Goal: Task Accomplishment & Management: Complete application form

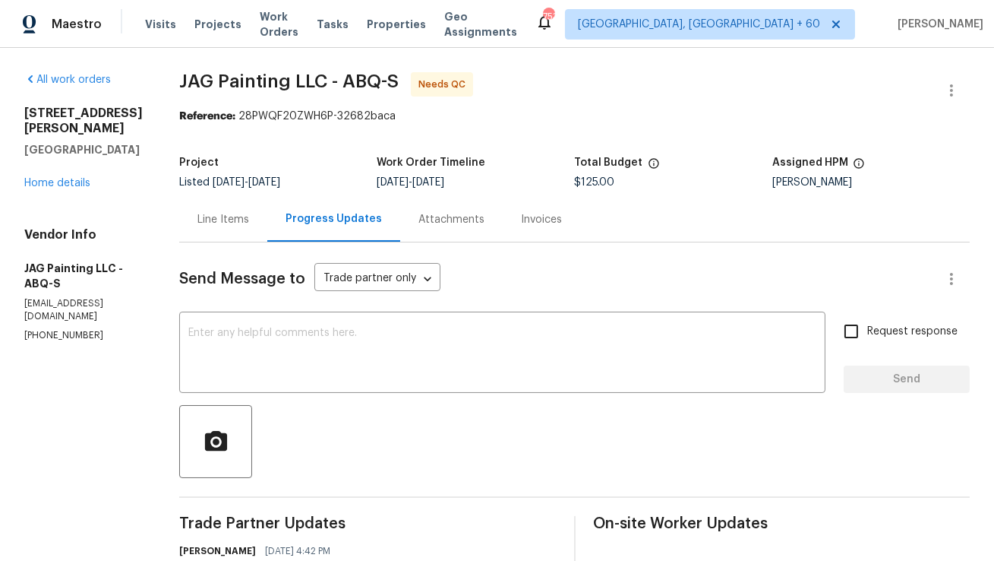
click at [228, 208] on div "Line Items" at bounding box center [223, 219] width 88 height 45
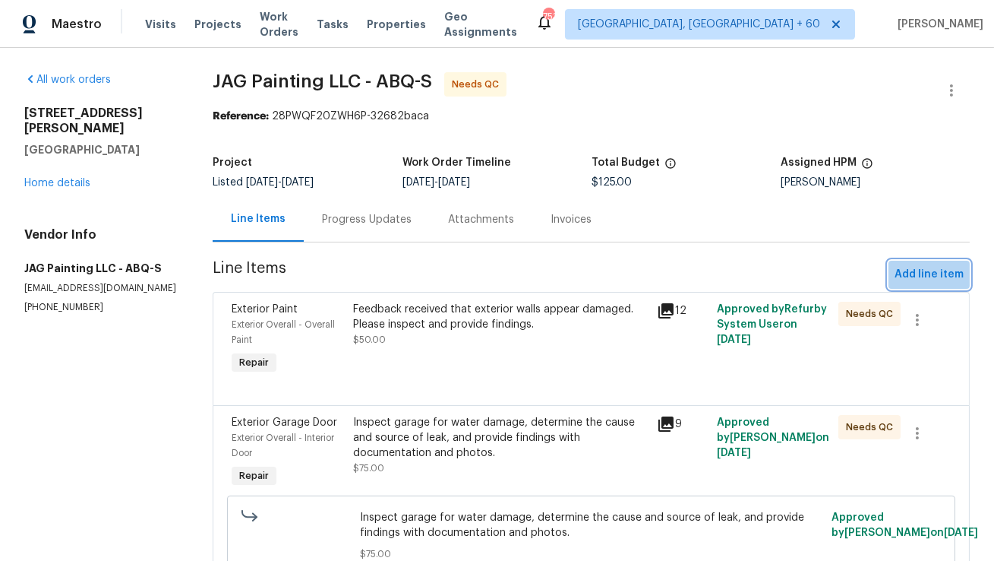
click at [943, 262] on button "Add line item" at bounding box center [929, 275] width 81 height 28
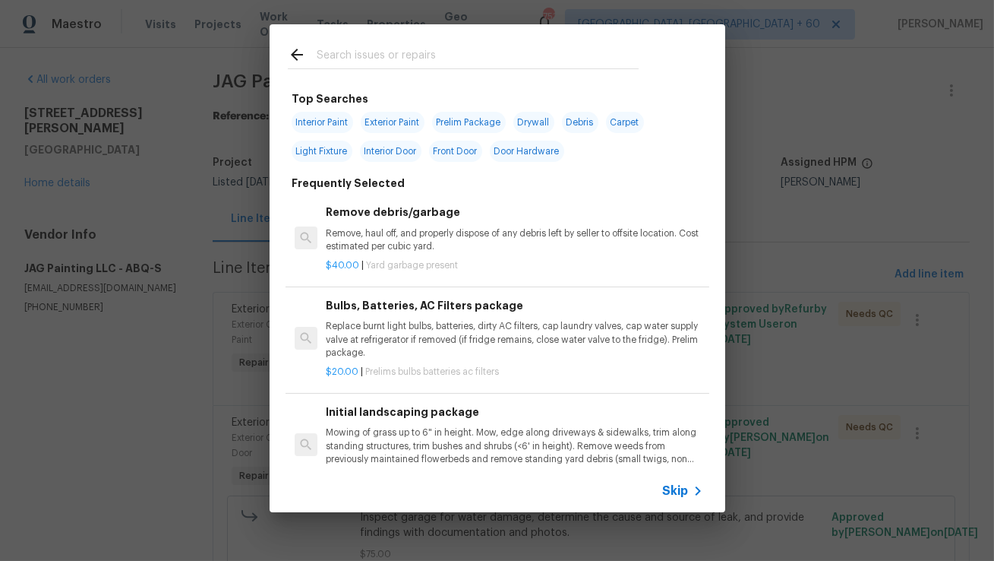
click at [457, 56] on input "text" at bounding box center [478, 57] width 322 height 23
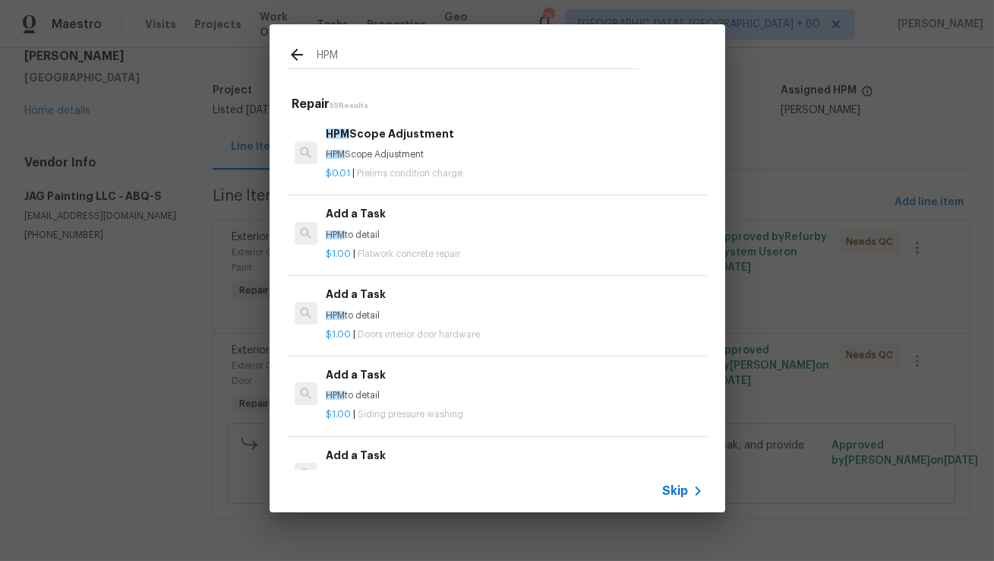
type input "HPM"
click at [441, 250] on span "Flatwork concrete repair" at bounding box center [409, 253] width 103 height 9
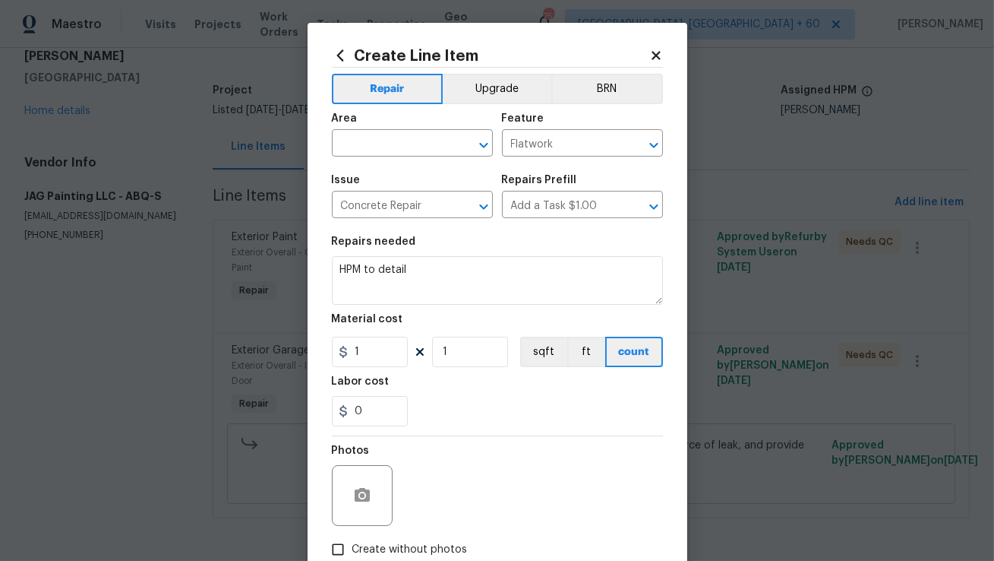
scroll to position [93, 0]
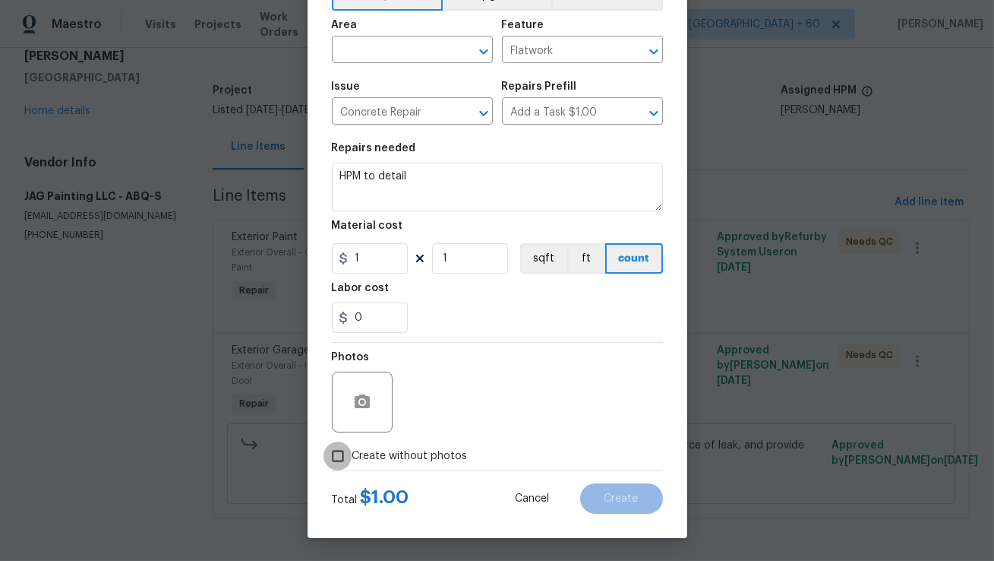
click at [343, 455] on input "Create without photos" at bounding box center [338, 455] width 29 height 29
checkbox input "true"
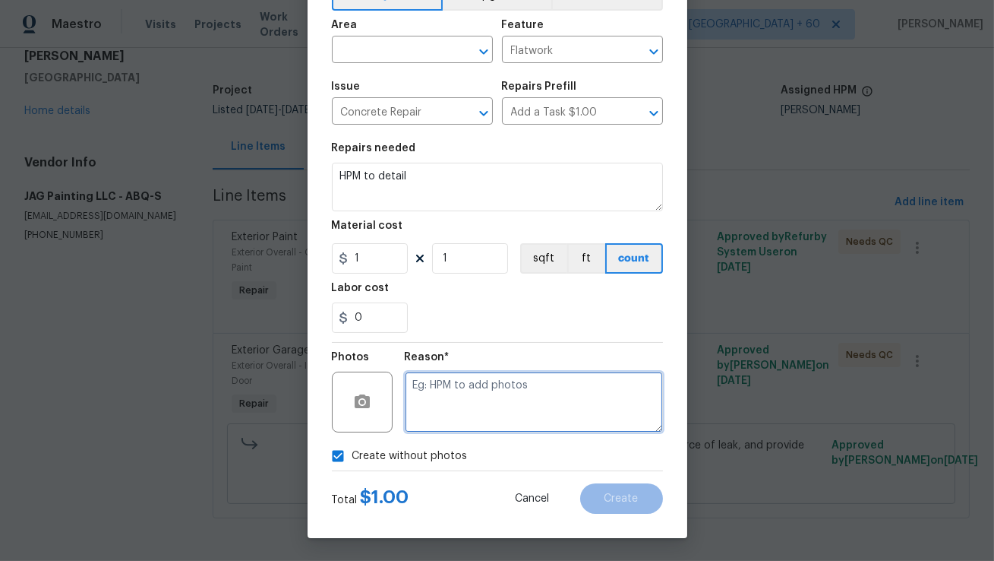
click at [465, 427] on textarea at bounding box center [534, 401] width 258 height 61
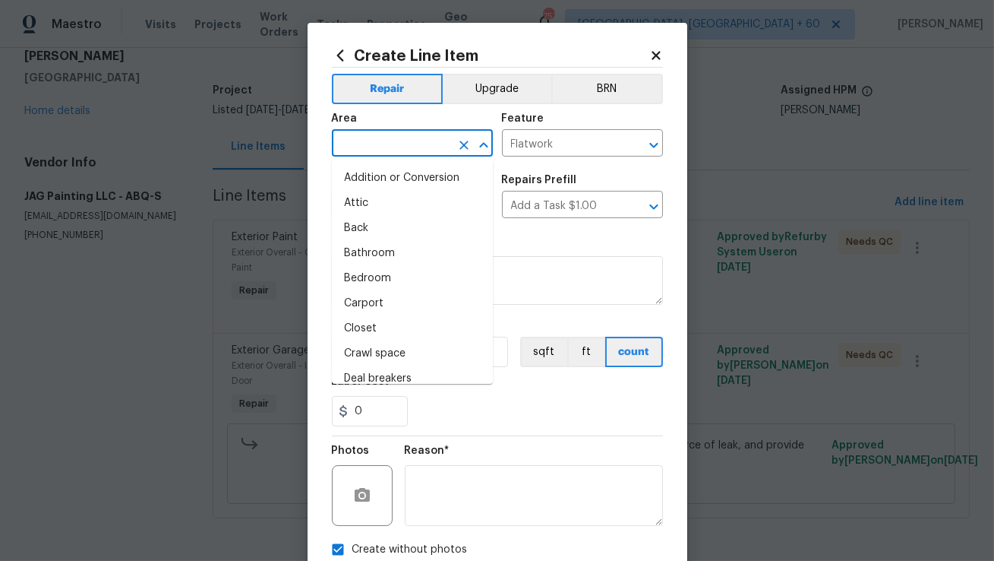
click at [419, 134] on input "text" at bounding box center [391, 145] width 119 height 24
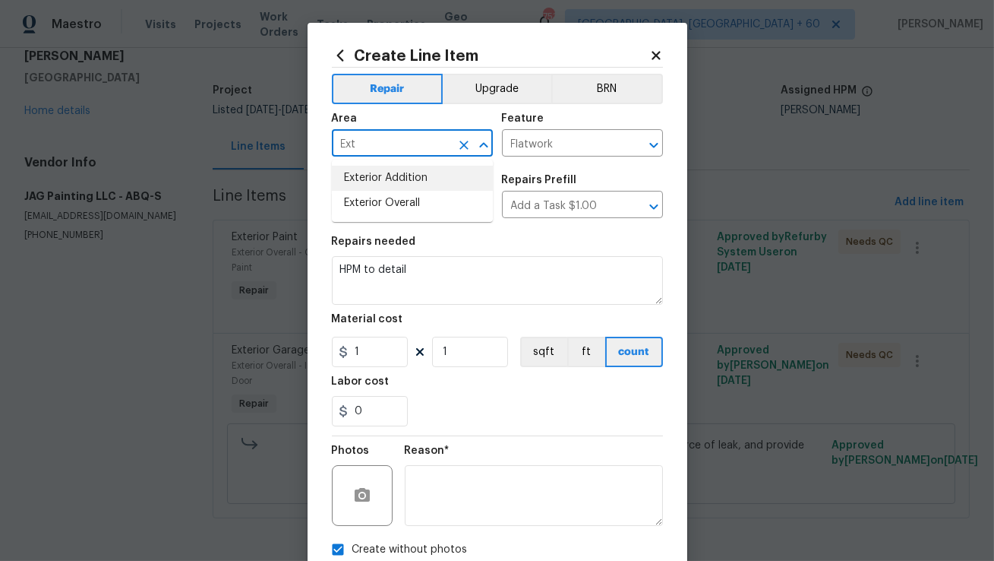
click at [387, 190] on li "Exterior Addition" at bounding box center [412, 178] width 161 height 25
type input "Exterior Addition"
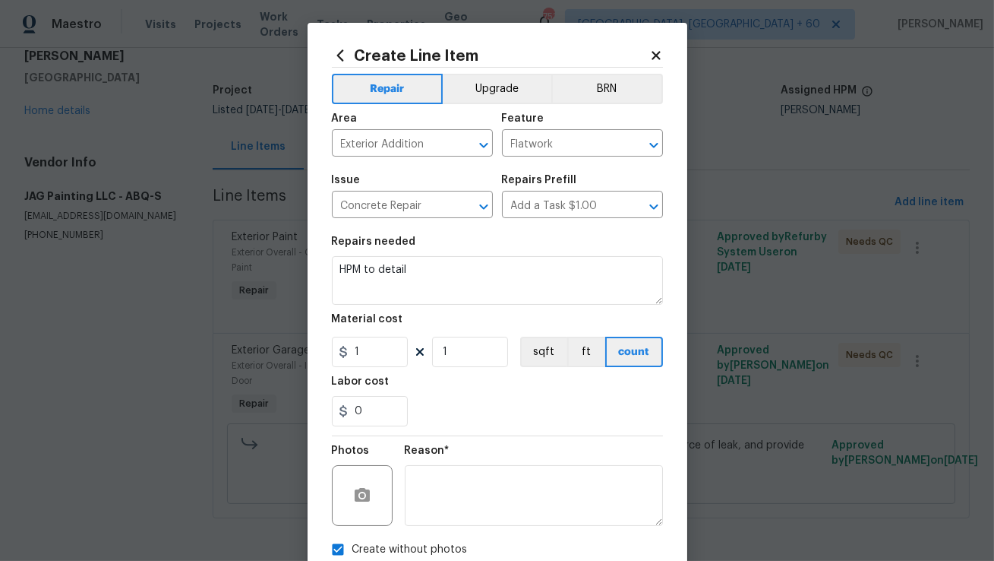
click at [387, 190] on div "Issue" at bounding box center [412, 185] width 161 height 20
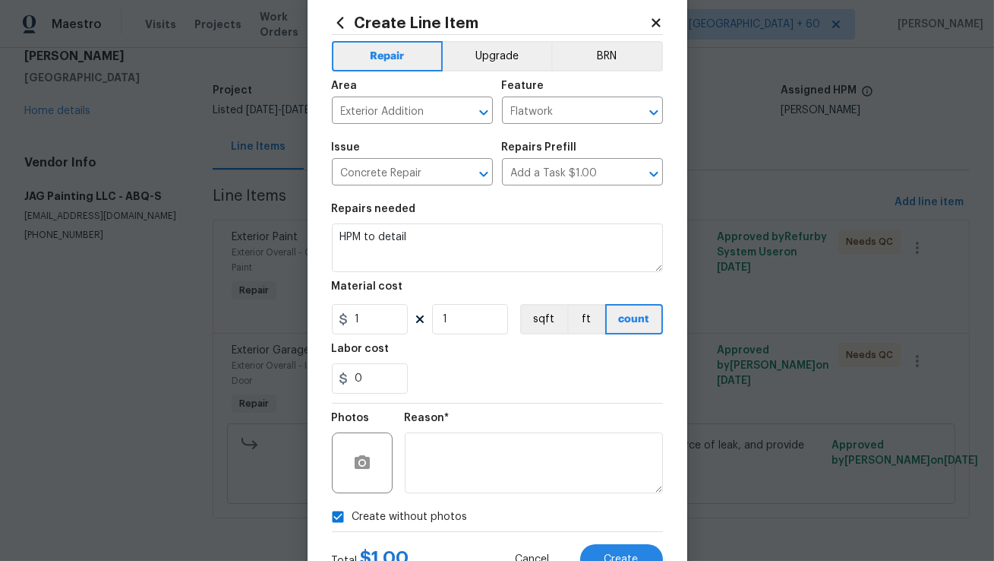
scroll to position [93, 0]
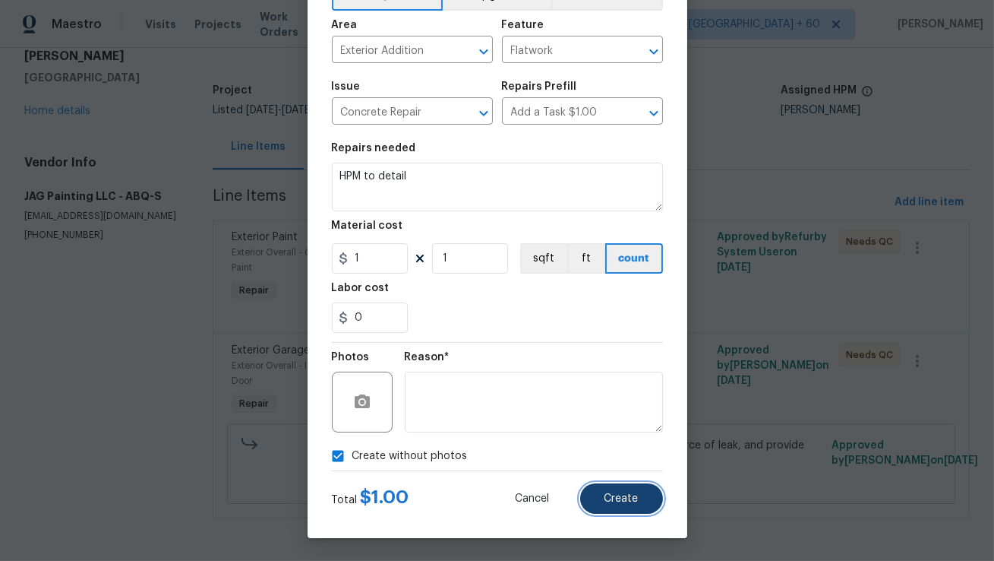
click at [604, 488] on button "Create" at bounding box center [621, 498] width 83 height 30
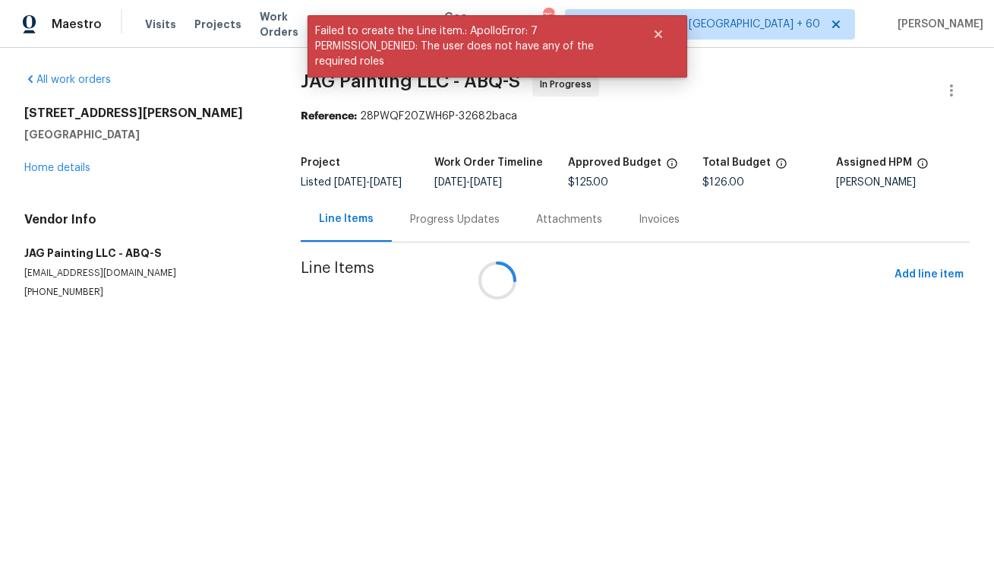
scroll to position [0, 0]
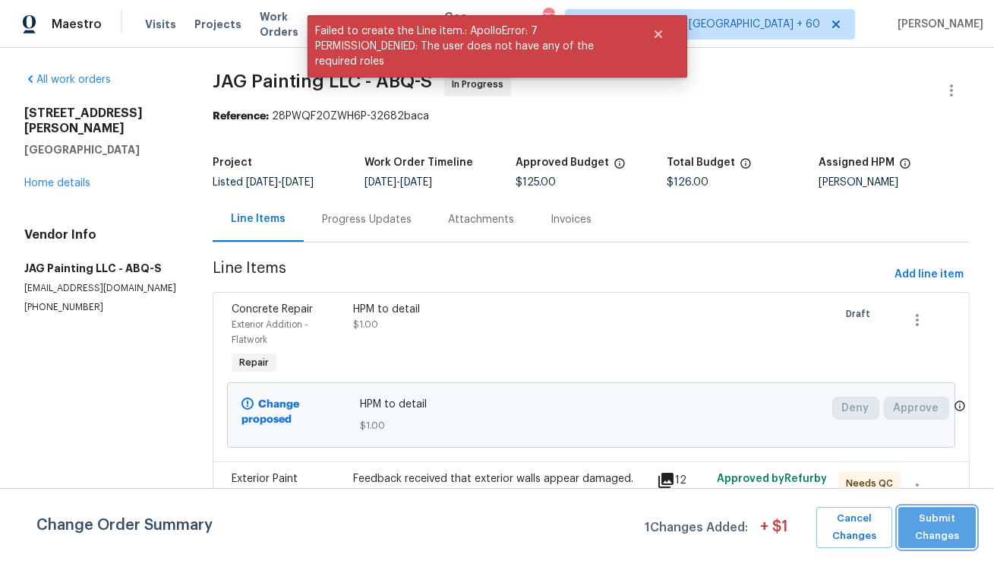
click at [929, 517] on span "Submit Changes" at bounding box center [937, 527] width 62 height 35
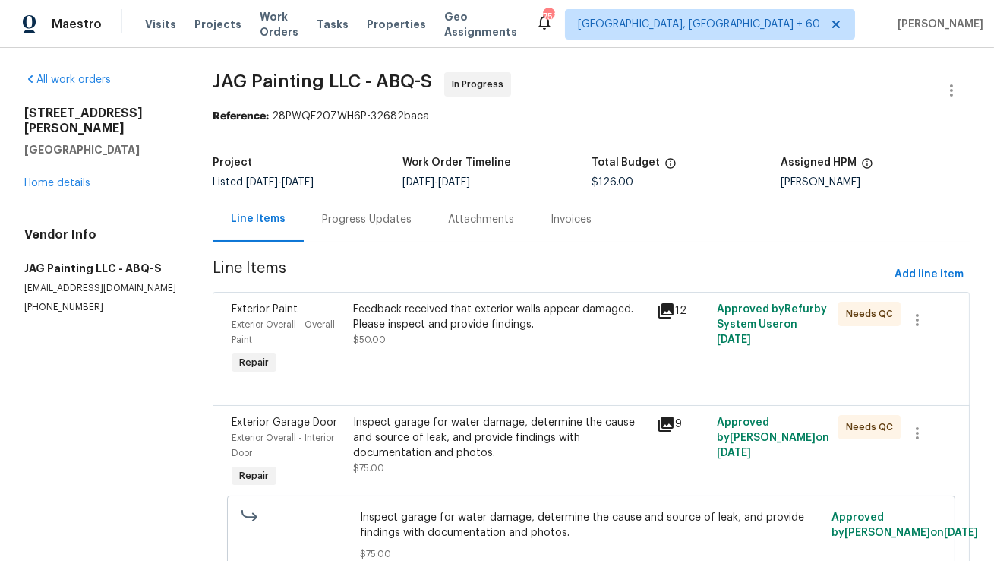
click at [371, 219] on div "Progress Updates" at bounding box center [367, 219] width 90 height 15
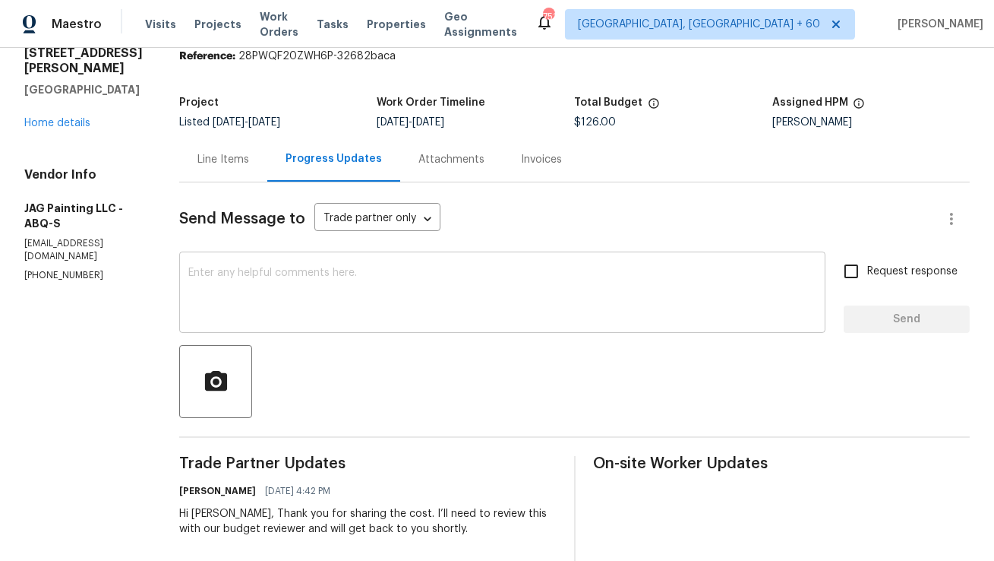
scroll to position [71, 0]
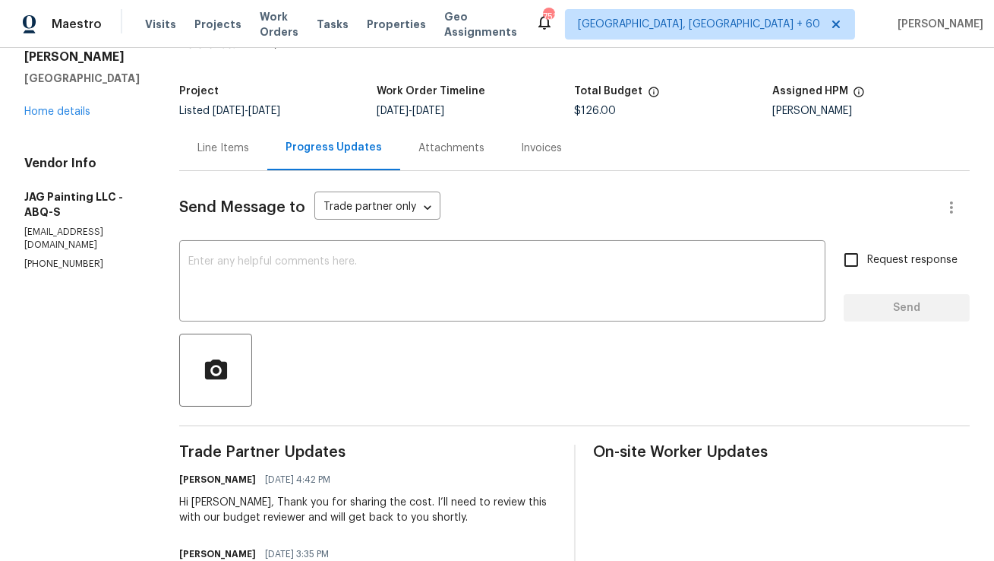
click at [247, 158] on div "Line Items" at bounding box center [223, 147] width 88 height 45
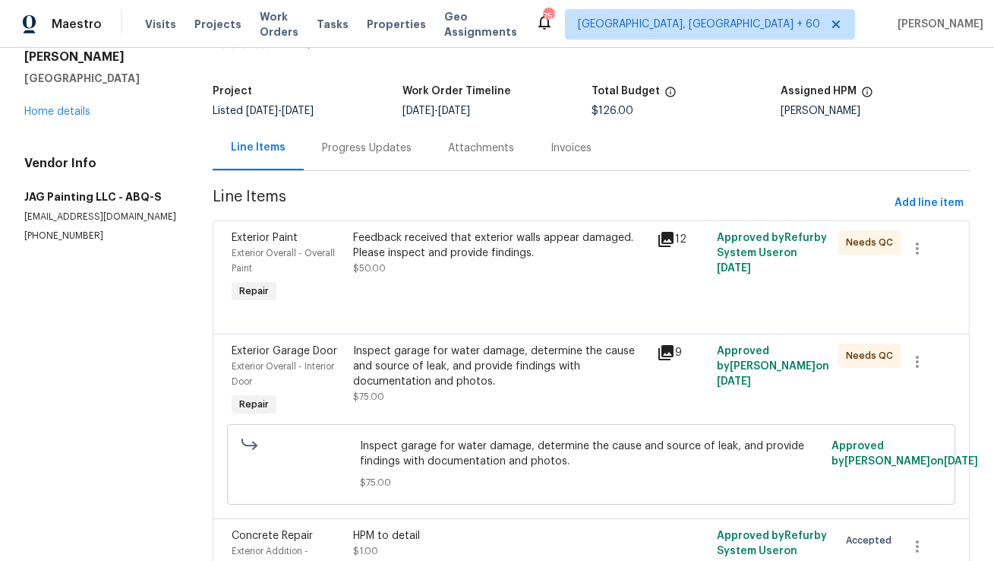
click at [520, 238] on div "Feedback received that exterior walls appear damaged. Please inspect and provid…" at bounding box center [500, 245] width 294 height 30
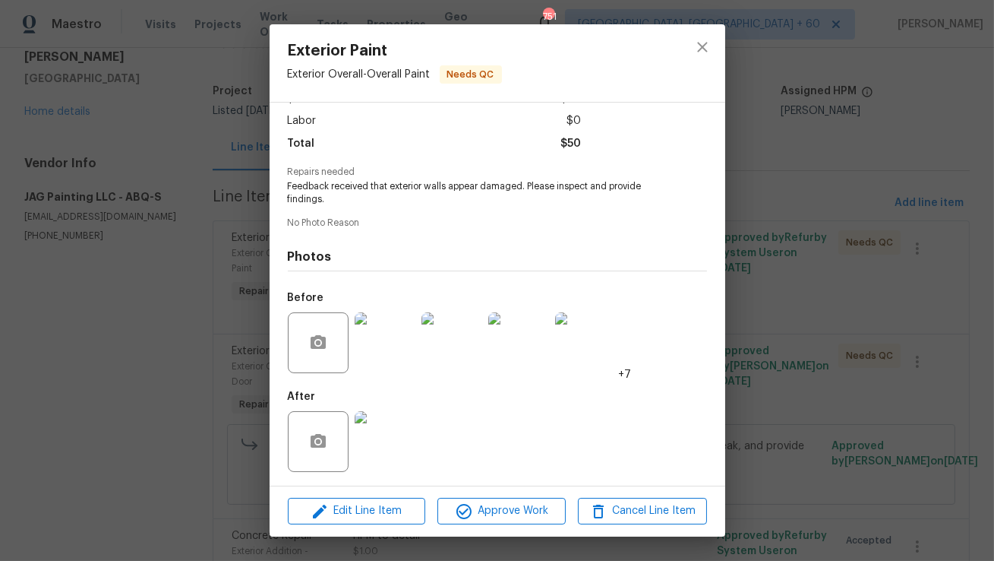
scroll to position [102, 0]
click at [370, 330] on img at bounding box center [385, 341] width 61 height 61
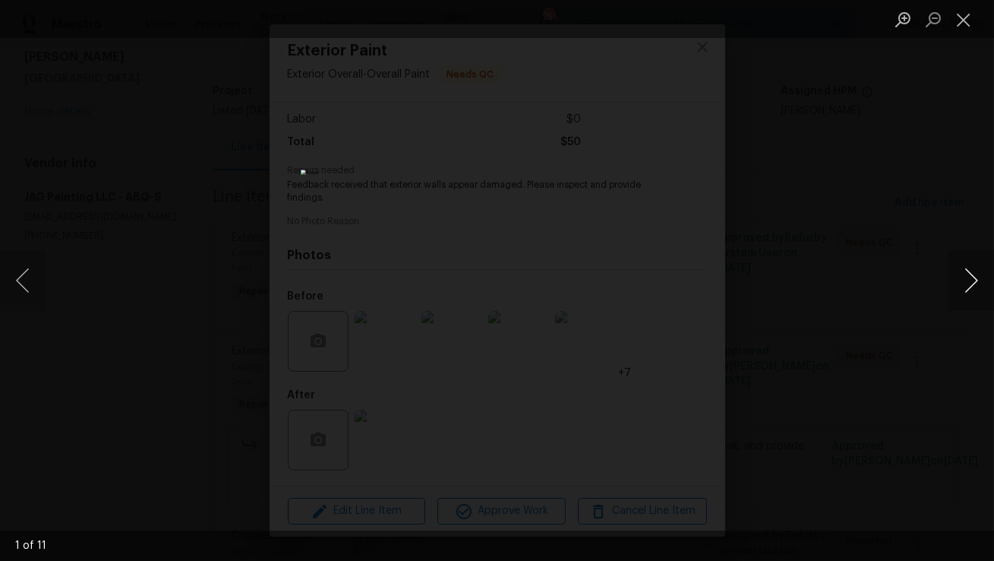
click at [964, 277] on button "Next image" at bounding box center [972, 280] width 46 height 61
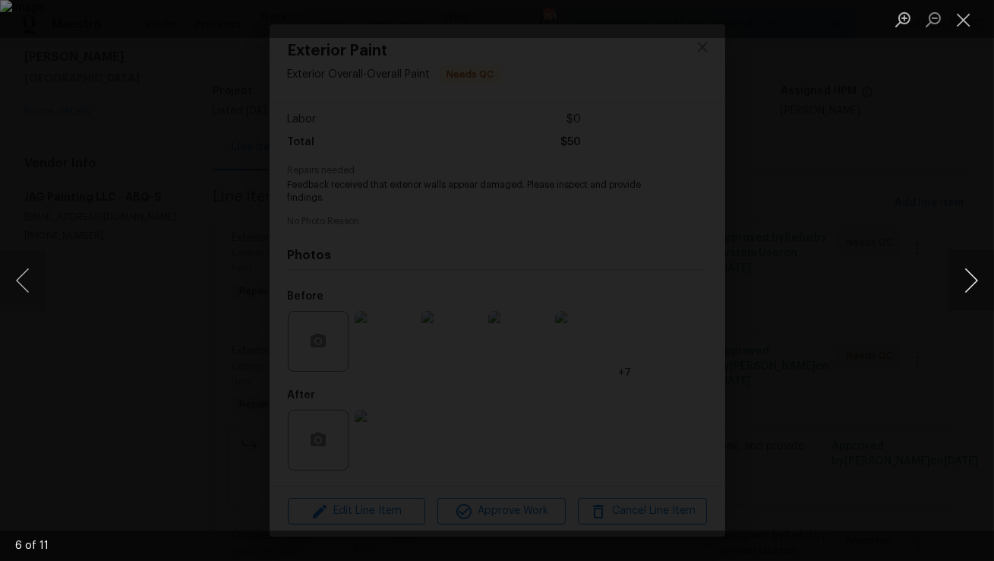
click at [964, 277] on button "Next image" at bounding box center [972, 280] width 46 height 61
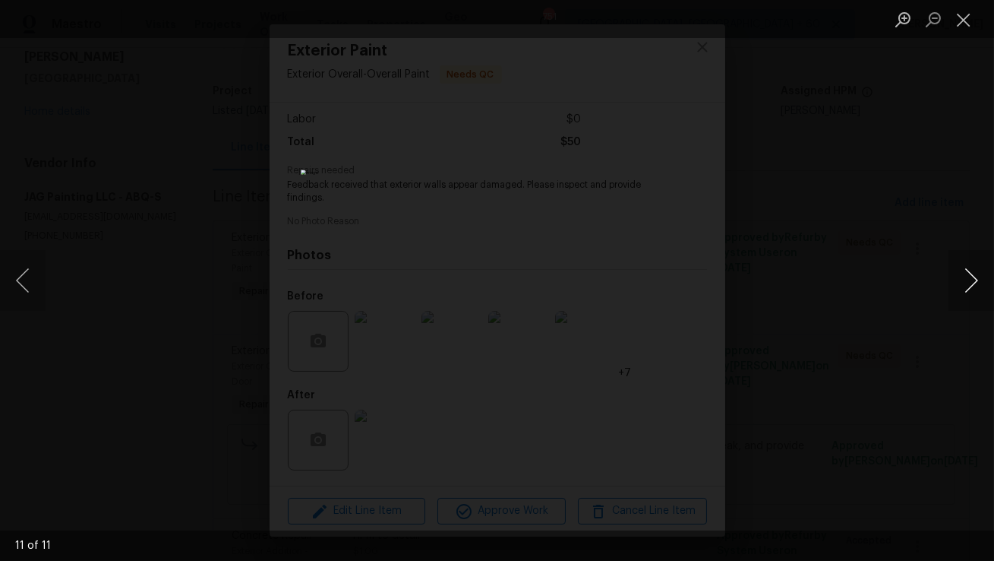
click at [964, 277] on button "Next image" at bounding box center [972, 280] width 46 height 61
click at [963, 17] on button "Close lightbox" at bounding box center [964, 19] width 30 height 27
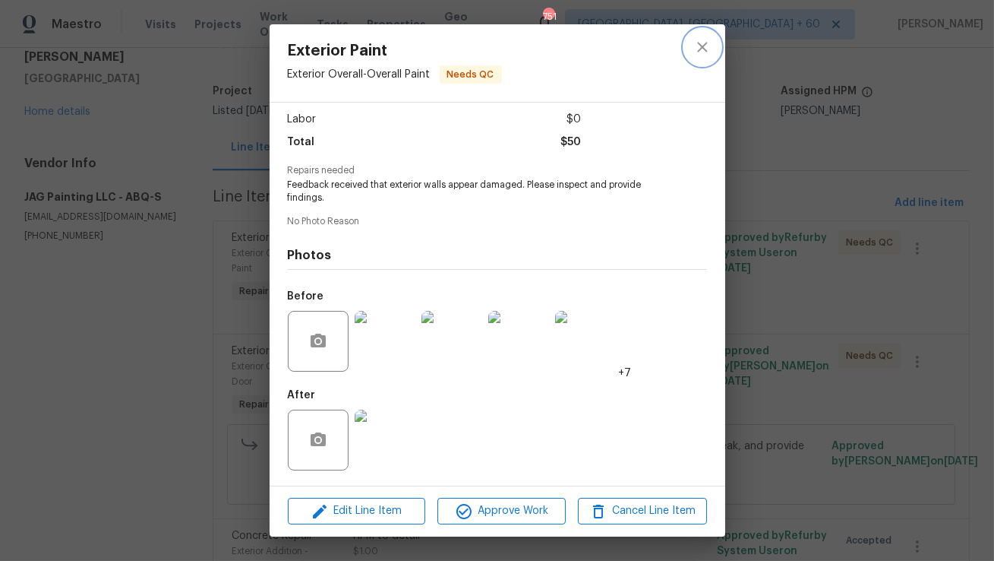
click at [694, 40] on icon "close" at bounding box center [703, 47] width 18 height 18
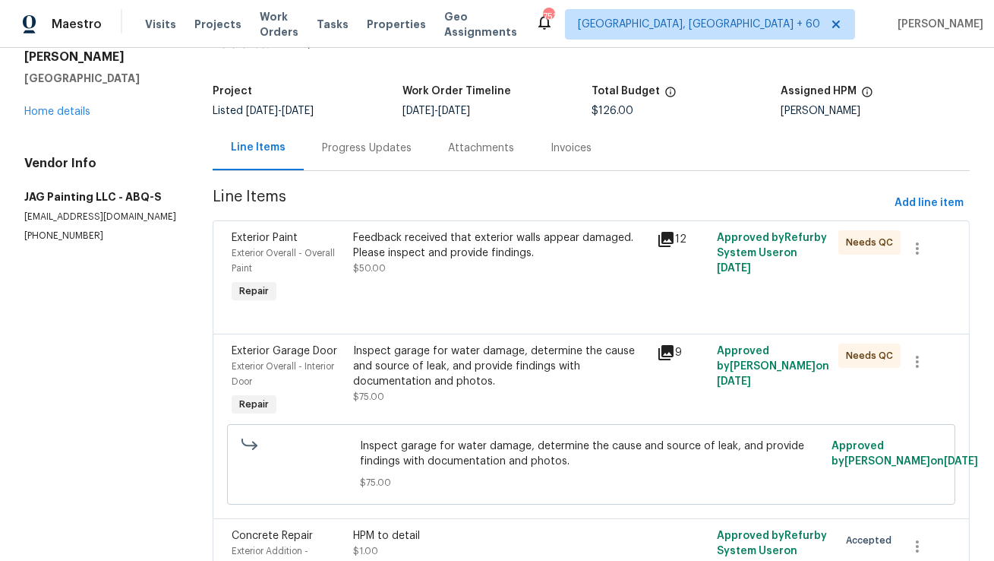
click at [488, 376] on div "Inspect garage for water damage, determine the cause and source of leak, and pr…" at bounding box center [500, 366] width 294 height 46
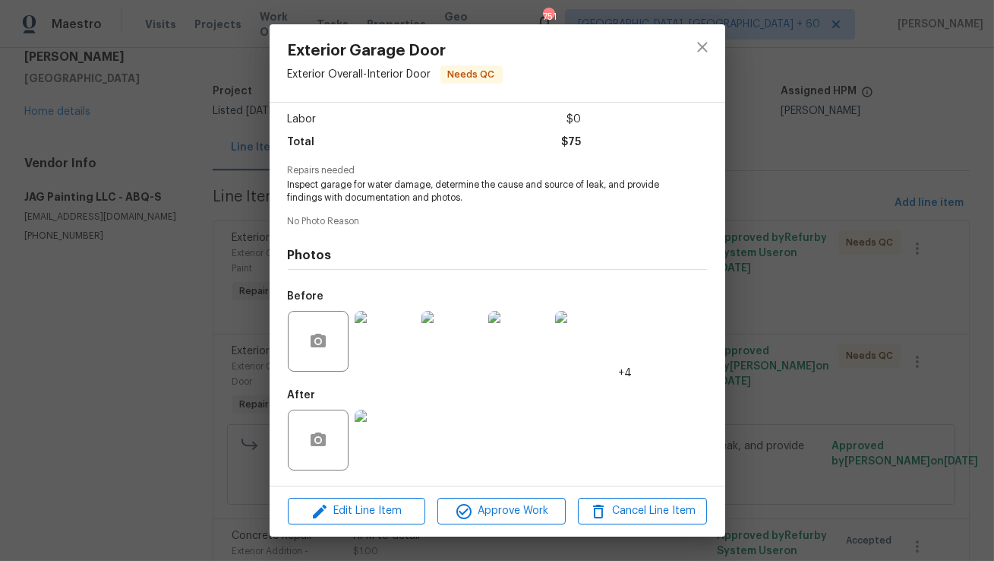
click at [381, 358] on img at bounding box center [385, 341] width 61 height 61
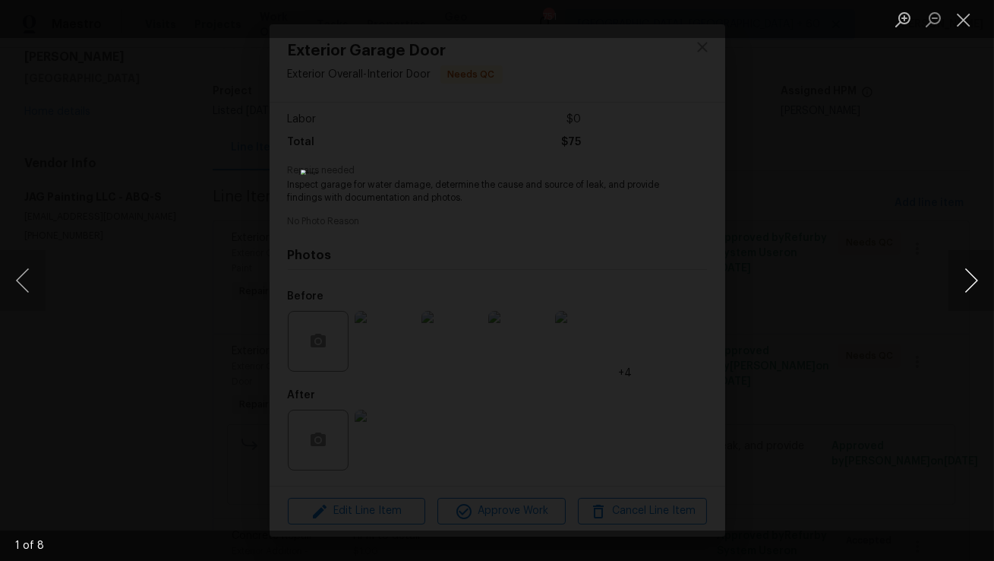
click at [990, 274] on button "Next image" at bounding box center [972, 280] width 46 height 61
click at [991, 274] on button "Next image" at bounding box center [972, 280] width 46 height 61
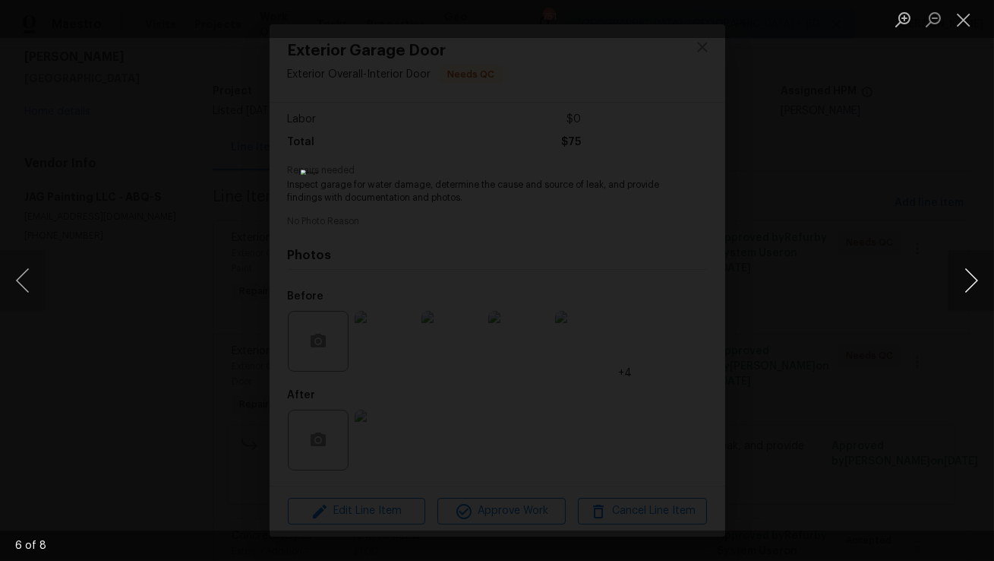
click at [991, 274] on button "Next image" at bounding box center [972, 280] width 46 height 61
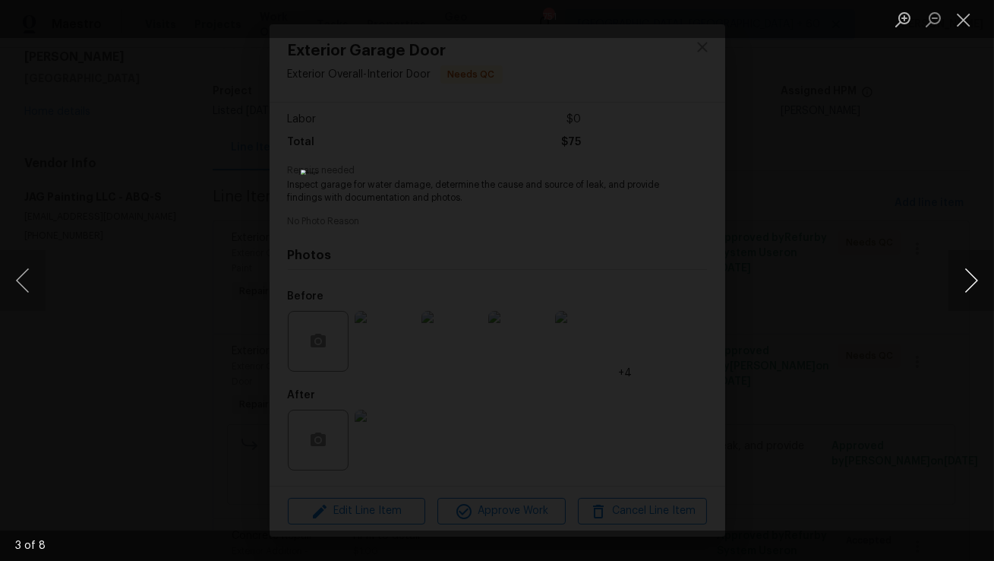
click at [991, 274] on button "Next image" at bounding box center [972, 280] width 46 height 61
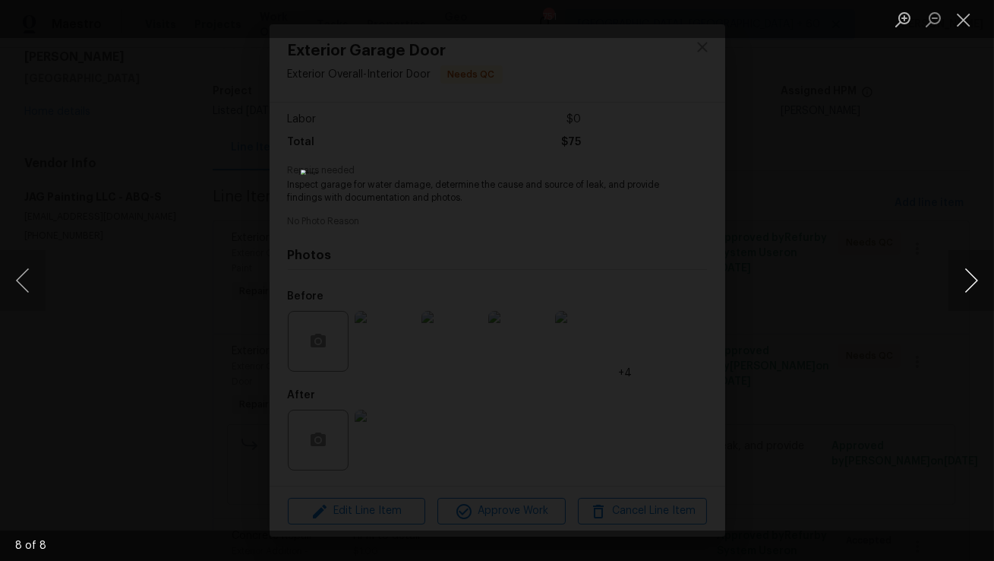
click at [991, 274] on button "Next image" at bounding box center [972, 280] width 46 height 61
click at [971, 24] on button "Close lightbox" at bounding box center [964, 19] width 30 height 27
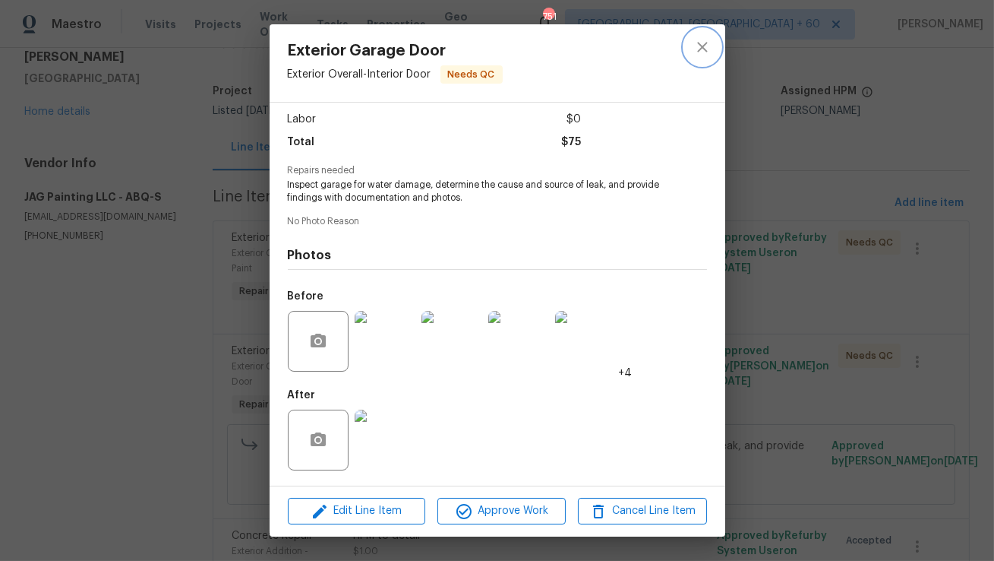
click at [697, 42] on icon "close" at bounding box center [703, 47] width 18 height 18
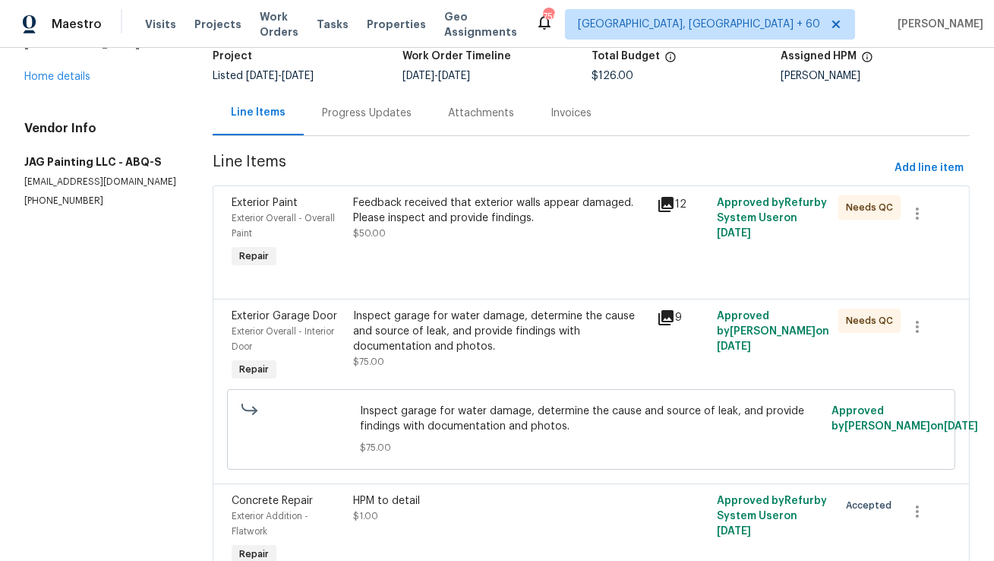
scroll to position [0, 0]
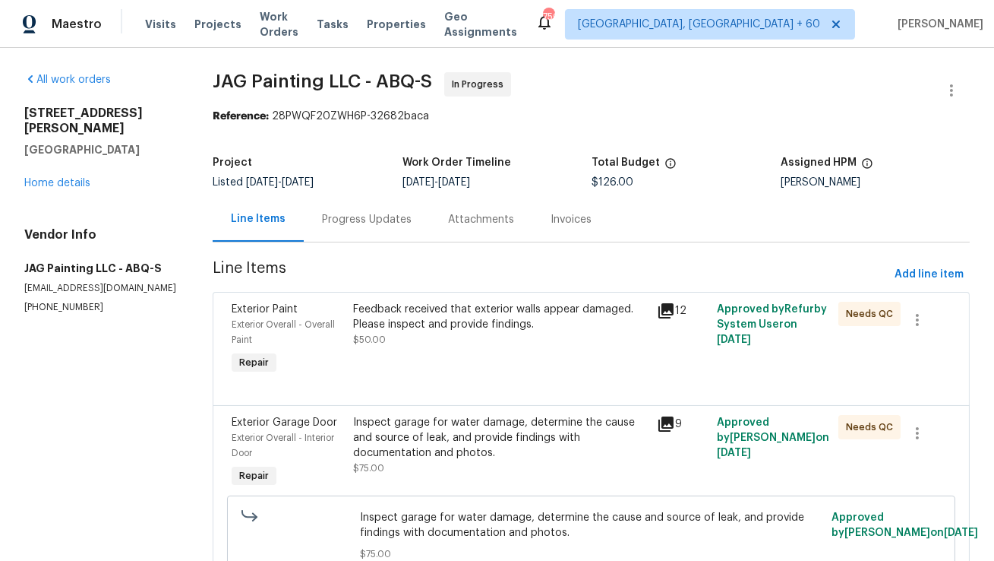
click at [333, 215] on div "Progress Updates" at bounding box center [367, 219] width 90 height 15
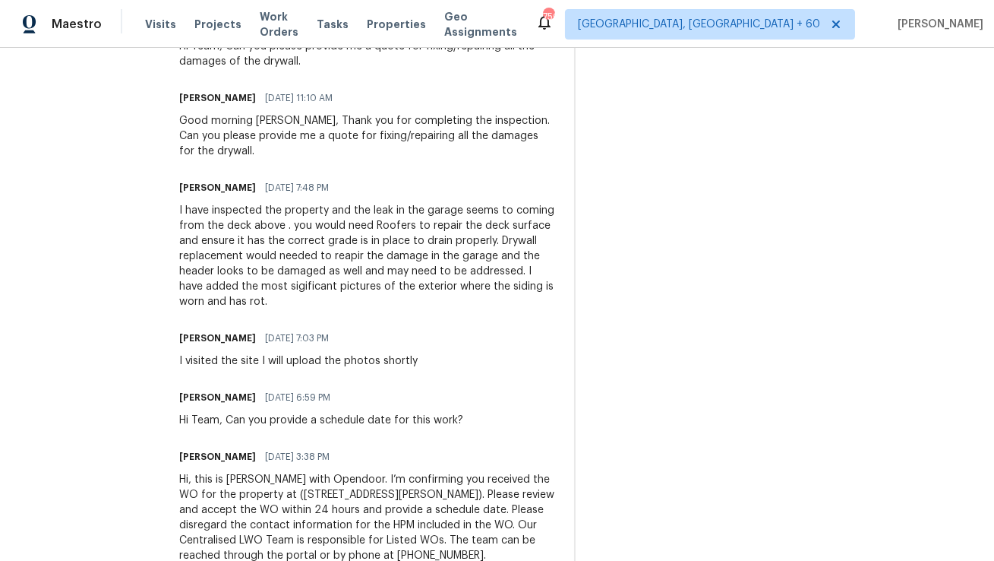
scroll to position [706, 0]
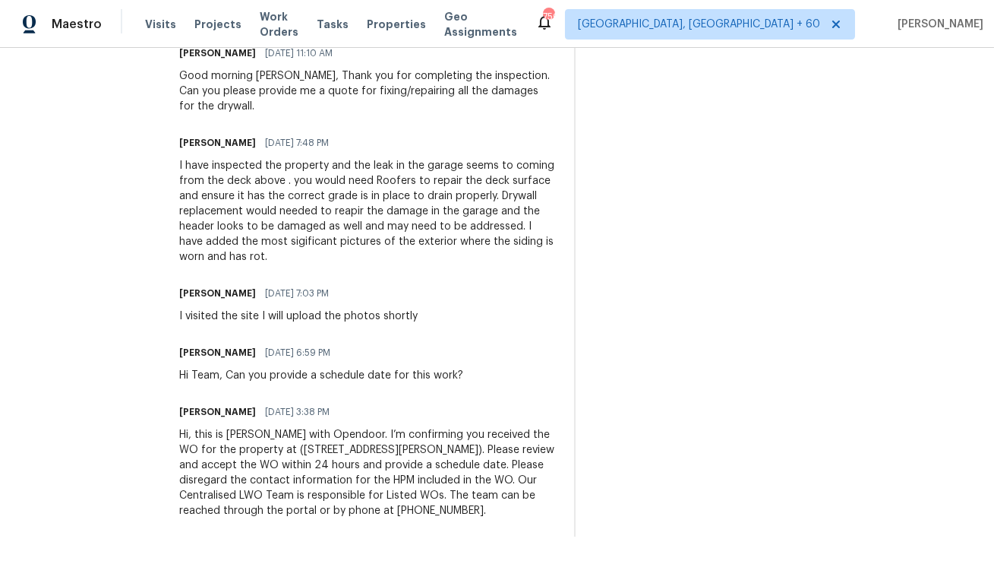
copy div "Hi, this is Anthony with Opendoor. I’m confirming you received the WO for the p…"
drag, startPoint x: 491, startPoint y: 511, endPoint x: 172, endPoint y: 435, distance: 328.0
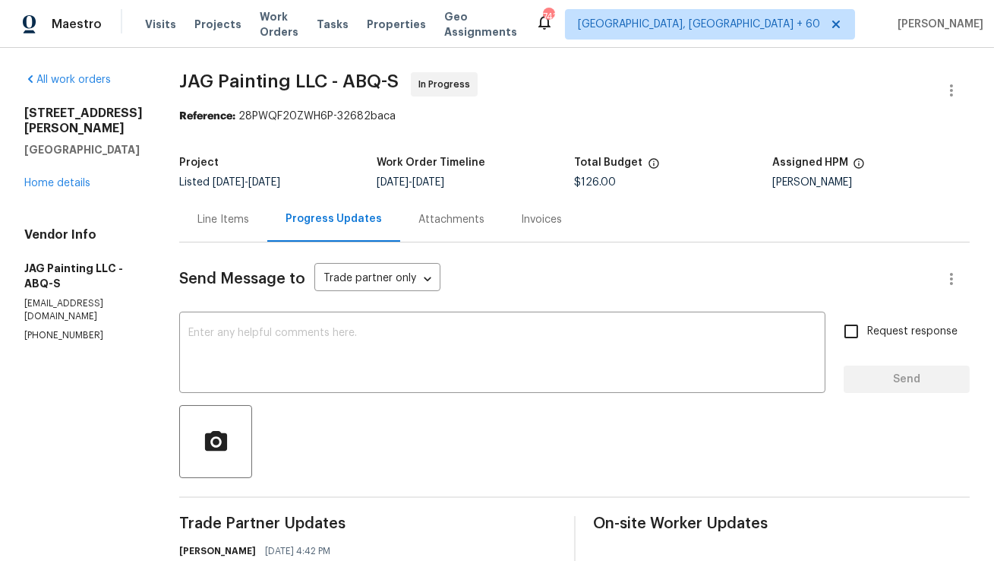
scroll to position [0, 0]
click at [239, 218] on div "Line Items" at bounding box center [224, 219] width 52 height 15
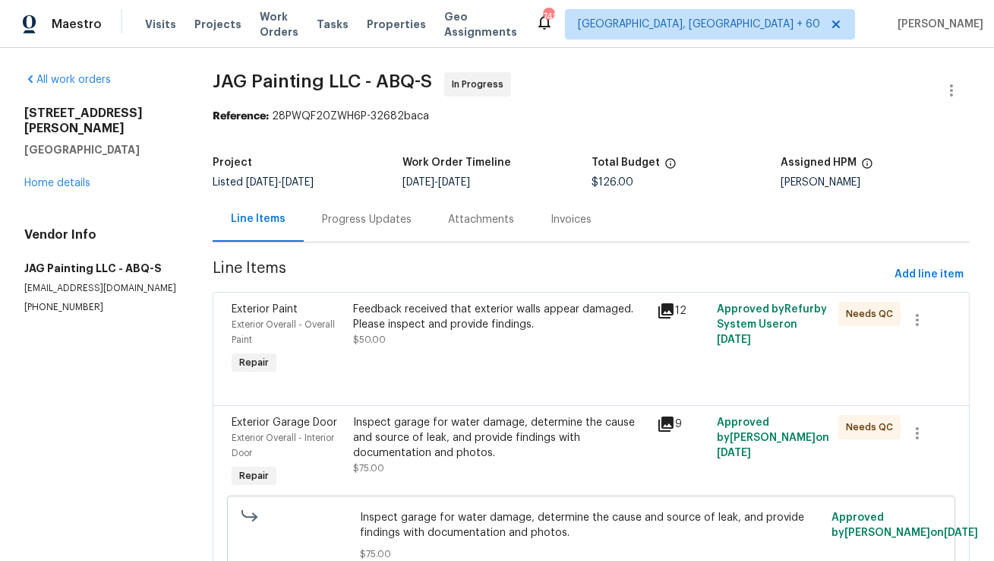
click at [369, 204] on div "Progress Updates" at bounding box center [367, 219] width 126 height 45
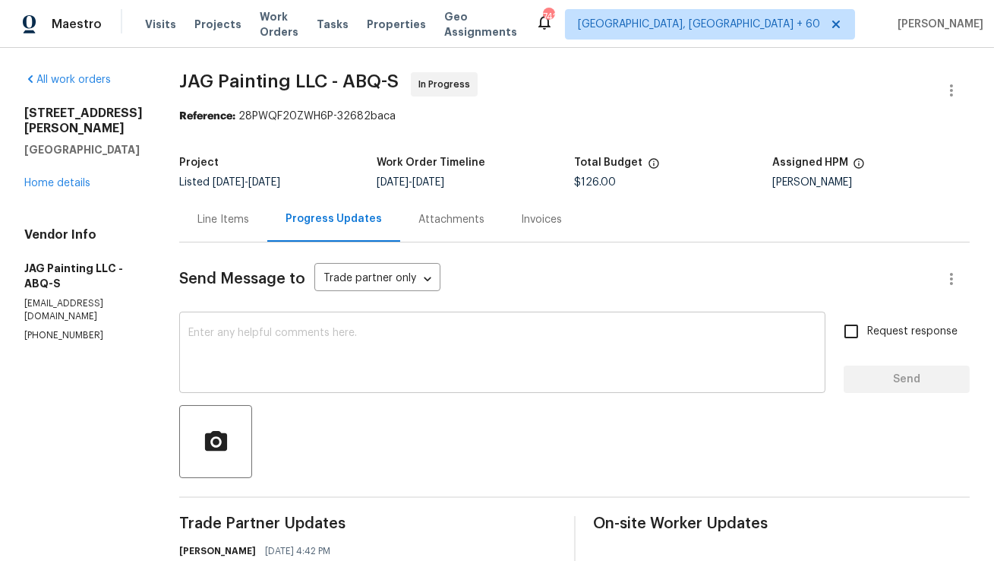
click at [368, 352] on textarea at bounding box center [502, 353] width 628 height 53
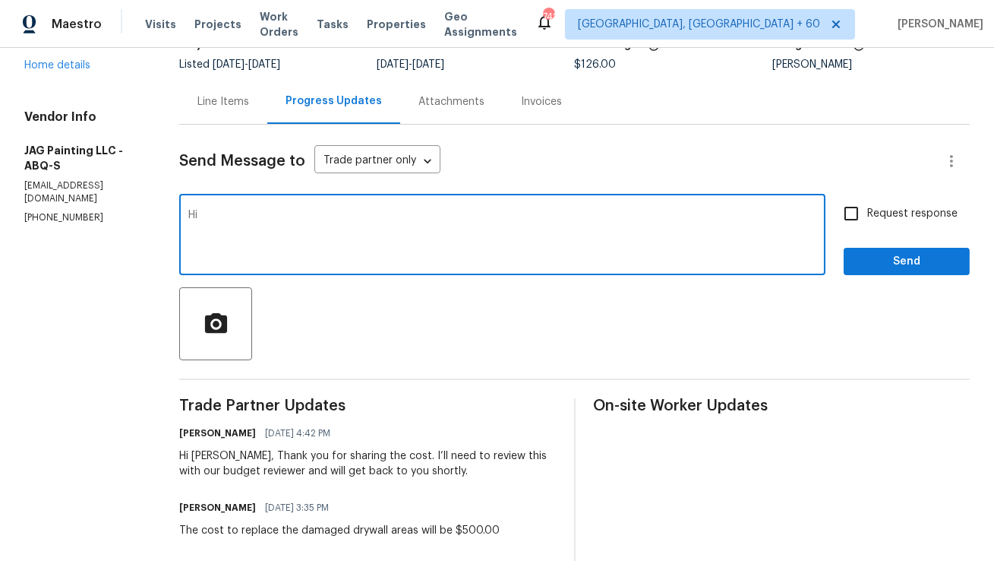
scroll to position [117, 0]
drag, startPoint x: 351, startPoint y: 236, endPoint x: 131, endPoint y: 236, distance: 220.3
click at [131, 236] on div "All work orders 12342 Haines Ave NE Albuquerque, NM 87112 Home details Vendor I…" at bounding box center [497, 540] width 994 height 1218
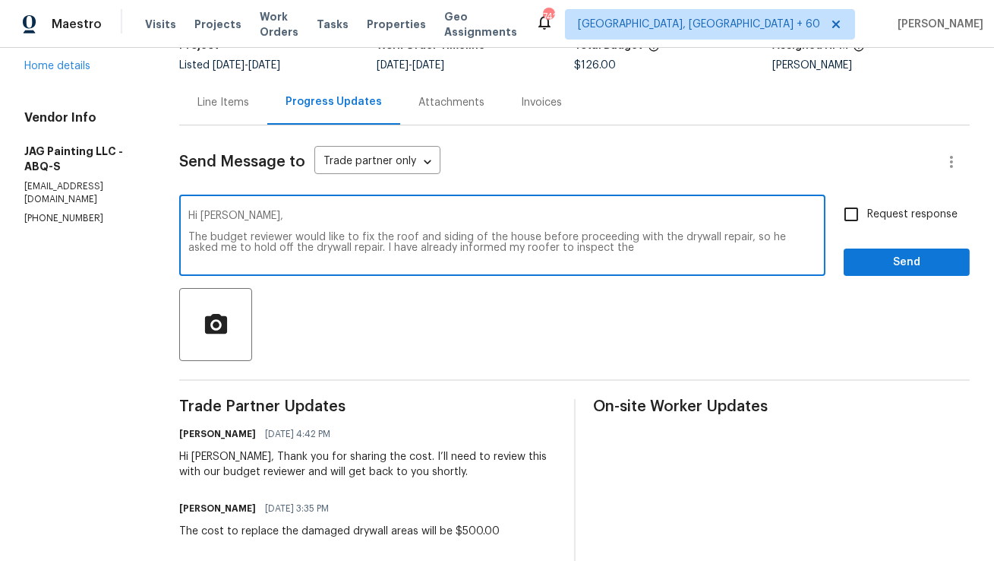
click at [516, 251] on textarea "Hi Juan, The budget reviewer would like to fix the roof and siding of the house…" at bounding box center [502, 236] width 628 height 53
click at [517, 249] on textarea "Hi Juan, The budget reviewer would like to fix the roof and siding of the house…" at bounding box center [502, 236] width 628 height 53
click at [520, 250] on textarea "Hi Juan, The budget reviewer would like to fix the roof and siding of the house…" at bounding box center [502, 236] width 628 height 53
click at [714, 254] on textarea "Hi Juan, The budget reviewer would like to fix the roof and siding of the house…" at bounding box center [502, 236] width 628 height 53
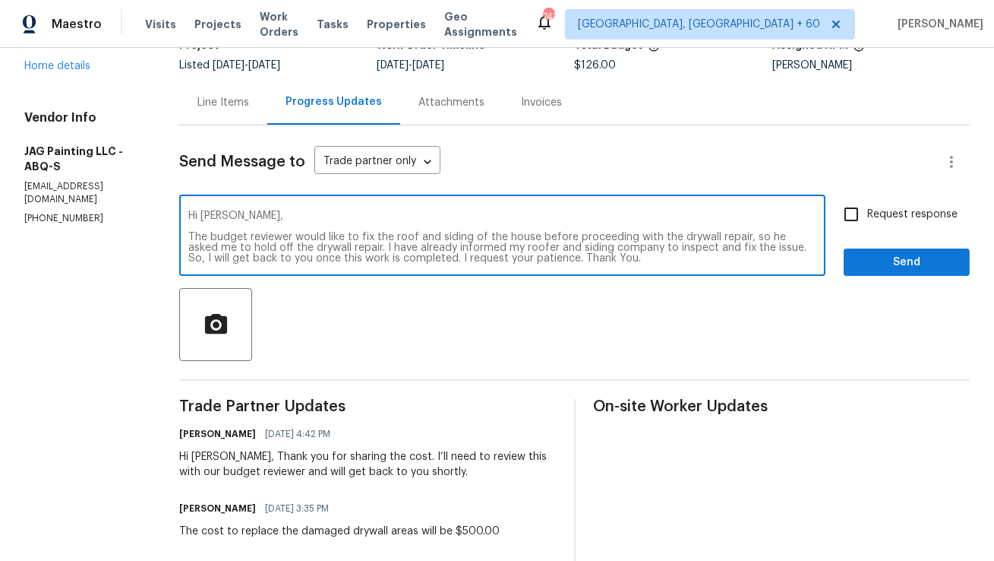
paste textarea "has requested that we address the roof and siding issues before proceeding with…"
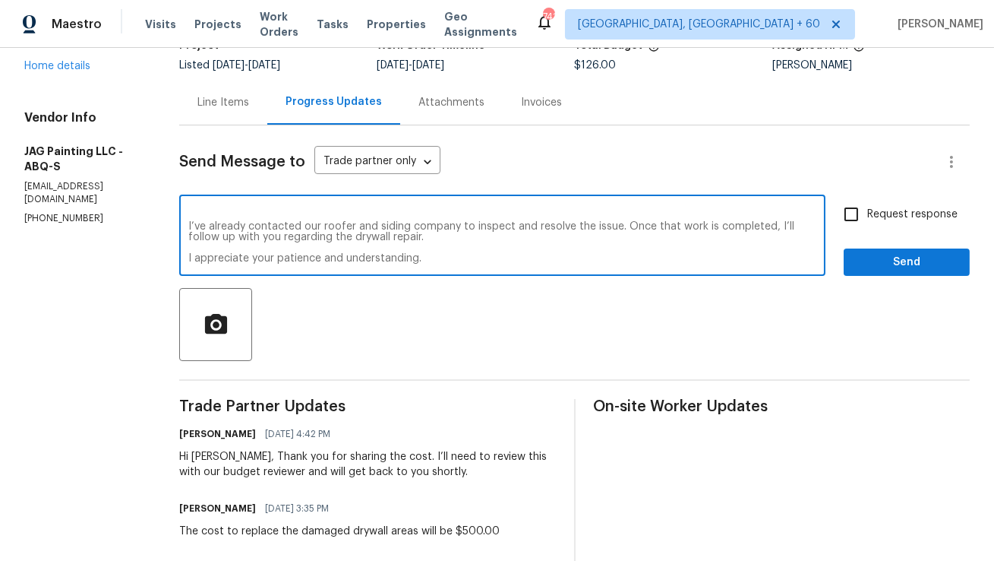
scroll to position [53, 0]
click at [273, 229] on textarea "Hi Juan, The budget reviewer has requested that we address the roof and siding …" at bounding box center [502, 236] width 628 height 53
click at [187, 248] on div "Hi Juan, The budget reviewer has requested that we address the roof and siding …" at bounding box center [502, 236] width 646 height 77
click at [188, 248] on textarea "Hi Juan, The budget reviewer has requested that we address the roof and siding …" at bounding box center [502, 236] width 628 height 53
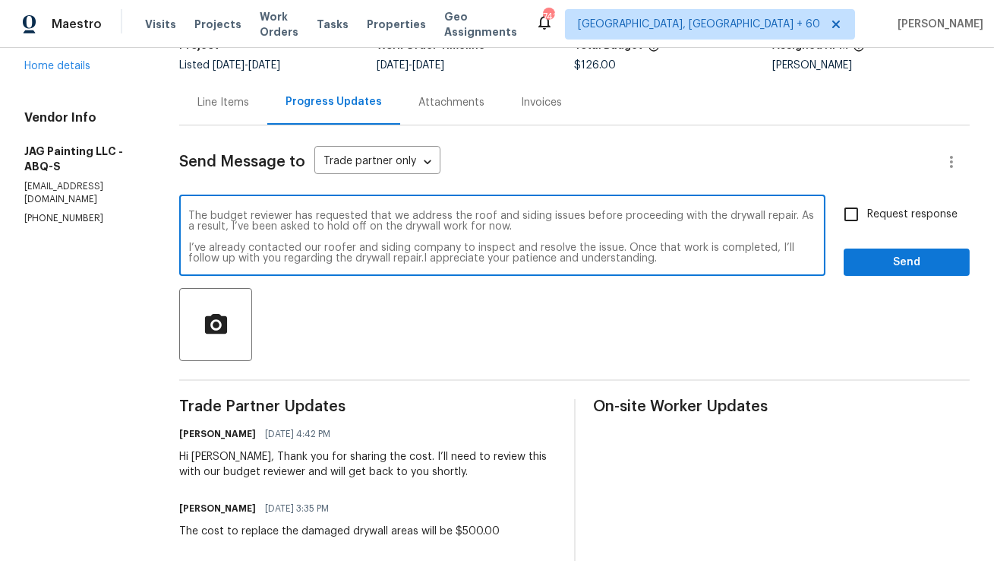
scroll to position [31, 0]
click at [188, 237] on textarea "Hi Juan, The budget reviewer has requested that we address the roof and siding …" at bounding box center [502, 236] width 628 height 53
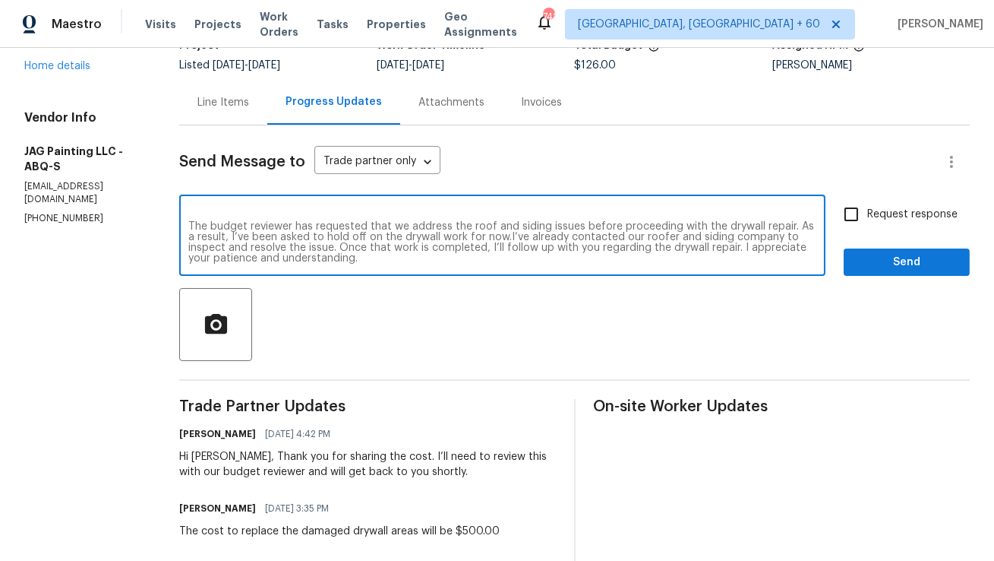
scroll to position [10, 0]
click at [513, 233] on textarea "Hi Juan, The budget reviewer has requested that we address the roof and siding …" at bounding box center [502, 236] width 628 height 53
click at [237, 241] on textarea "Hi Juan, The budget reviewer has requested that we address the roof and siding …" at bounding box center [502, 236] width 628 height 53
click at [498, 240] on textarea "Hi Juan, The budget reviewer has requested that we address the roof and siding …" at bounding box center [502, 236] width 628 height 53
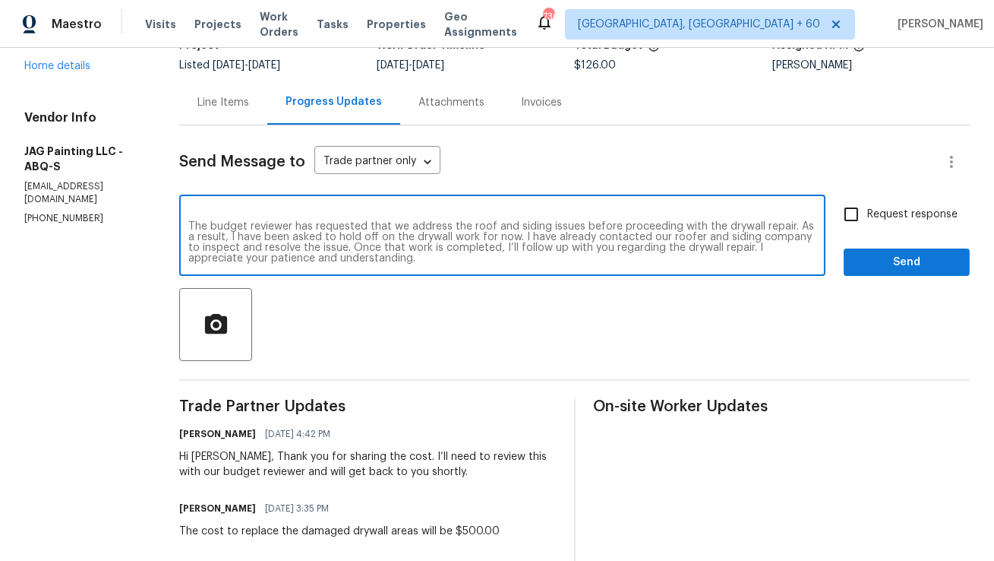
click at [563, 261] on textarea "Hi Juan, The budget reviewer has requested that we address the roof and siding …" at bounding box center [502, 236] width 628 height 53
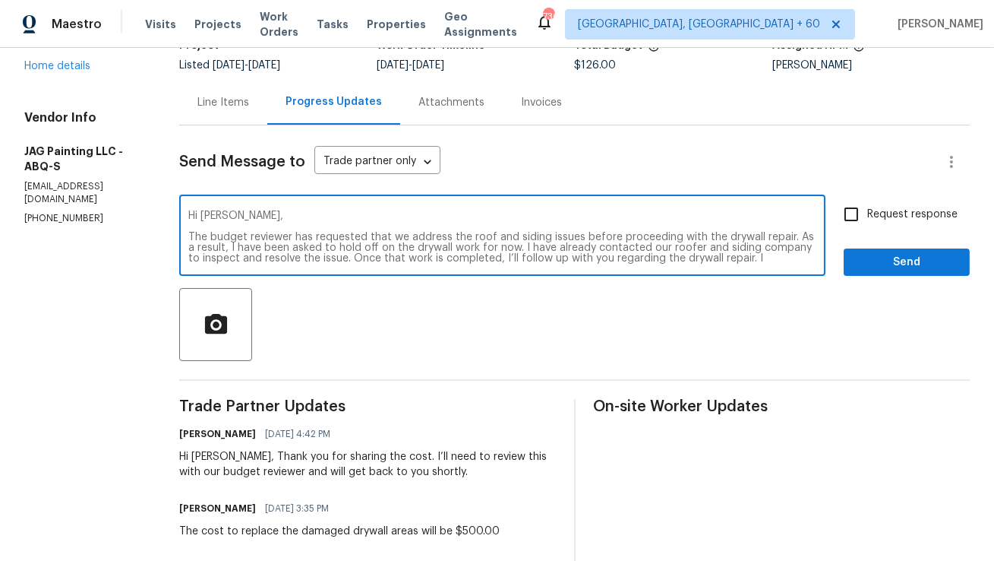
scroll to position [112, 0]
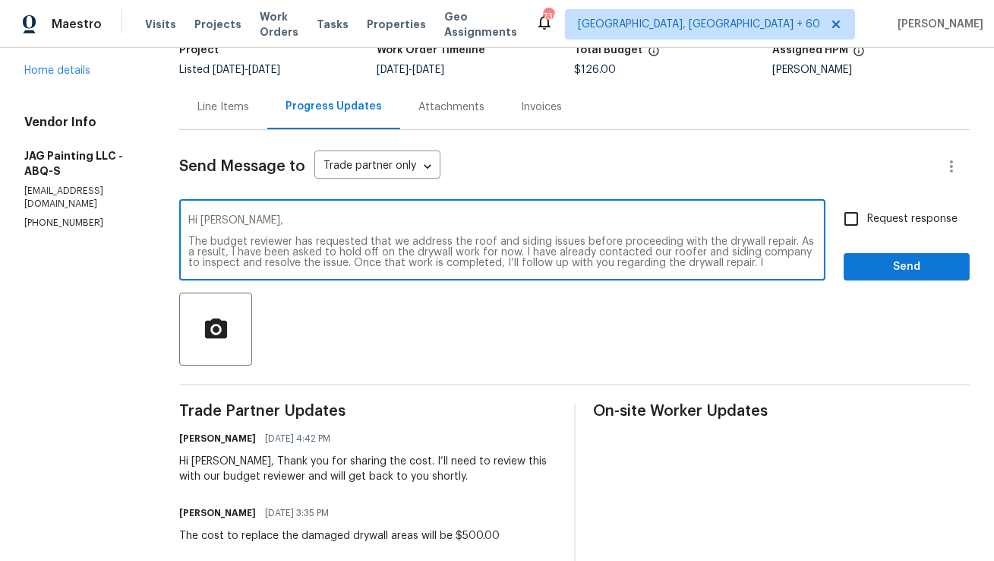
type textarea "Hi Juan, The budget reviewer has requested that we address the roof and siding …"
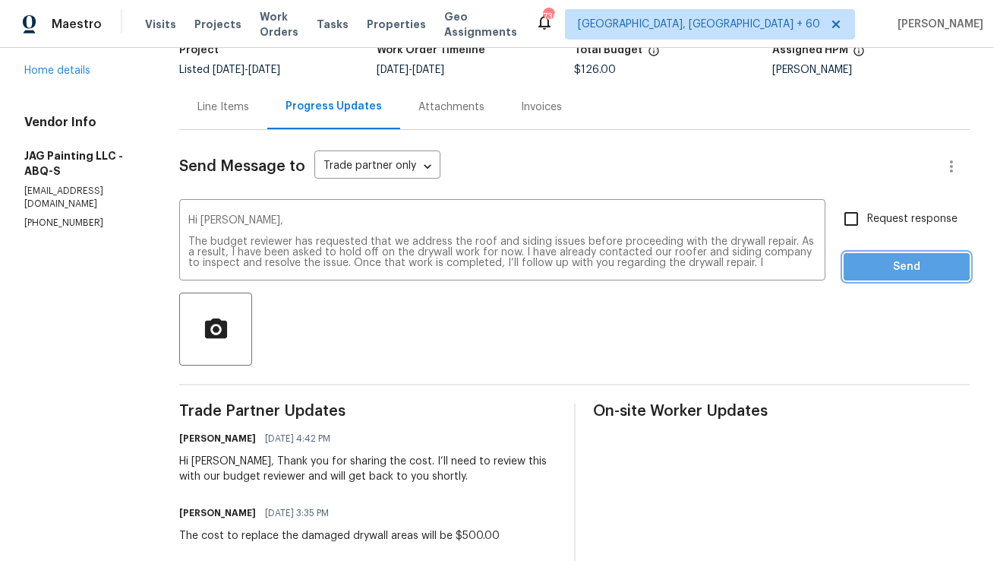
click at [904, 265] on span "Send" at bounding box center [907, 267] width 102 height 19
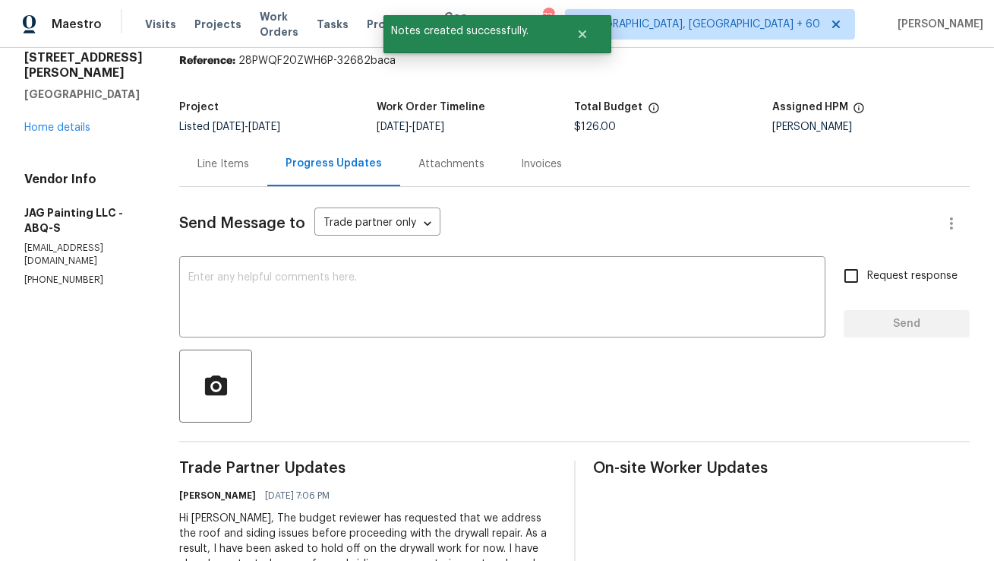
scroll to position [0, 0]
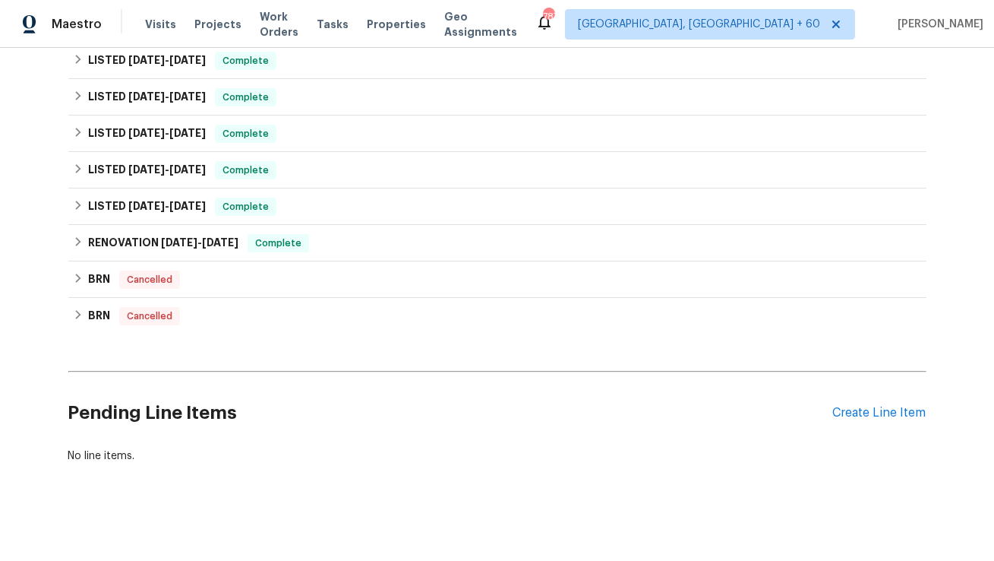
scroll to position [483, 0]
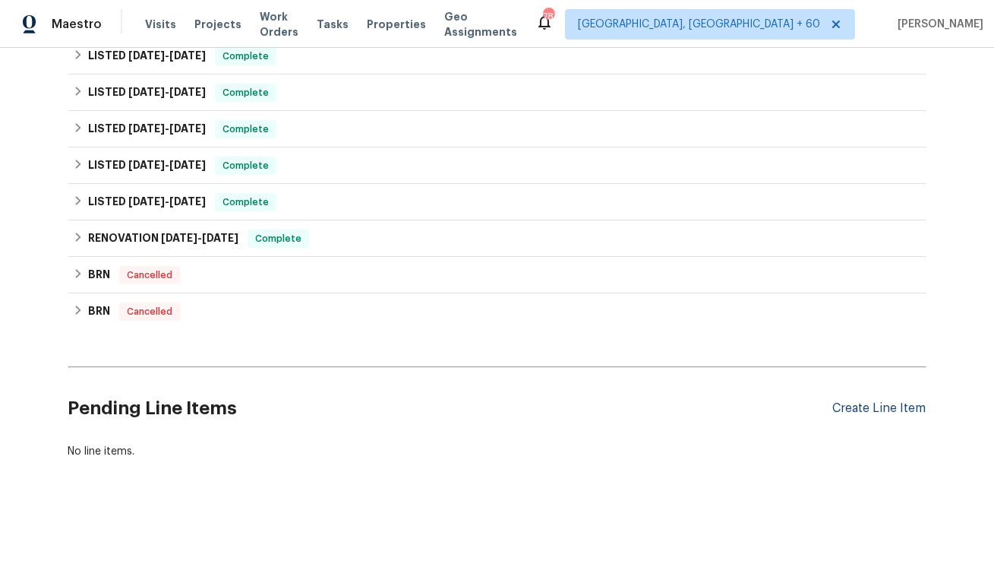
click at [848, 409] on div "Create Line Item" at bounding box center [879, 408] width 93 height 14
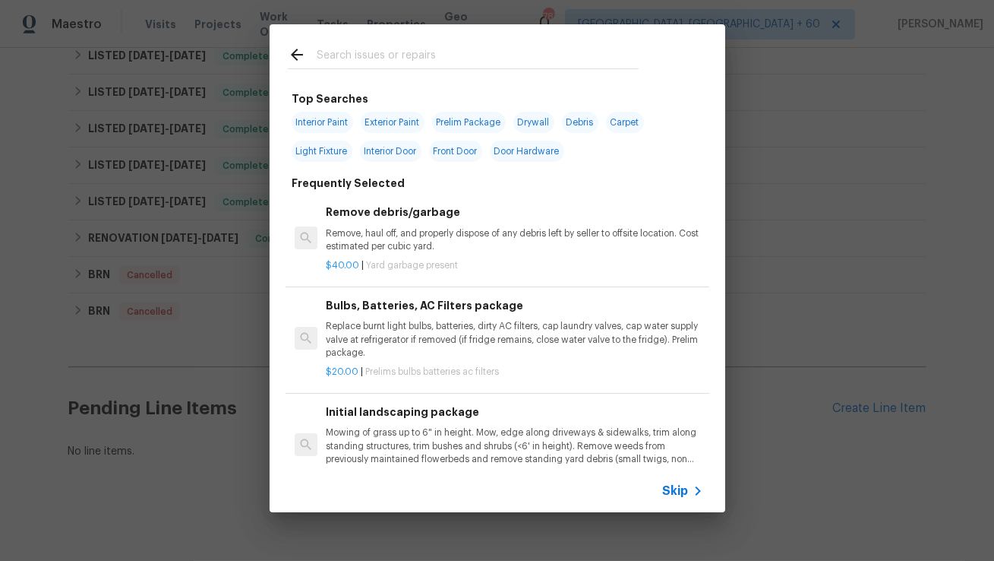
click at [386, 53] on input "text" at bounding box center [478, 57] width 322 height 23
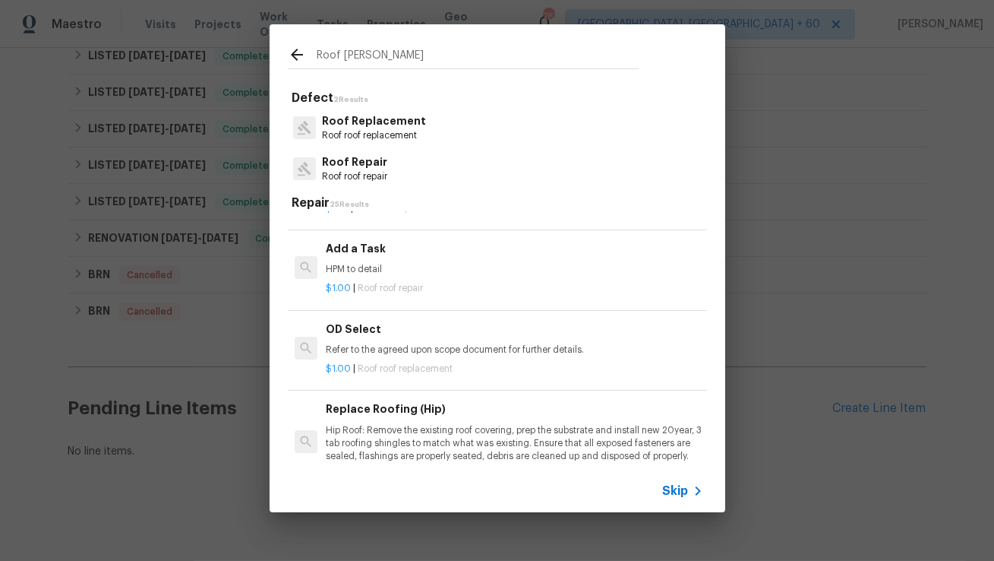
scroll to position [2, 0]
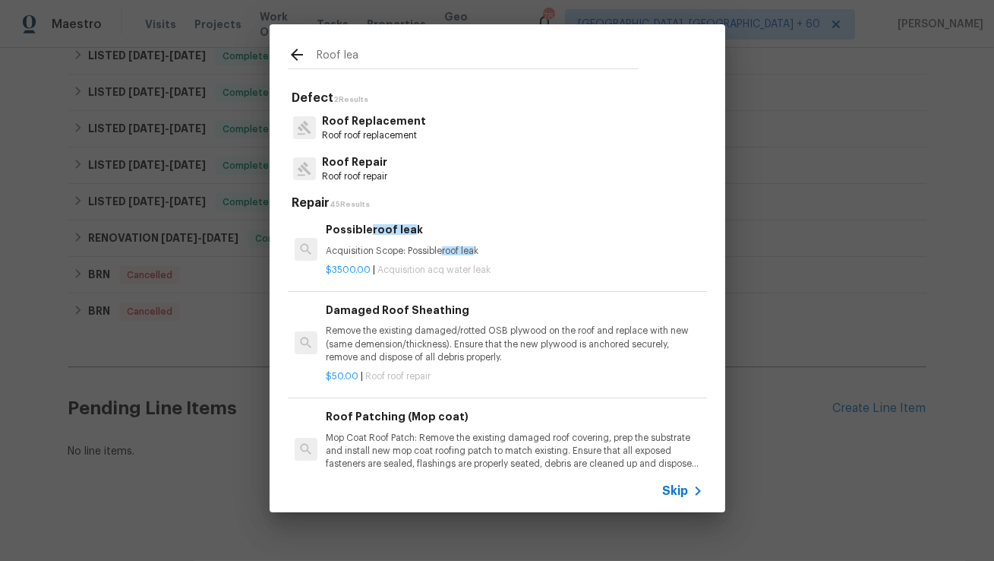
type input "Roof lea"
click at [394, 246] on p "Acquisition Scope: Possible roof lea k" at bounding box center [514, 251] width 377 height 13
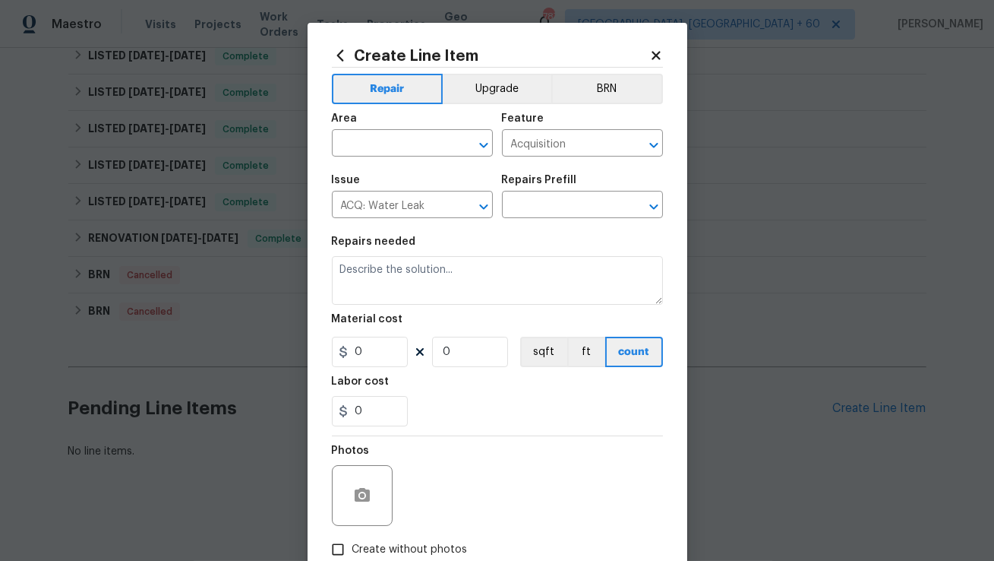
type input "Possible roof leak $3,500.00"
type textarea "Acquisition Scope: Possible roof leak"
type input "3500"
type input "1"
click at [377, 346] on input "3500" at bounding box center [370, 352] width 76 height 30
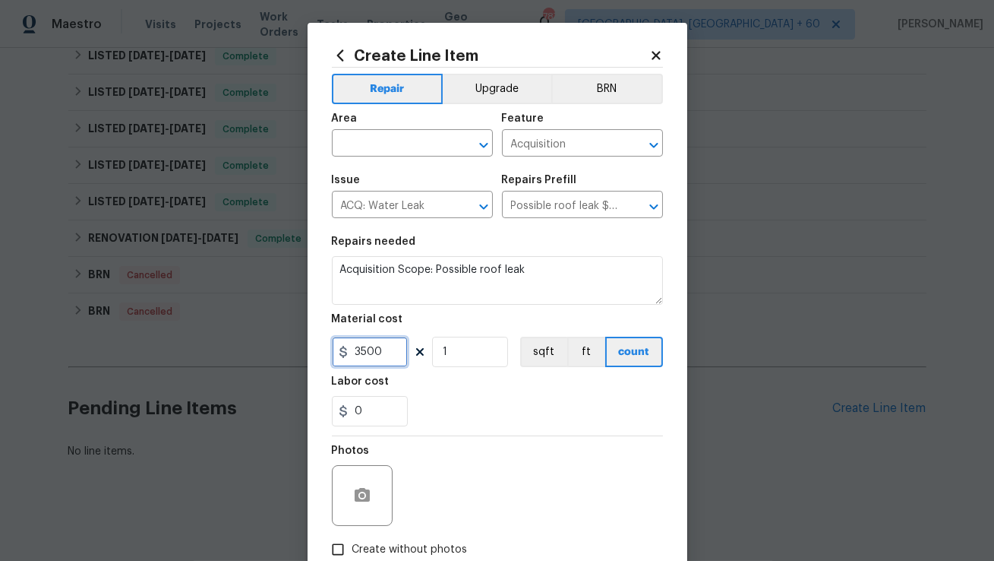
click at [377, 346] on input "3500" at bounding box center [370, 352] width 76 height 30
click at [337, 56] on icon at bounding box center [340, 54] width 7 height 11
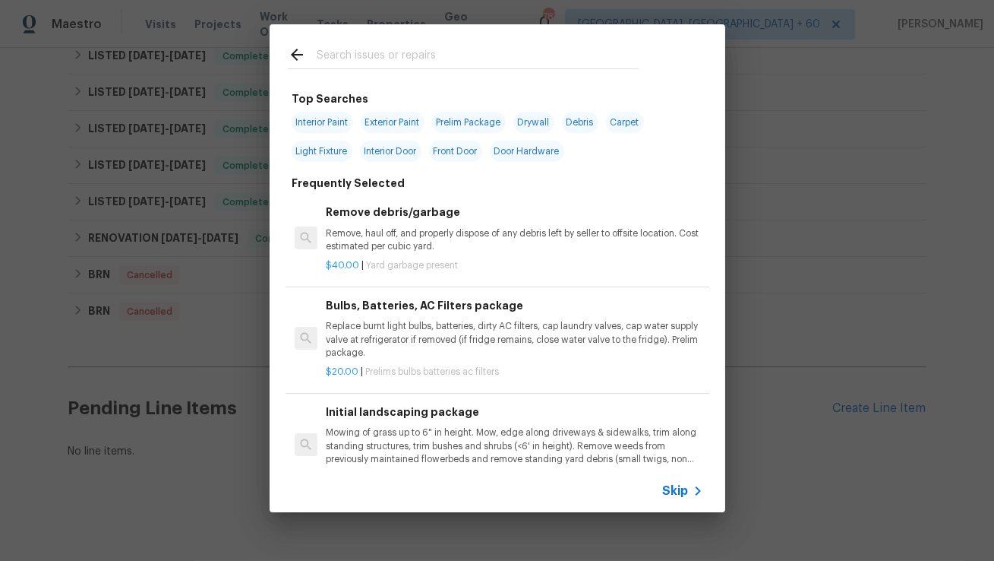
click at [398, 68] on input "text" at bounding box center [478, 57] width 322 height 23
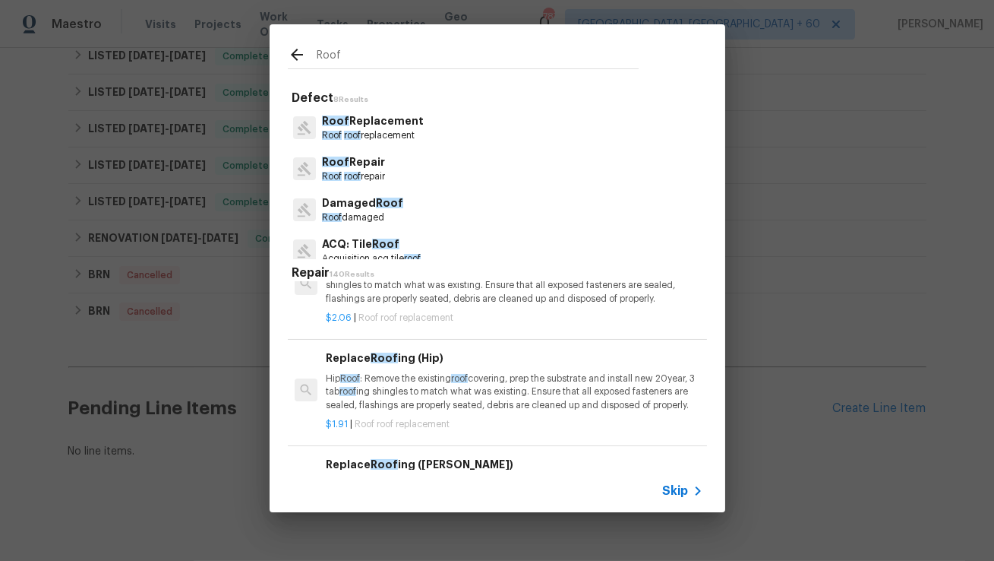
scroll to position [172, 0]
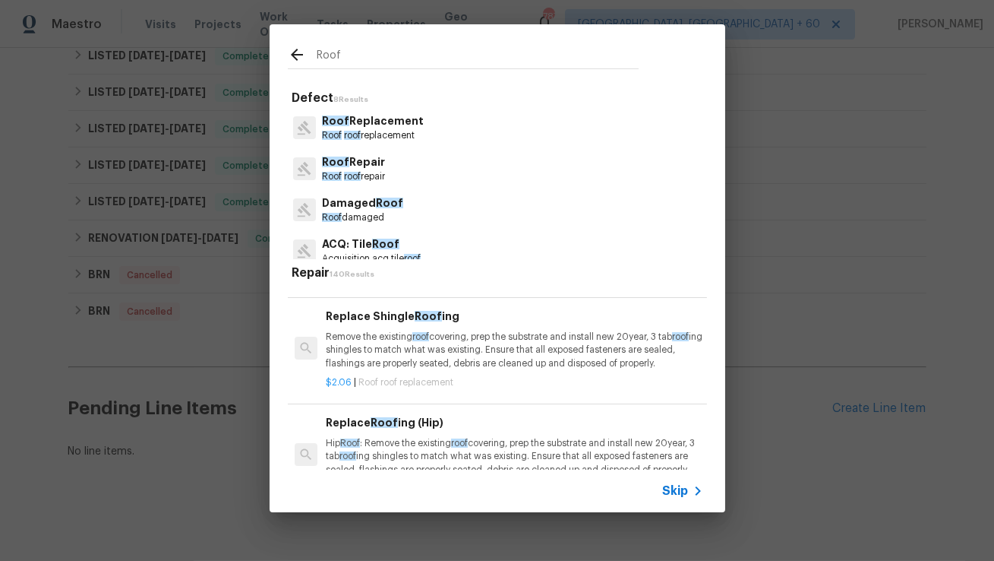
type input "Roof"
click at [443, 365] on p "Remove the existing roof covering, prep the substrate and install new 20year, 3…" at bounding box center [514, 349] width 377 height 39
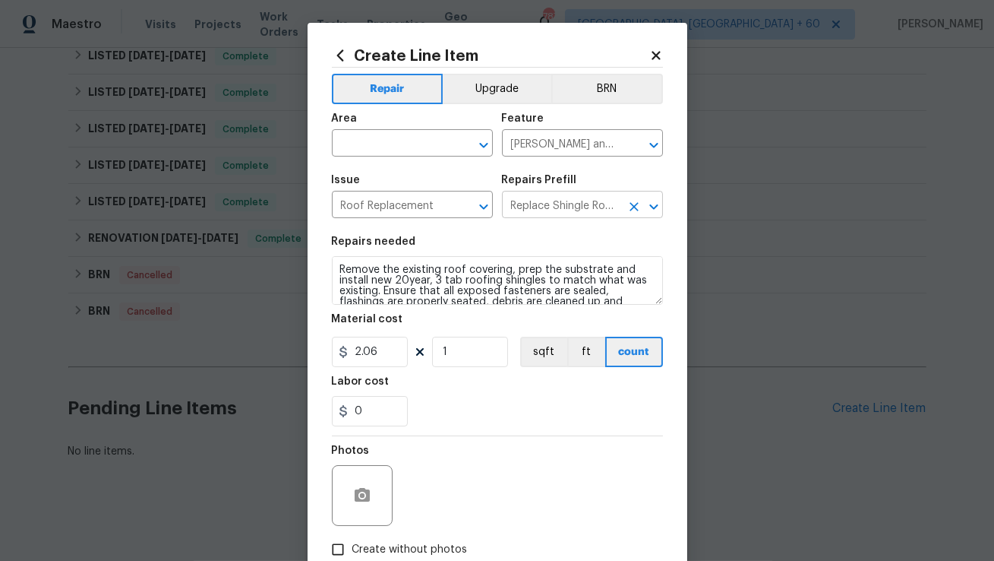
click at [529, 198] on input "Replace Shingle Roofing $2.06" at bounding box center [561, 206] width 119 height 24
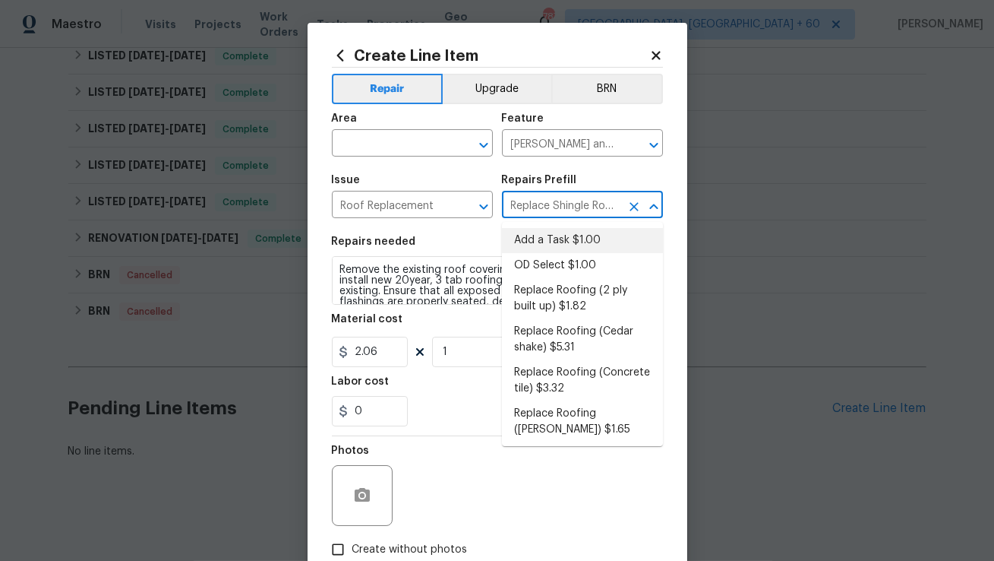
click at [548, 239] on li "Add a Task $1.00" at bounding box center [582, 240] width 161 height 25
type input "Add a Task $1.00"
type textarea "HPM to detail"
type input "1"
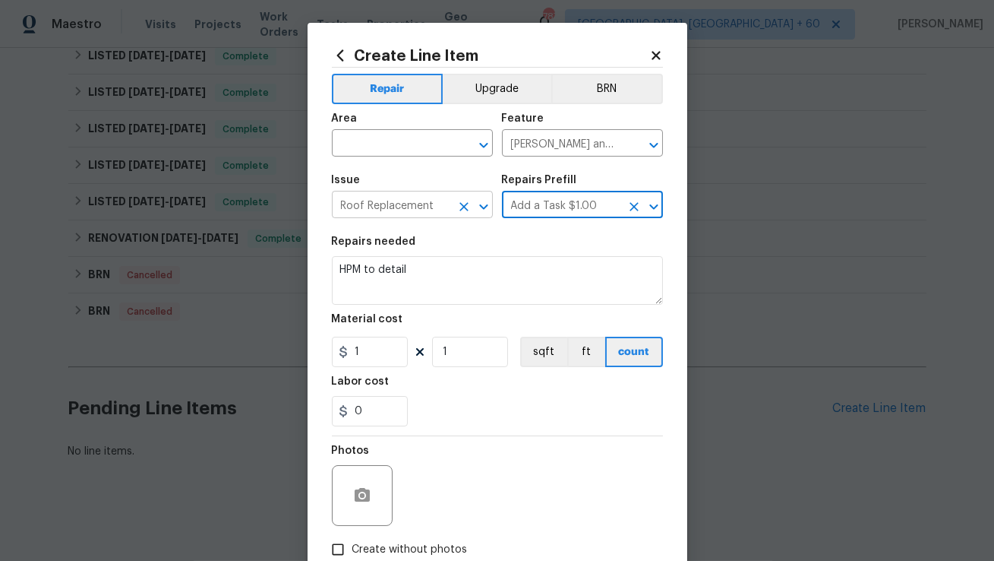
click at [418, 205] on input "Roof Replacement" at bounding box center [391, 206] width 119 height 24
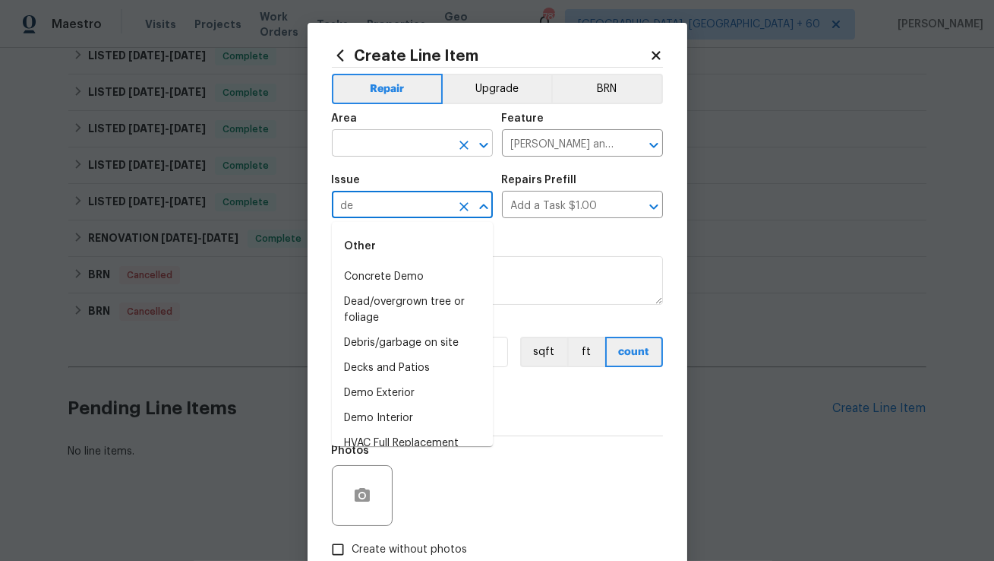
type input "Roof Replacement"
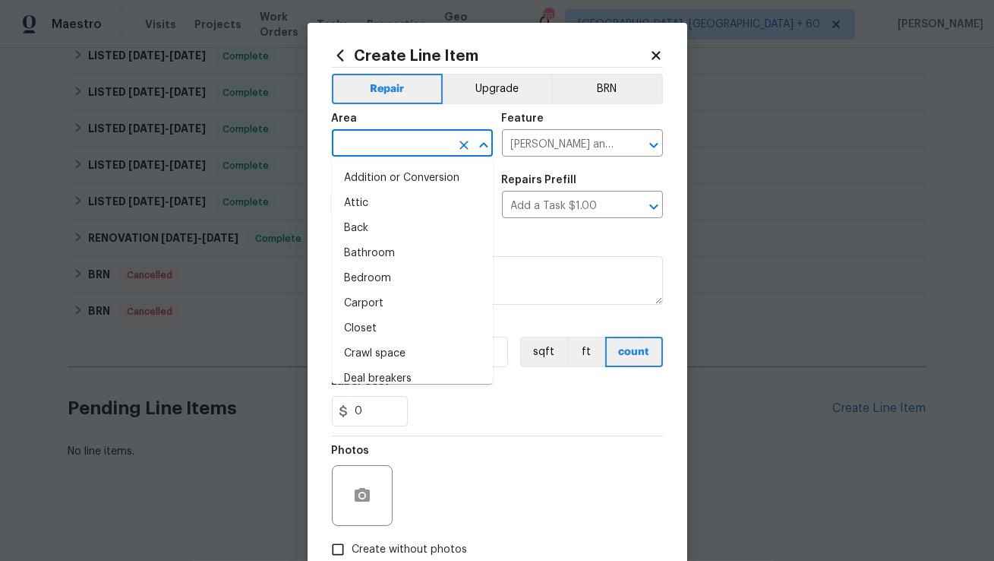
click at [371, 144] on input "text" at bounding box center [391, 145] width 119 height 24
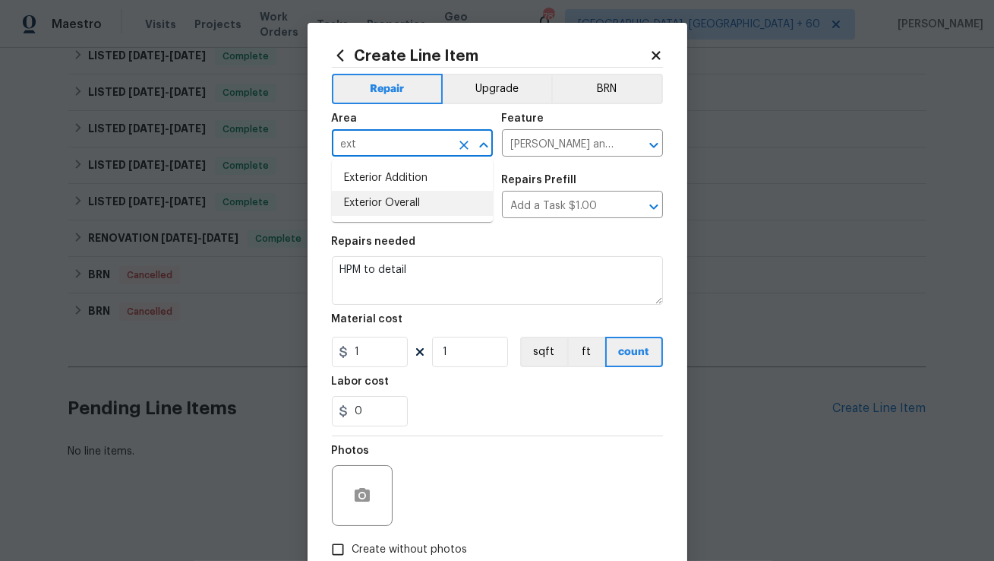
click at [371, 201] on li "Exterior Overall" at bounding box center [412, 203] width 161 height 25
type input "Exterior Overall"
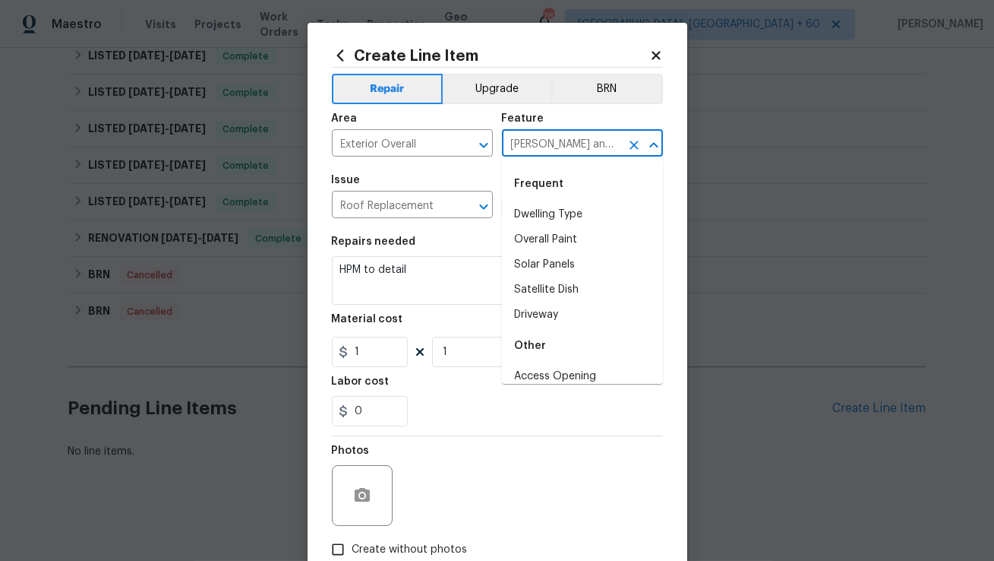
click at [559, 148] on input "Eaves and Trim" at bounding box center [561, 145] width 119 height 24
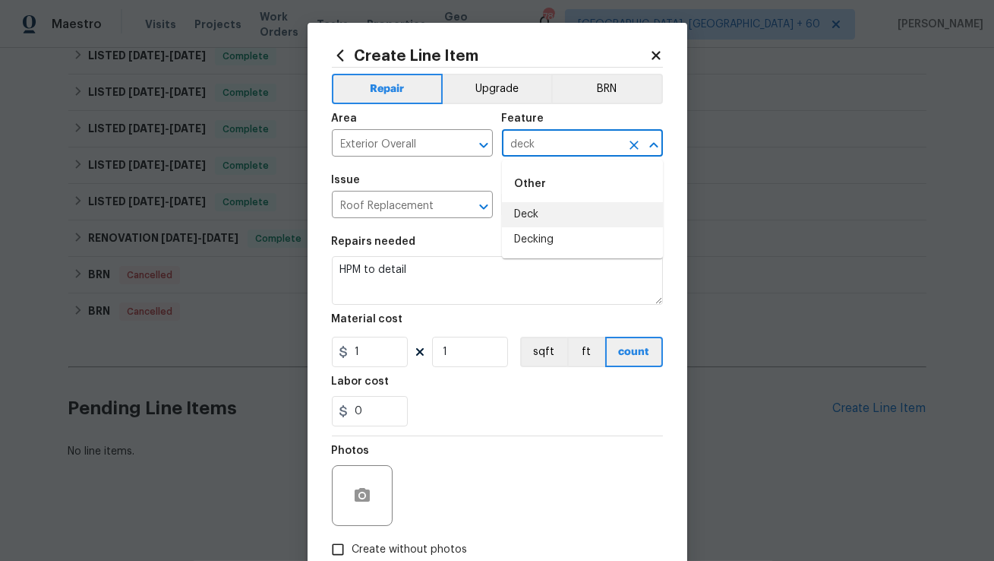
click at [567, 219] on li "Deck" at bounding box center [582, 214] width 161 height 25
type input "Deck"
click at [380, 202] on input "Roof Replacement" at bounding box center [391, 206] width 119 height 24
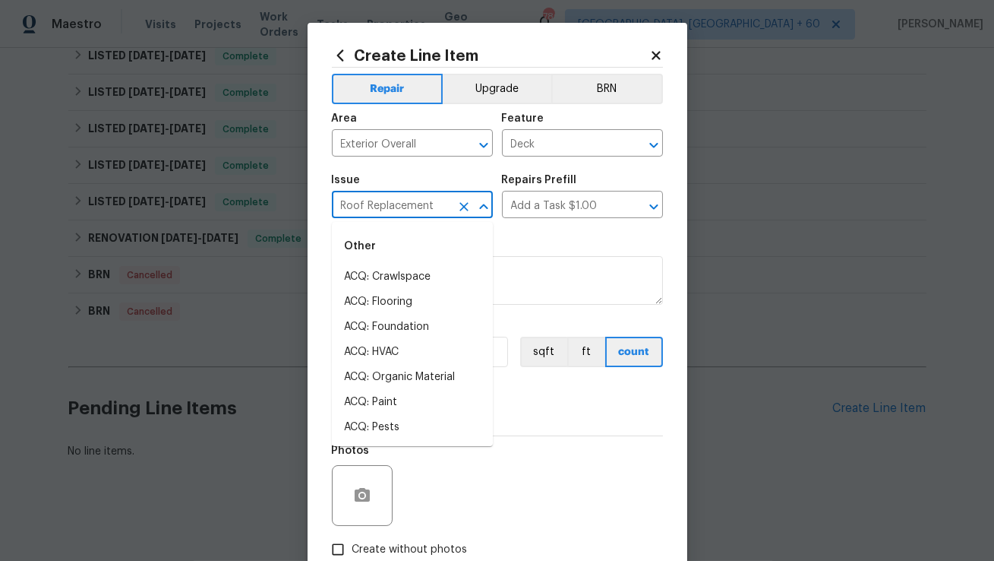
type input "e"
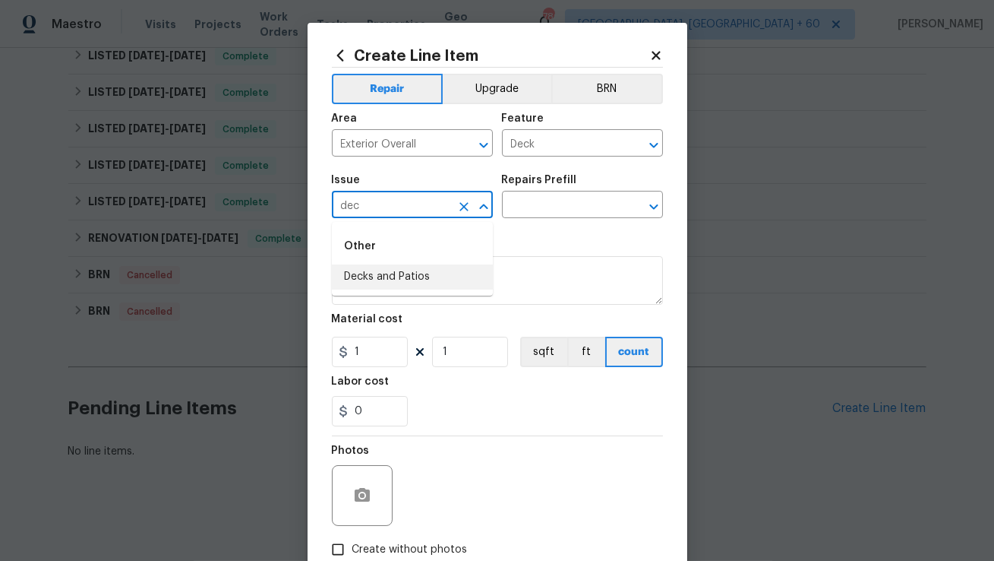
click at [362, 284] on li "Decks and Patios" at bounding box center [412, 276] width 161 height 25
type input "Decks and Patios"
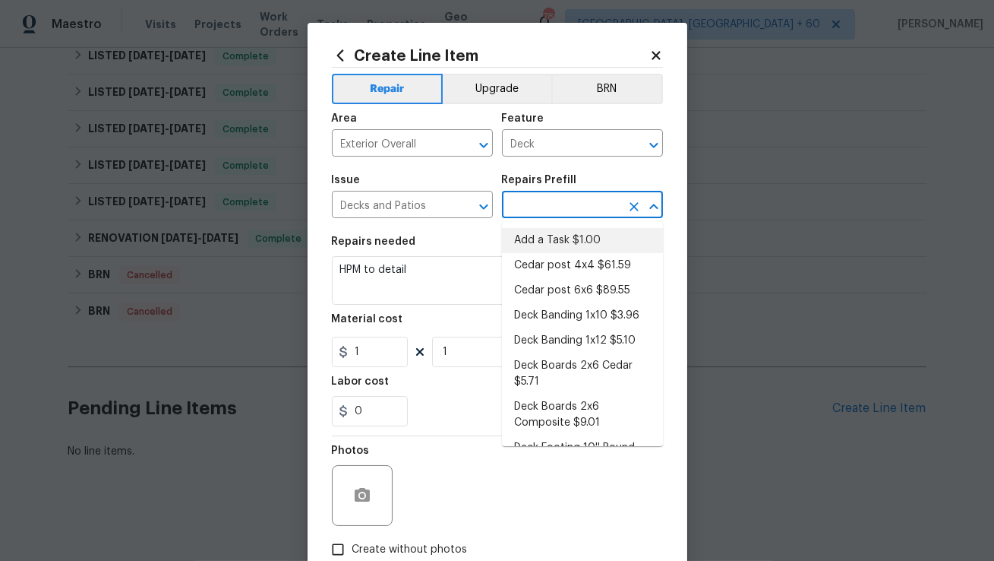
click at [568, 202] on input "text" at bounding box center [561, 206] width 119 height 24
click at [564, 239] on li "Add a Task $1.00" at bounding box center [582, 240] width 161 height 25
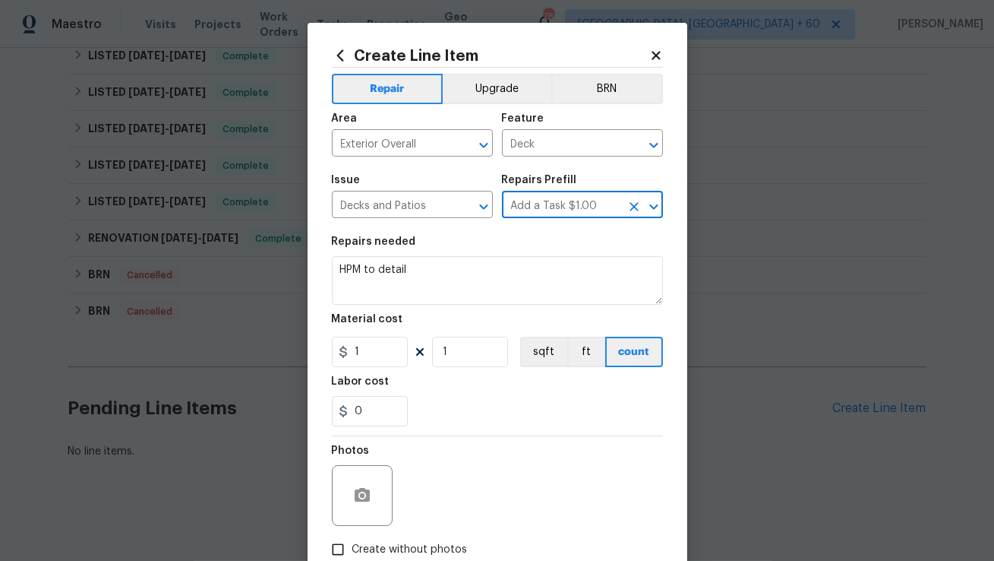
click at [538, 208] on input "Add a Task $1.00" at bounding box center [561, 206] width 119 height 24
click at [615, 204] on input "Add a Task $1.00" at bounding box center [561, 206] width 119 height 24
click at [656, 207] on icon "Open" at bounding box center [654, 207] width 18 height 18
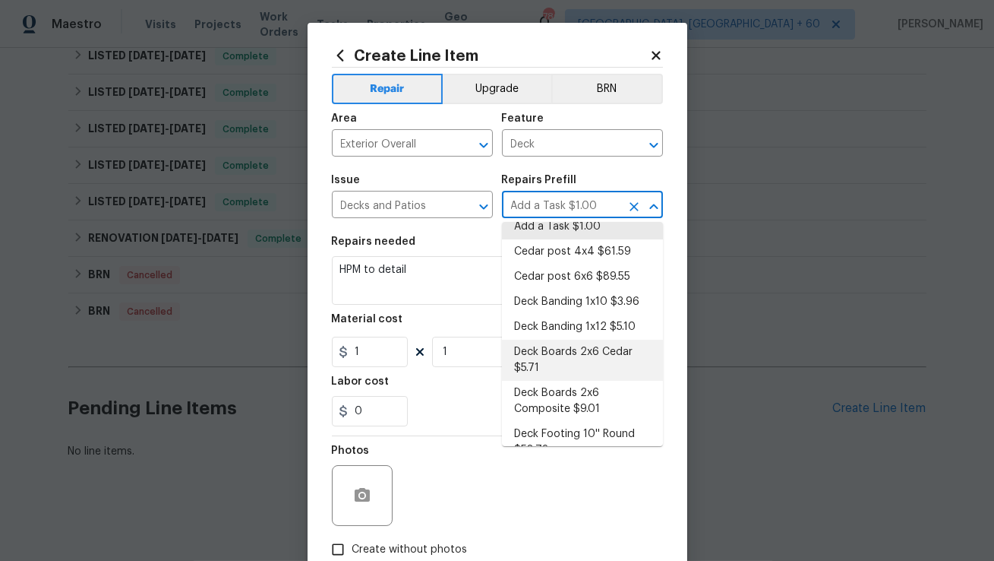
scroll to position [0, 0]
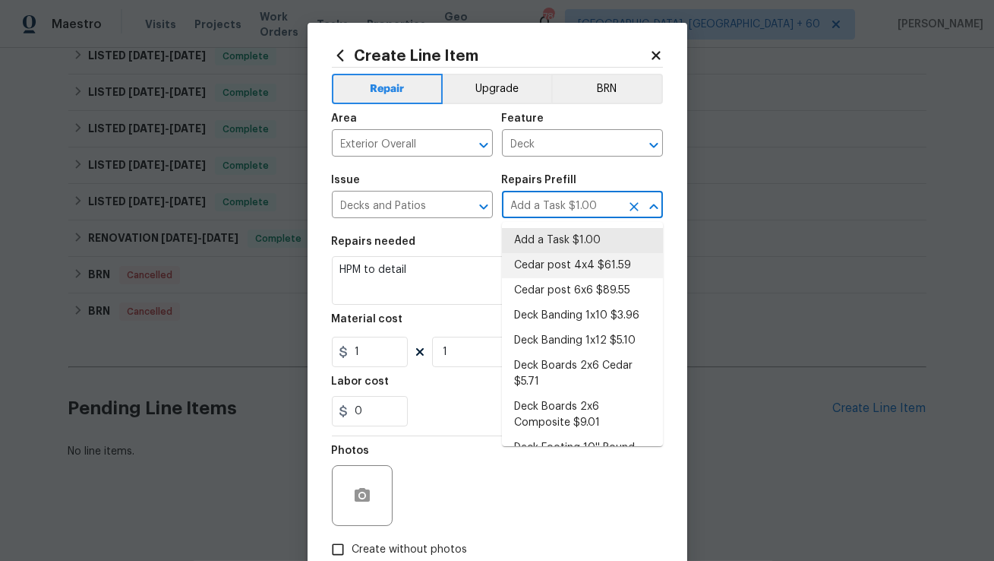
click at [570, 267] on li "Cedar post 4x4 $61.59" at bounding box center [582, 265] width 161 height 25
type input "Cedar post 4x4 $61.59"
type textarea "Remove the existing 4x4x8 cedar post/footing (if needed) and prep the area for …"
type input "61.59"
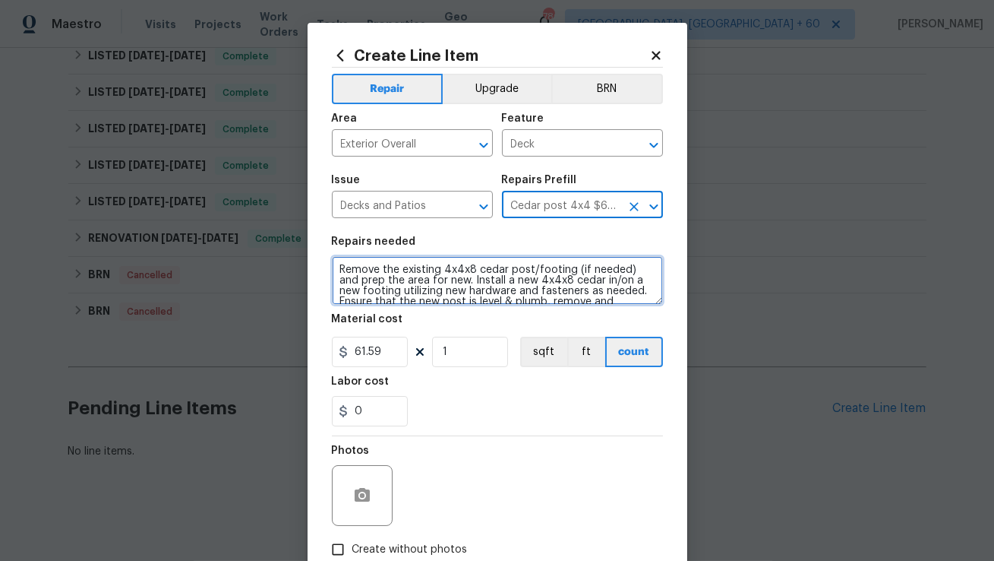
click at [387, 292] on textarea "Remove the existing 4x4x8 cedar post/footing (if needed) and prep the area for …" at bounding box center [497, 280] width 331 height 49
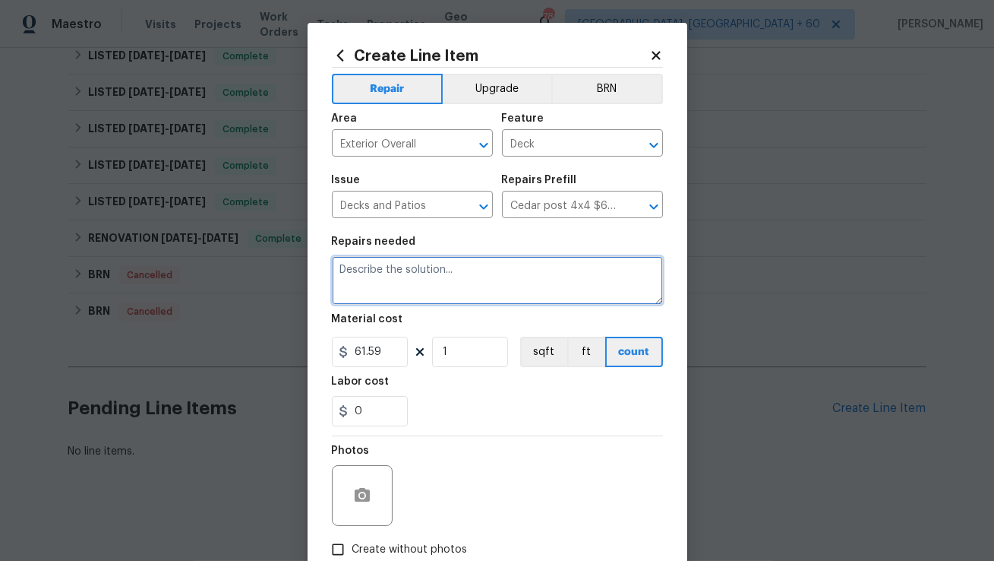
click at [387, 292] on textarea at bounding box center [497, 280] width 331 height 49
paste textarea "We have inspected the property and it appears that the leak in the garage is or…"
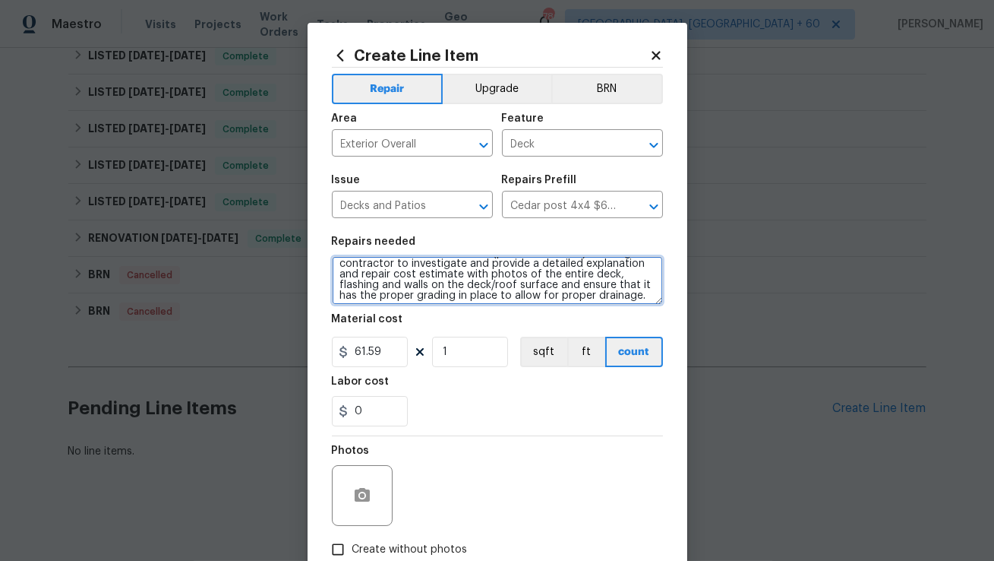
scroll to position [43, 0]
type textarea "We have inspected the property and it appears that the leak in the garage is or…"
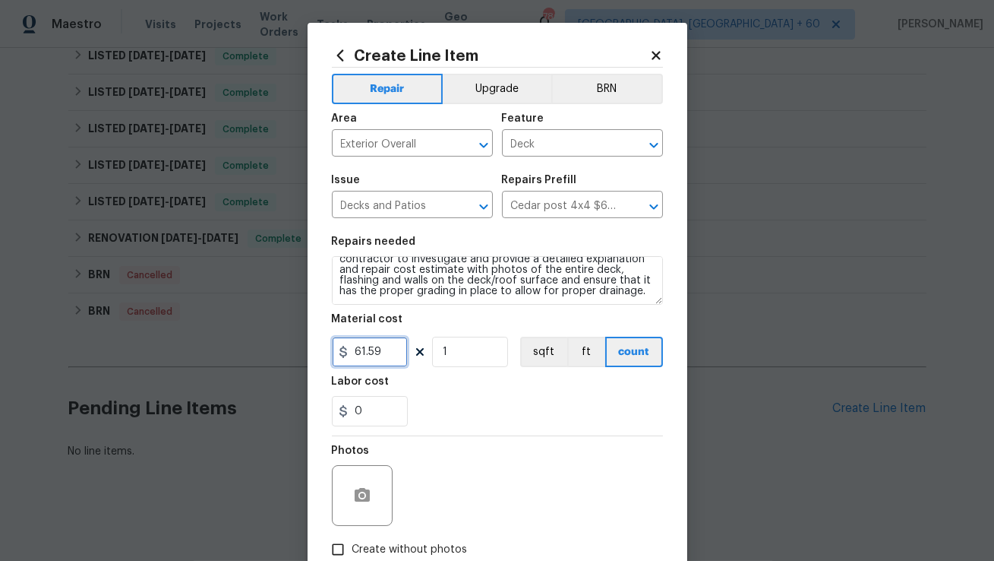
click at [384, 342] on input "61.59" at bounding box center [370, 352] width 76 height 30
type input "75"
click at [362, 505] on button "button" at bounding box center [362, 495] width 36 height 36
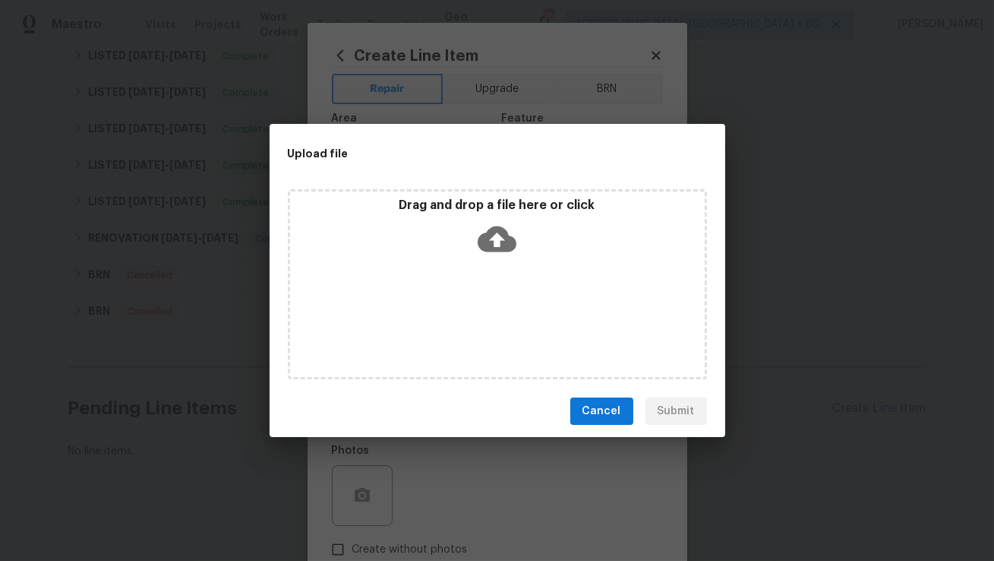
click at [510, 246] on icon at bounding box center [497, 239] width 39 height 26
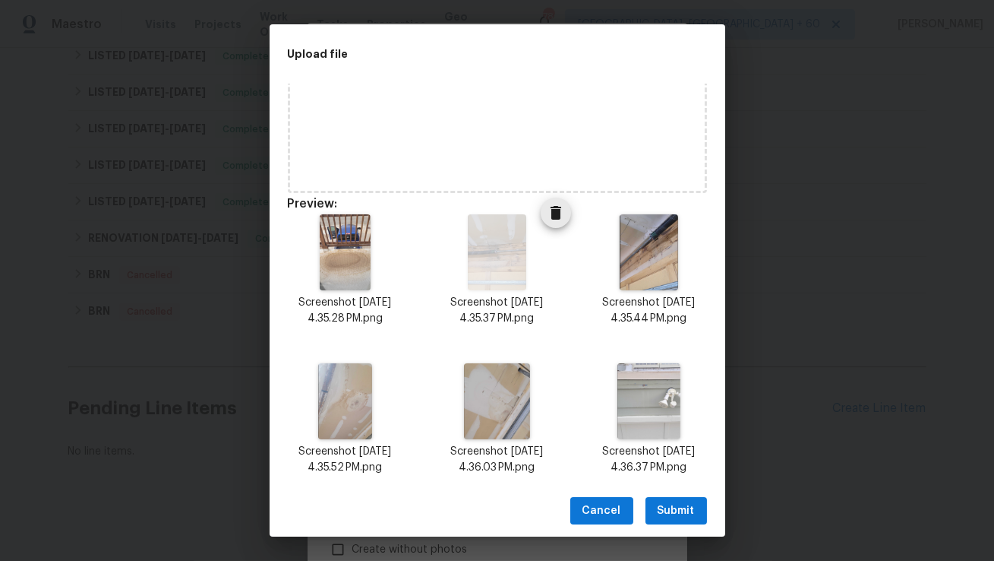
scroll to position [96, 0]
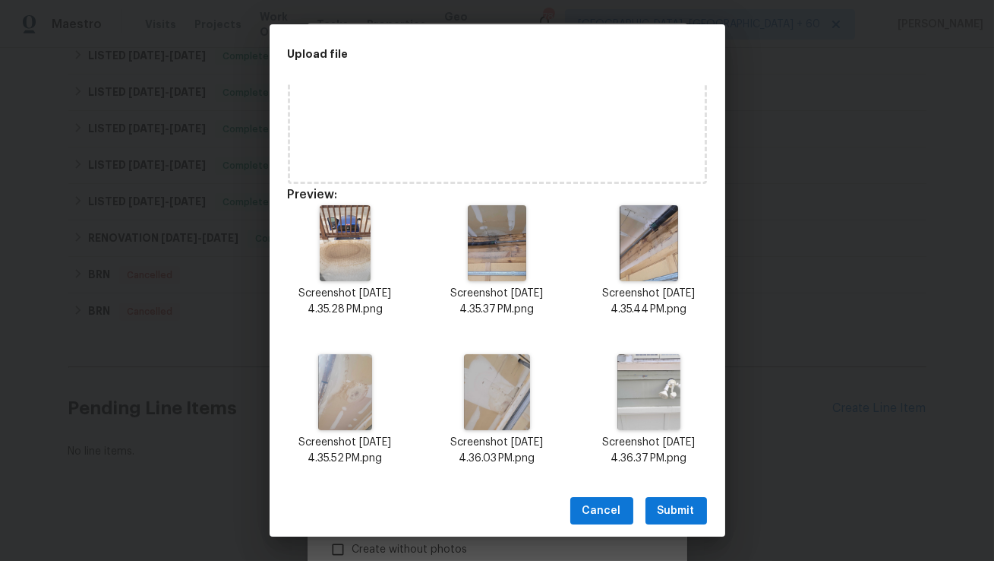
click at [662, 504] on span "Submit" at bounding box center [676, 510] width 37 height 19
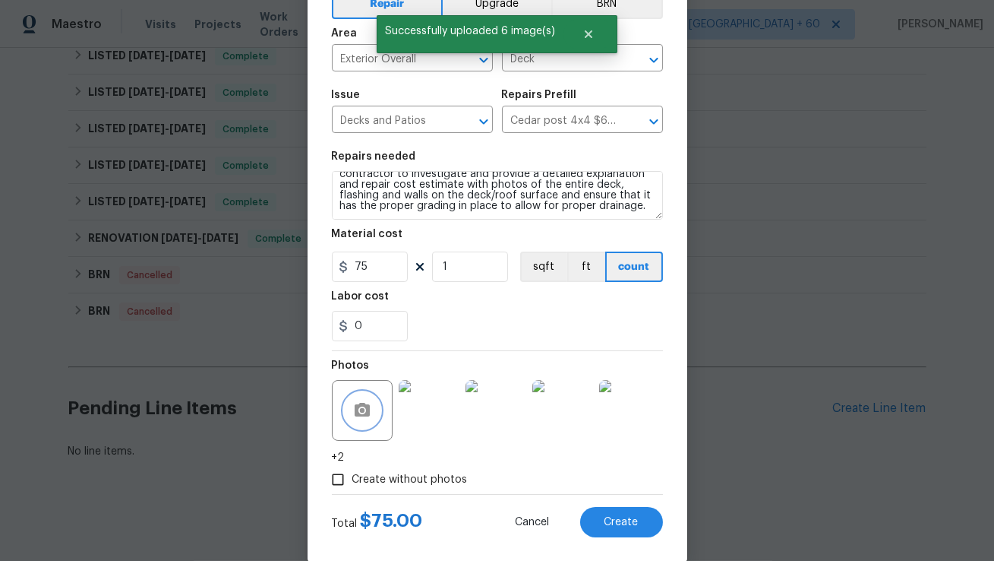
scroll to position [104, 0]
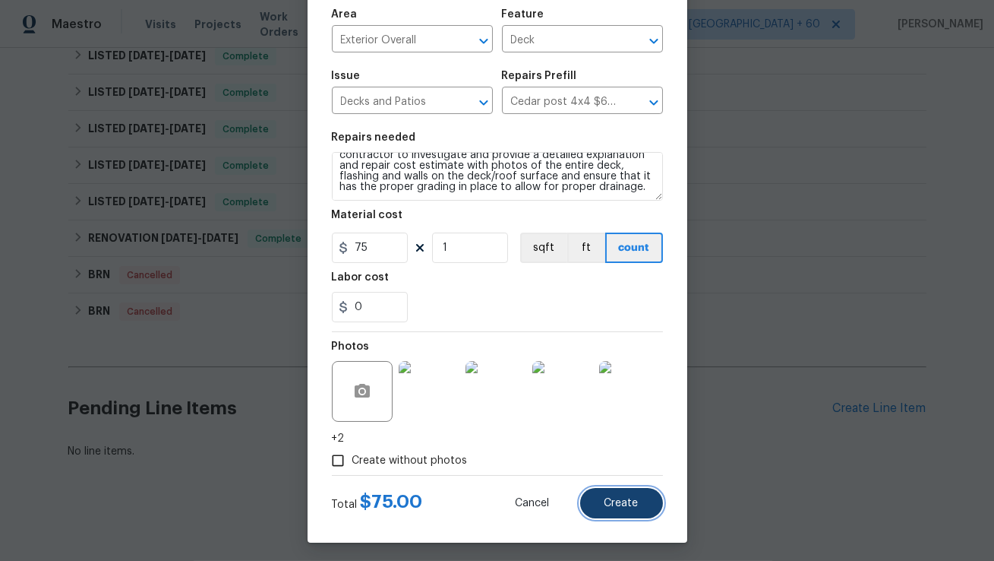
click at [622, 507] on span "Create" at bounding box center [622, 503] width 34 height 11
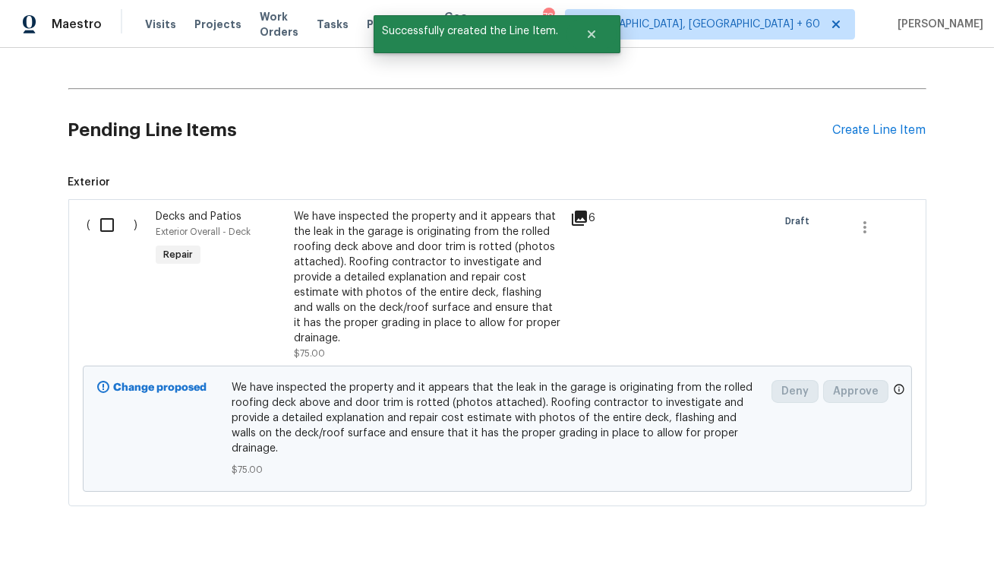
scroll to position [763, 0]
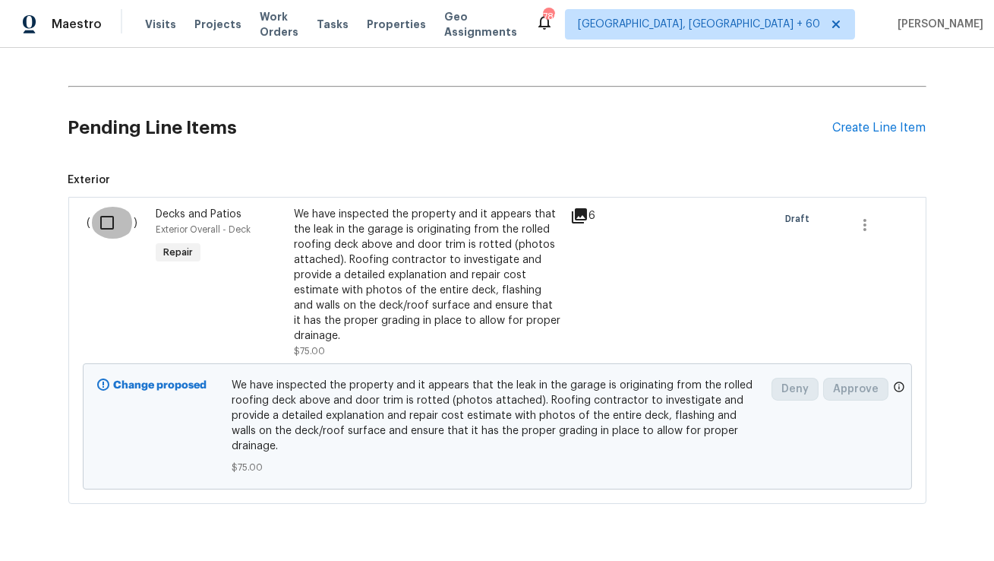
click at [109, 220] on input "checkbox" at bounding box center [112, 223] width 43 height 32
checkbox input "true"
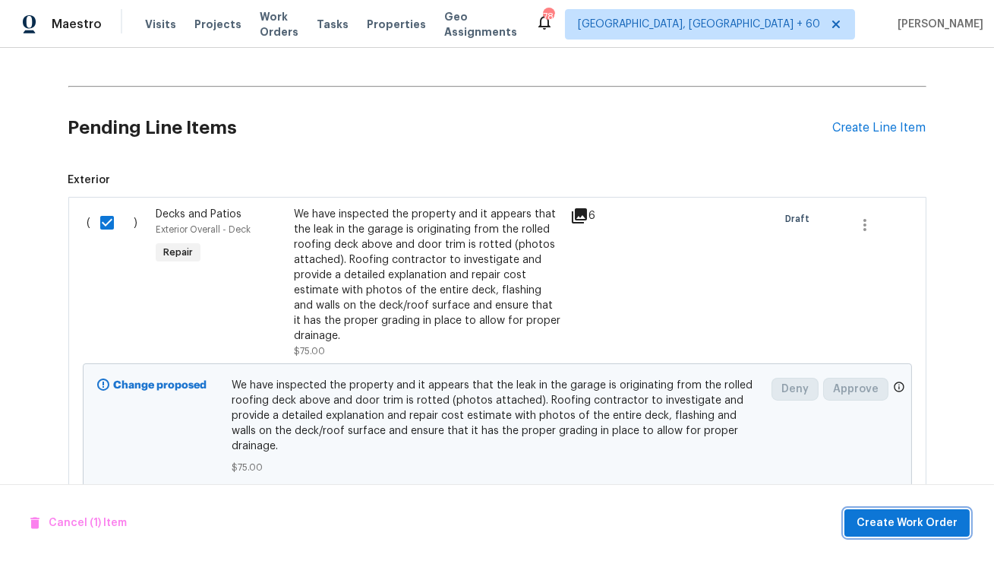
click at [870, 518] on span "Create Work Order" at bounding box center [907, 523] width 101 height 19
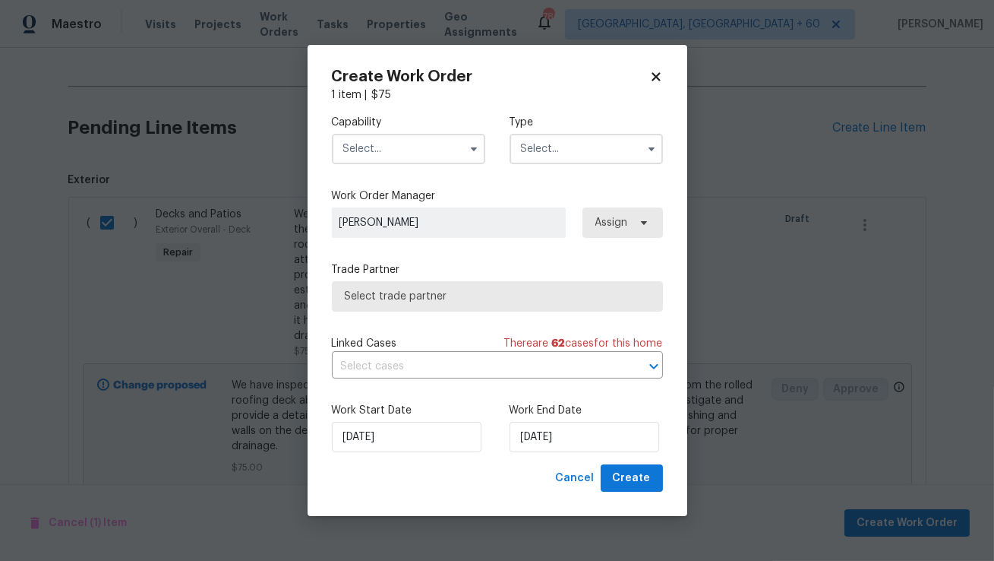
click at [389, 156] on input "text" at bounding box center [408, 149] width 153 height 30
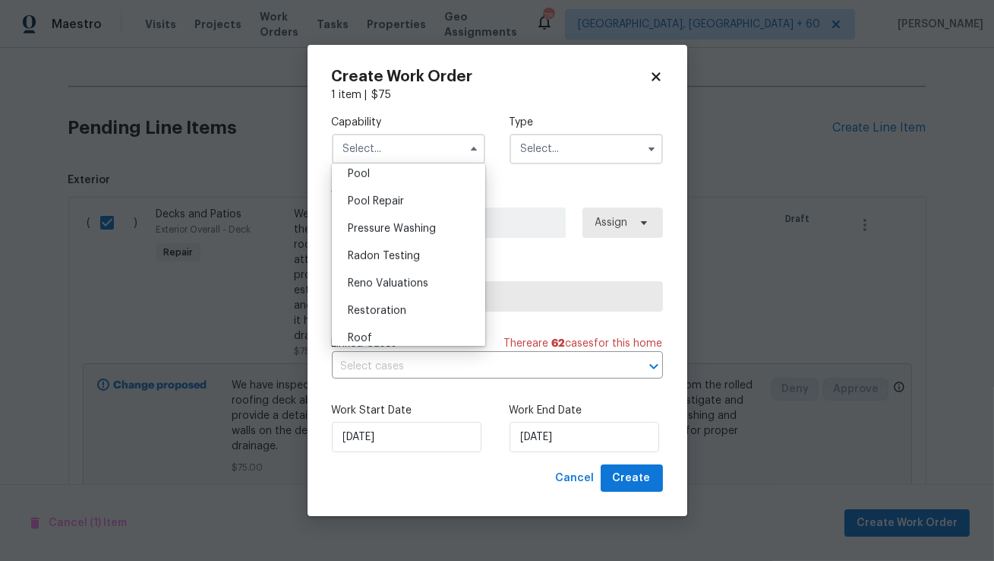
scroll to position [1404, 0]
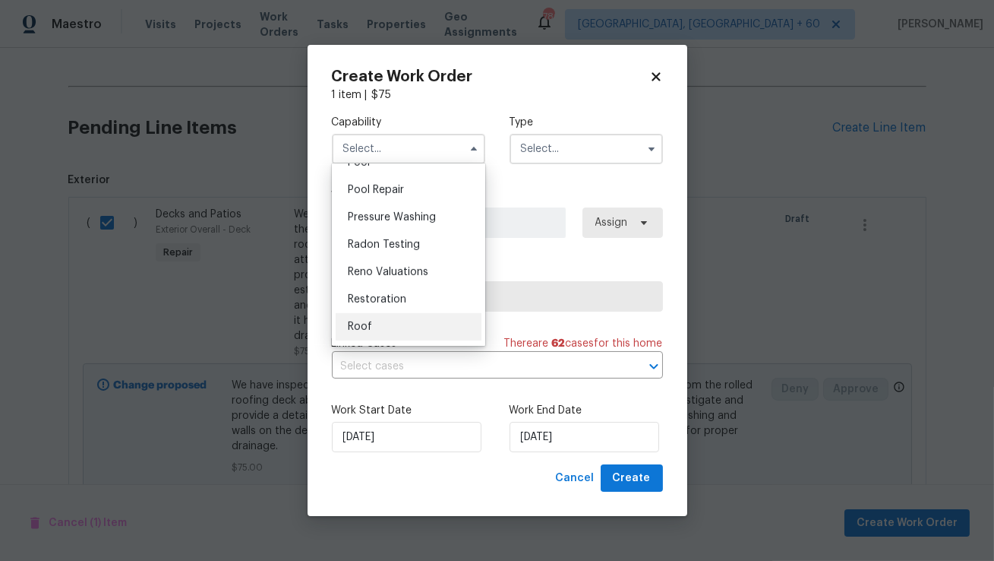
click at [389, 327] on div "Roof" at bounding box center [409, 326] width 146 height 27
type input "Roof"
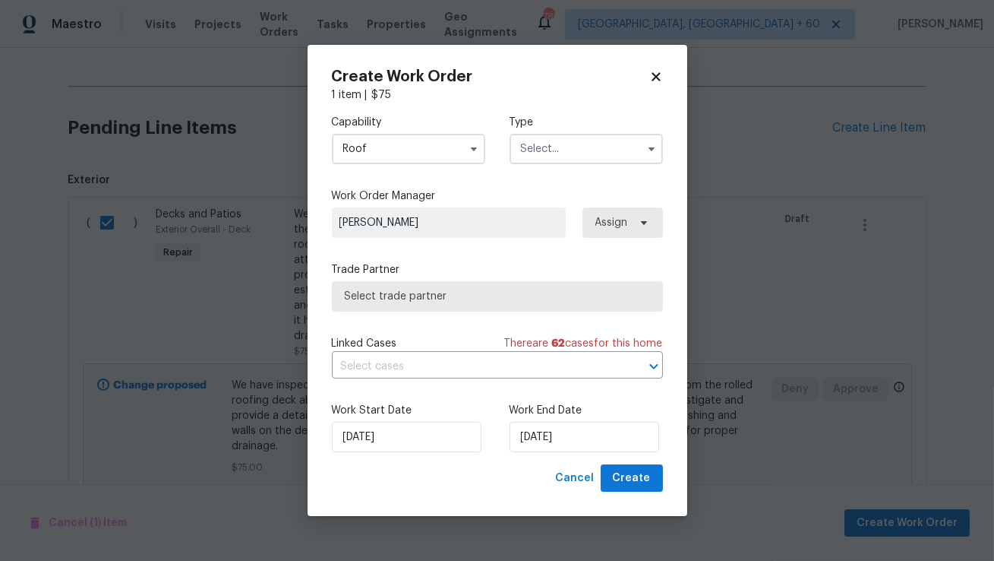
click at [539, 156] on input "text" at bounding box center [586, 149] width 153 height 30
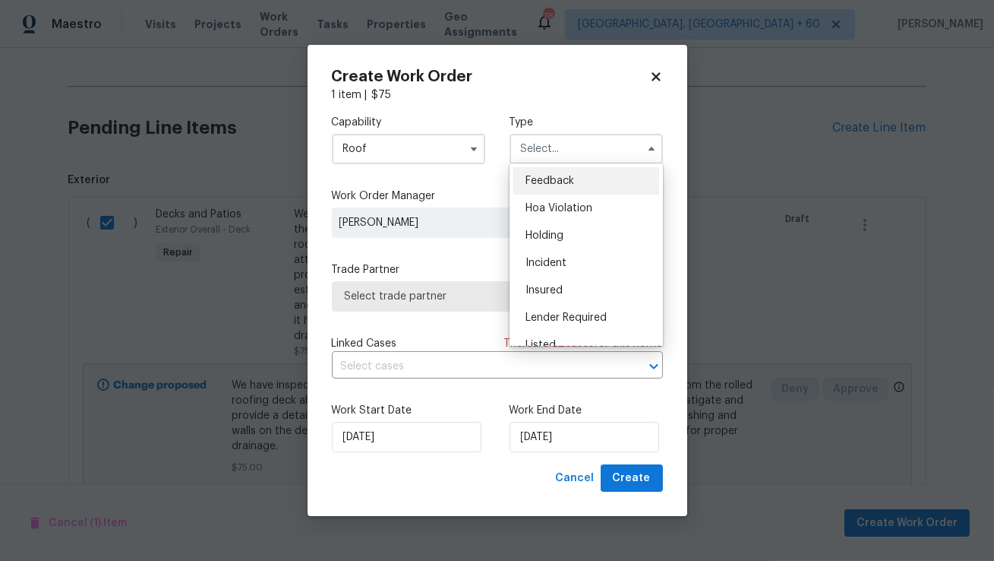
click at [542, 183] on span "Feedback" at bounding box center [550, 180] width 49 height 11
type input "Feedback"
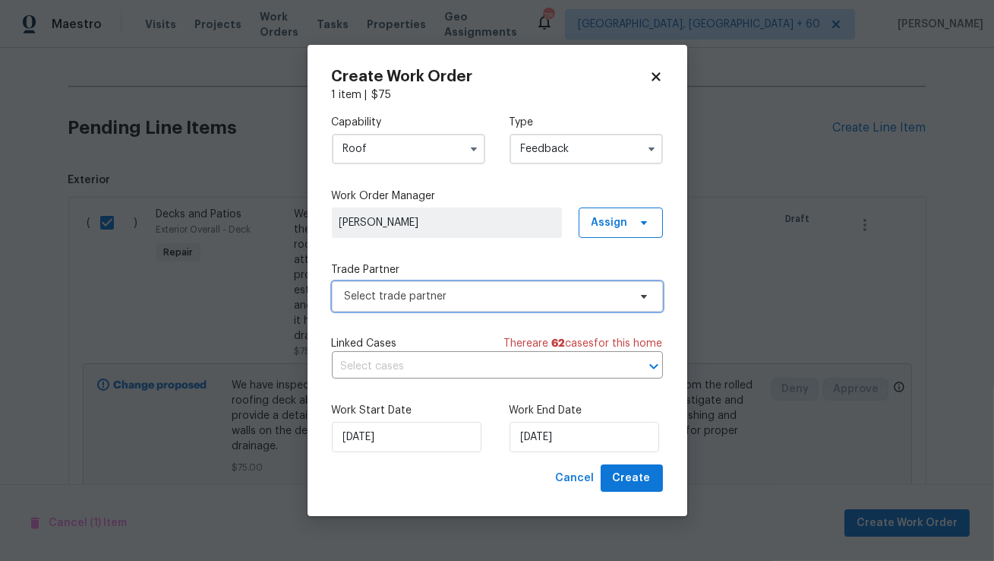
click at [460, 299] on span "Select trade partner" at bounding box center [486, 296] width 283 height 15
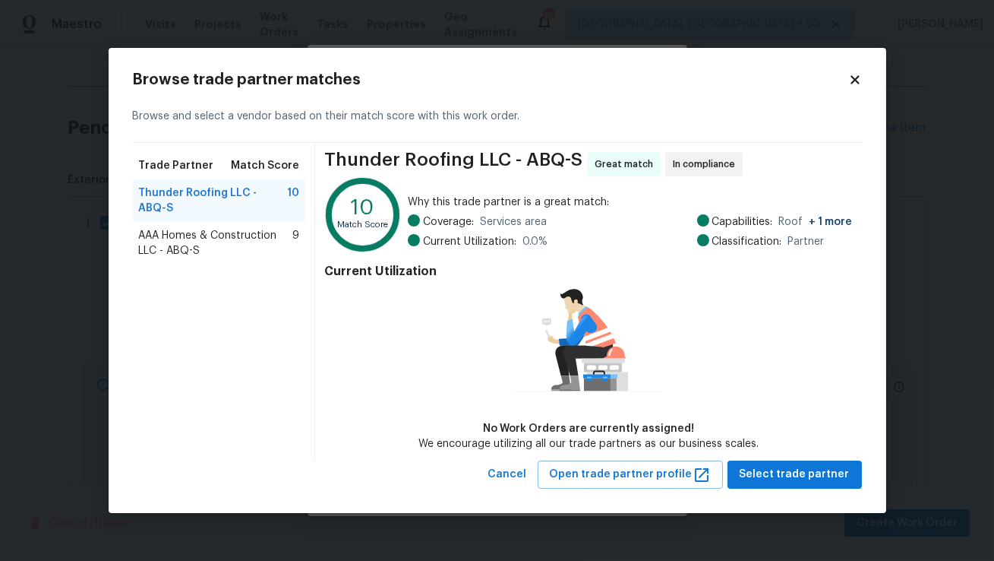
click at [254, 242] on span "AAA Homes & Construction LLC - ABQ-S" at bounding box center [216, 243] width 154 height 30
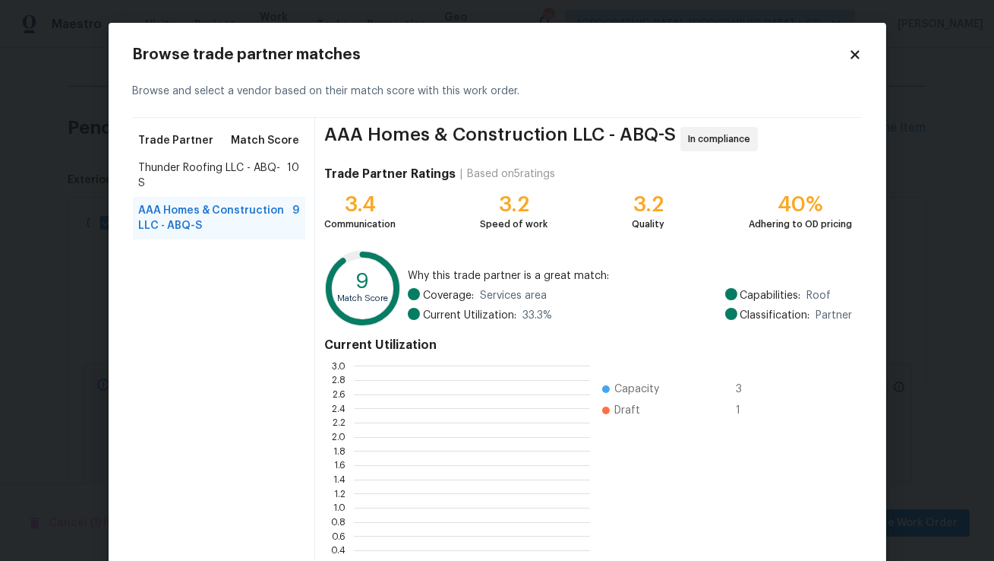
scroll to position [213, 235]
click at [248, 164] on span "Thunder Roofing LLC - ABQ-S" at bounding box center [213, 175] width 149 height 30
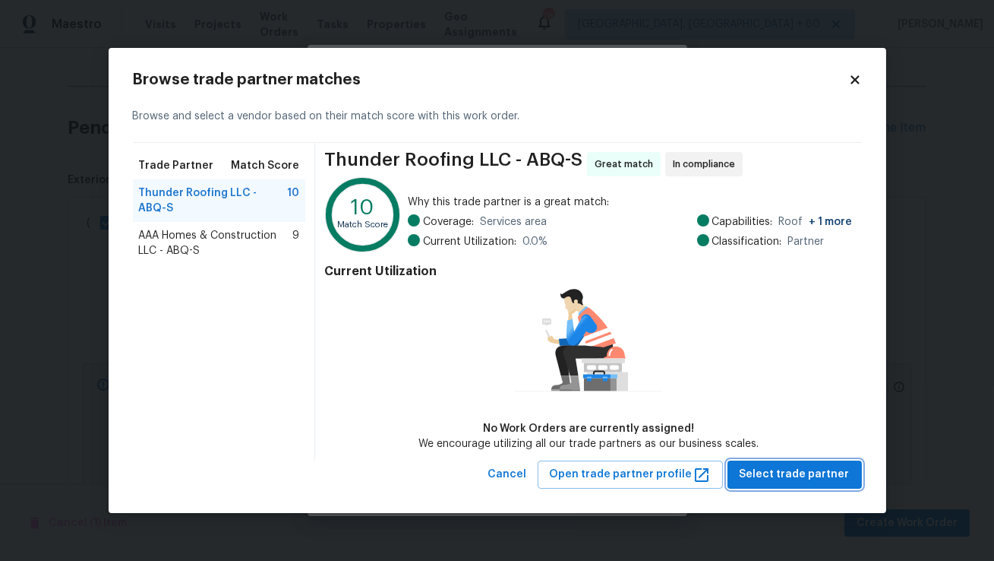
click at [776, 477] on span "Select trade partner" at bounding box center [795, 474] width 110 height 19
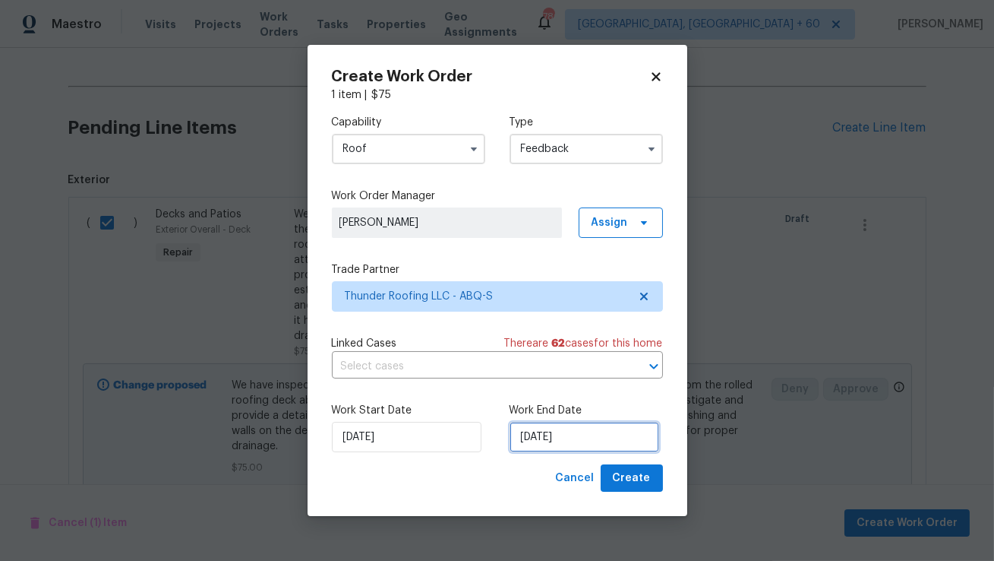
click at [521, 431] on input "14/08/2025" at bounding box center [585, 437] width 150 height 30
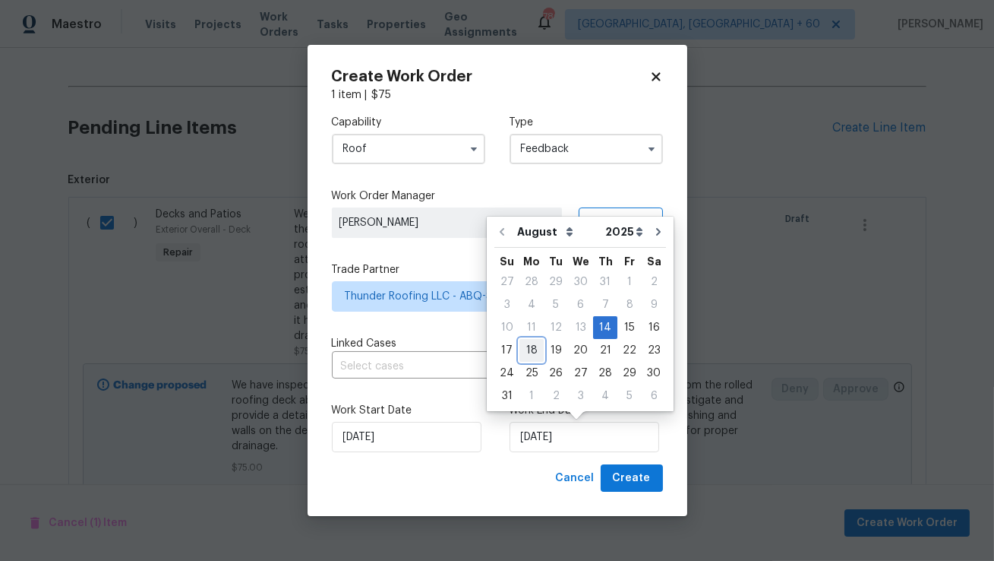
click at [520, 352] on div "18" at bounding box center [532, 350] width 24 height 21
type input "18/08/2025"
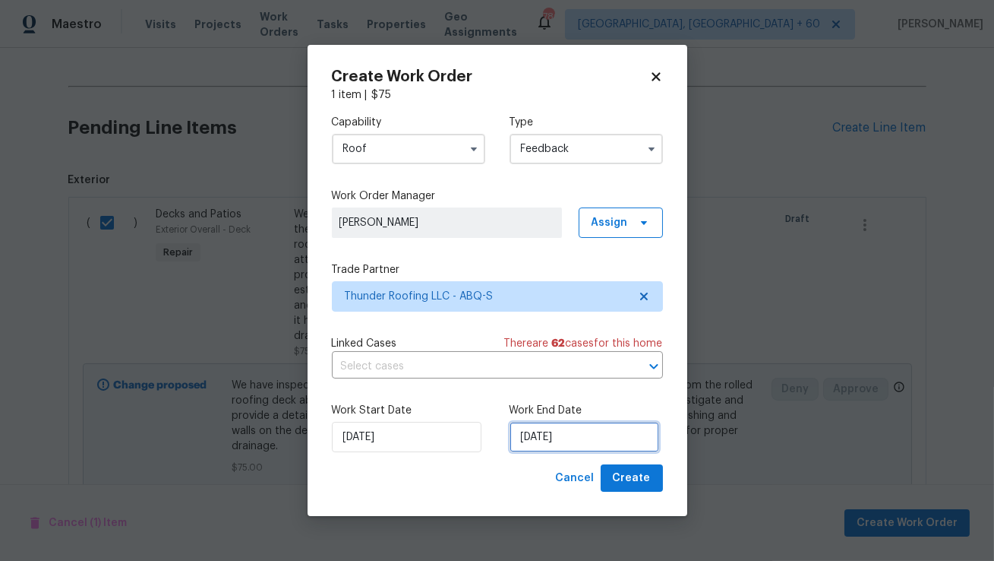
click at [557, 448] on input "18/08/2025" at bounding box center [585, 437] width 150 height 30
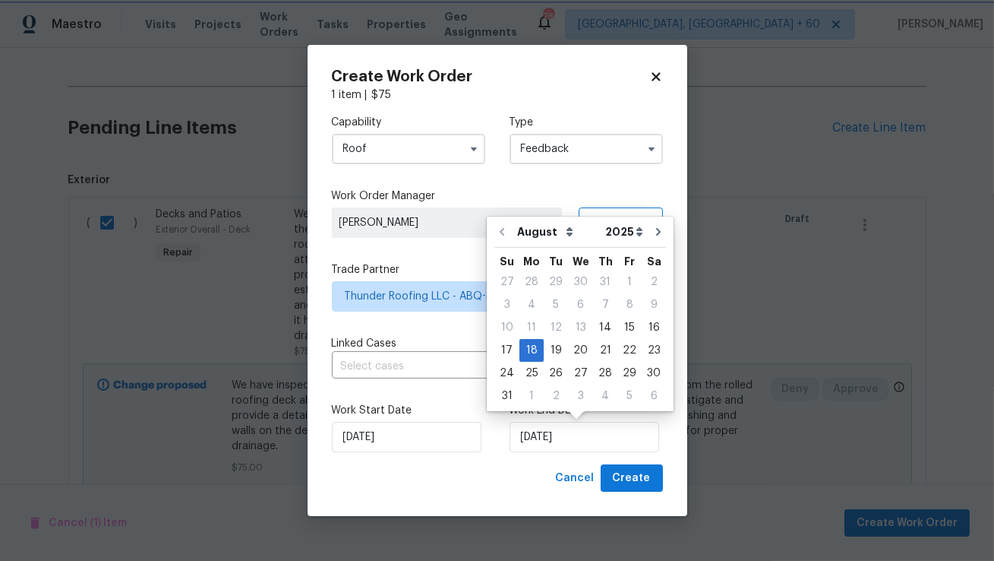
click at [488, 468] on div "Cancel Create" at bounding box center [497, 478] width 331 height 28
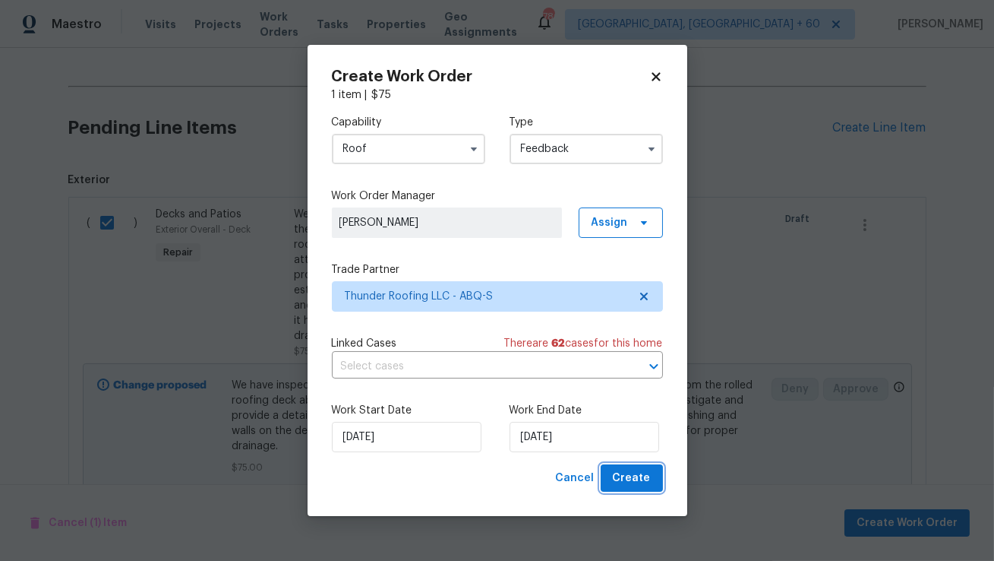
click at [623, 476] on span "Create" at bounding box center [632, 478] width 38 height 19
checkbox input "false"
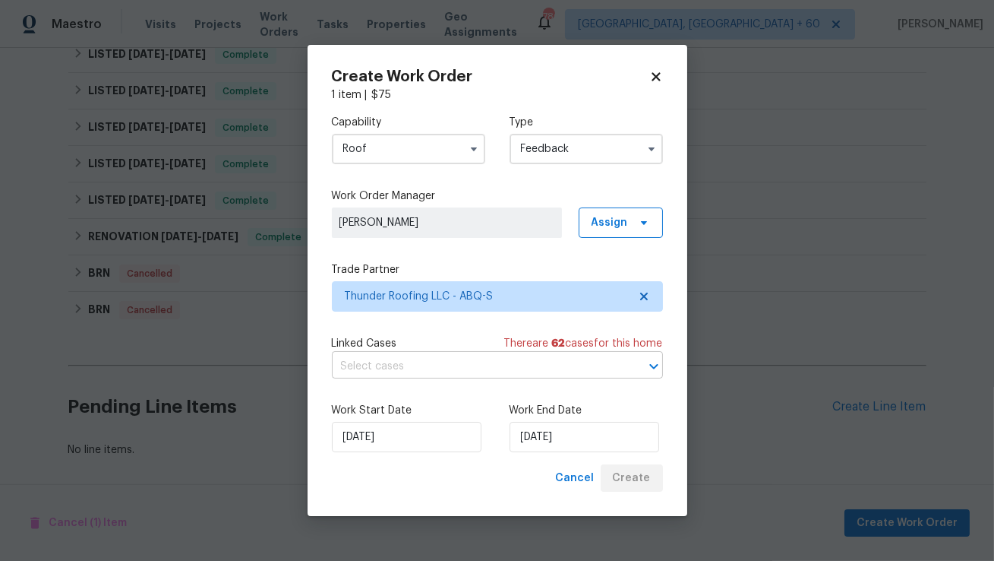
scroll to position [539, 0]
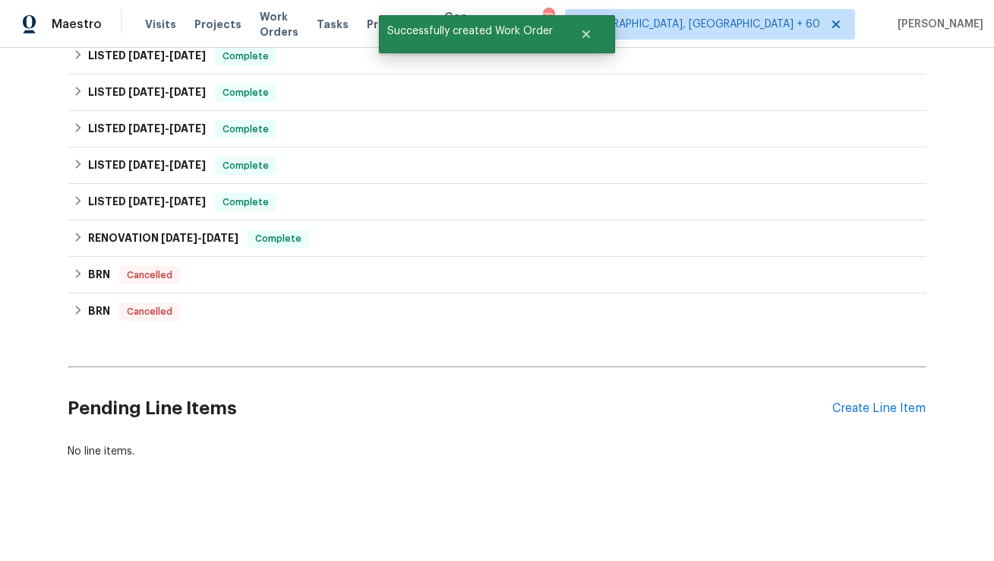
click at [873, 416] on div "Pending Line Items Create Line Item" at bounding box center [497, 408] width 858 height 71
click at [867, 406] on div "Create Line Item" at bounding box center [879, 408] width 93 height 14
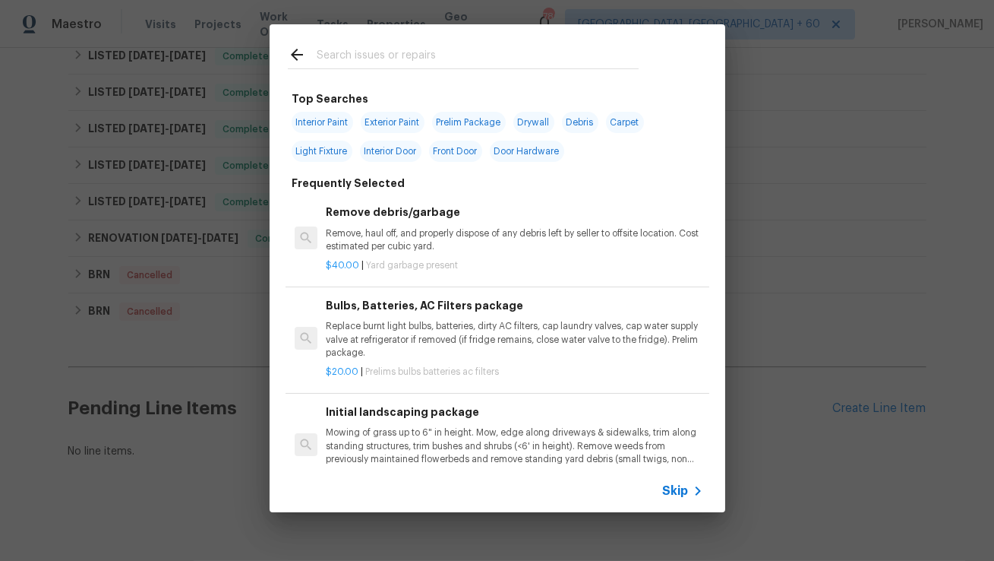
click at [492, 62] on input "text" at bounding box center [478, 57] width 322 height 23
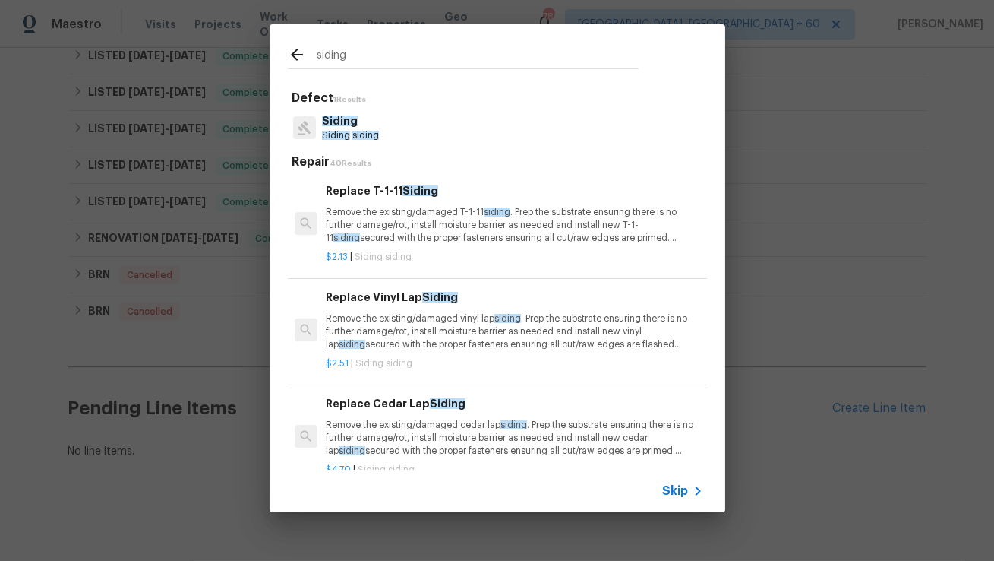
type input "siding"
click at [431, 307] on div "Replace Vinyl Lap Siding Remove the existing/damaged vinyl lap siding . Prep th…" at bounding box center [514, 320] width 377 height 62
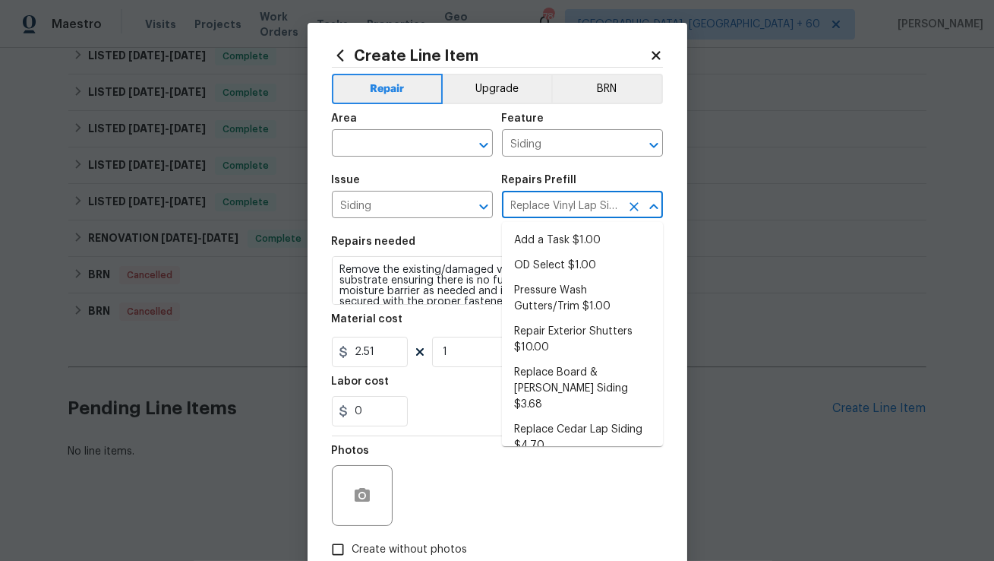
click at [529, 204] on input "Replace Vinyl Lap Siding $2.51" at bounding box center [561, 206] width 119 height 24
click at [568, 302] on li "Pressure Wash Gutters/Trim $1.00" at bounding box center [582, 298] width 161 height 41
type input "Pressure Wash Gutters/Trim $1.00"
type textarea "Protect areas as needed for pressure washing. Pressure wash the gutters and tri…"
type input "1"
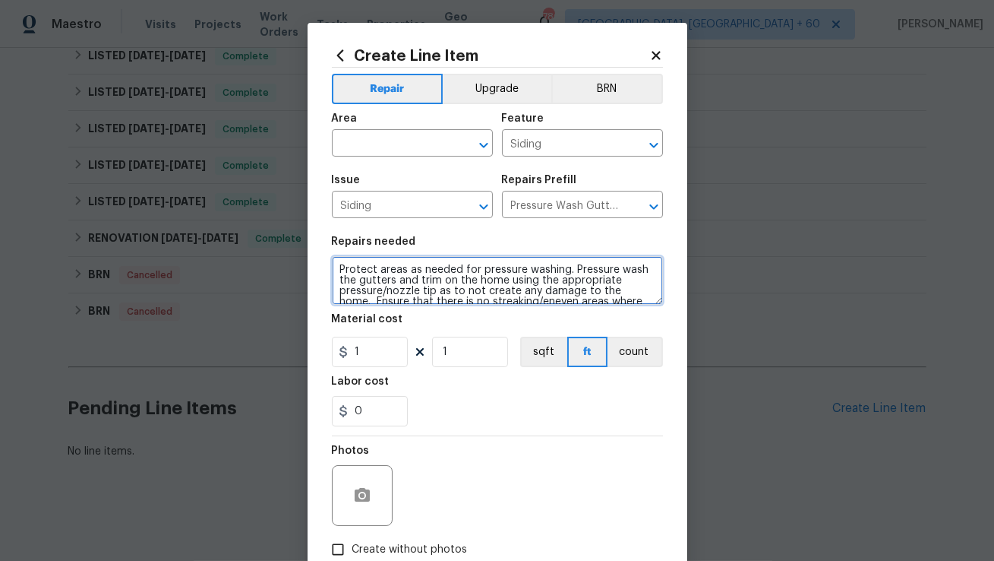
click at [432, 286] on textarea "Protect areas as needed for pressure washing. Pressure wash the gutters and tri…" at bounding box center [497, 280] width 331 height 49
paste textarea "There are photos of rotted siding around the home along the foundation of the g…"
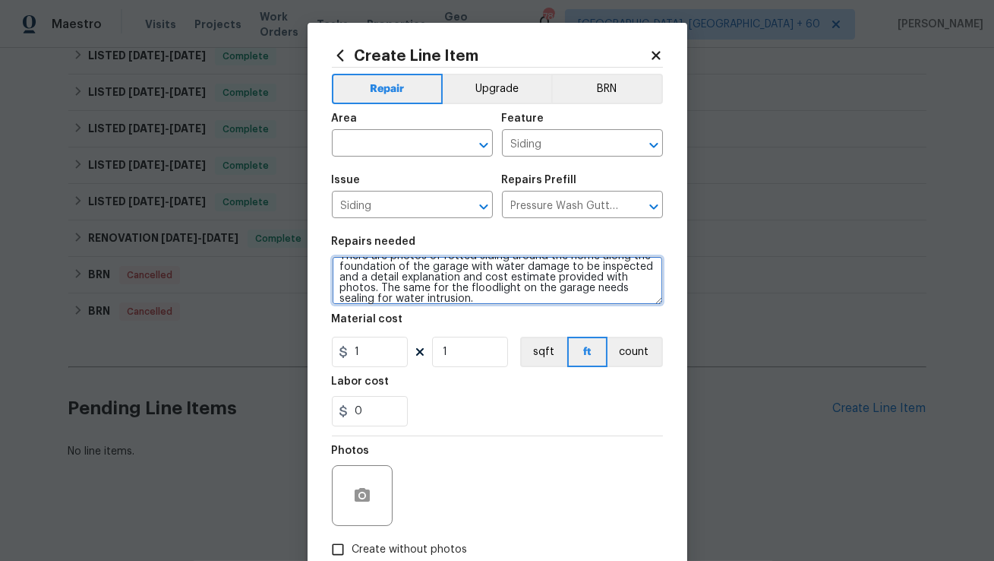
scroll to position [0, 0]
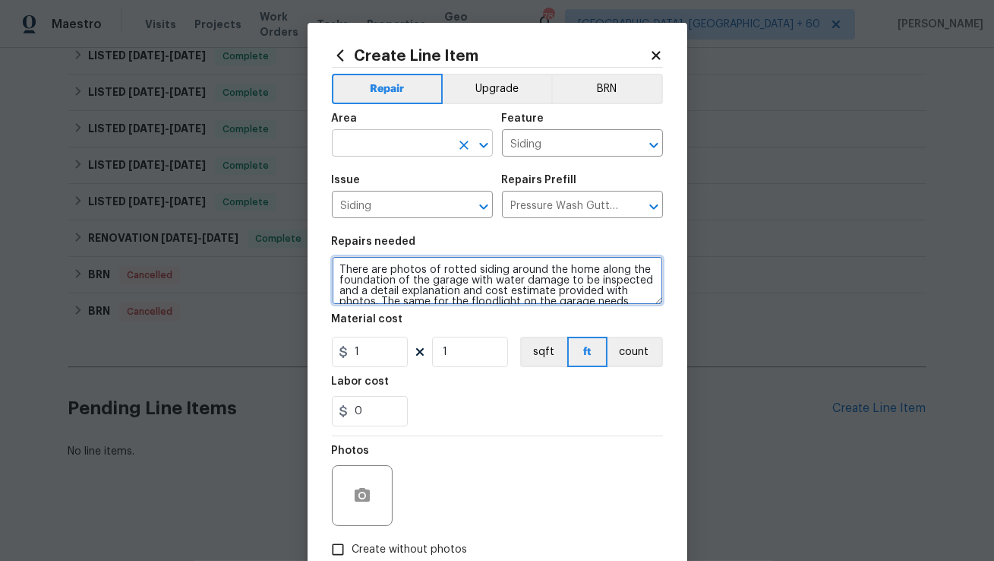
type textarea "There are photos of rotted siding around the home along the foundation of the g…"
click at [419, 142] on input "text" at bounding box center [391, 145] width 119 height 24
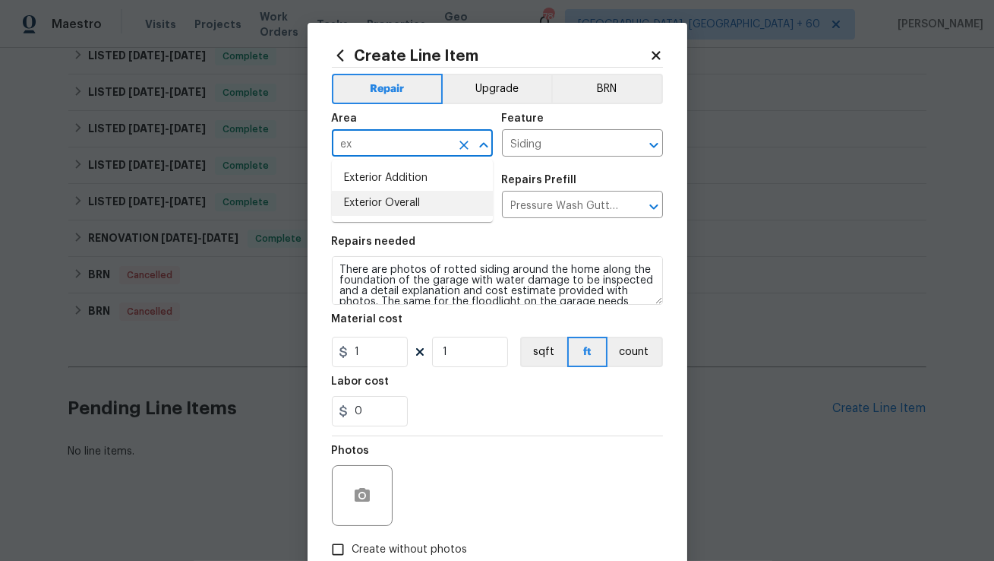
click at [411, 204] on li "Exterior Overall" at bounding box center [412, 203] width 161 height 25
type input "Exterior Overall"
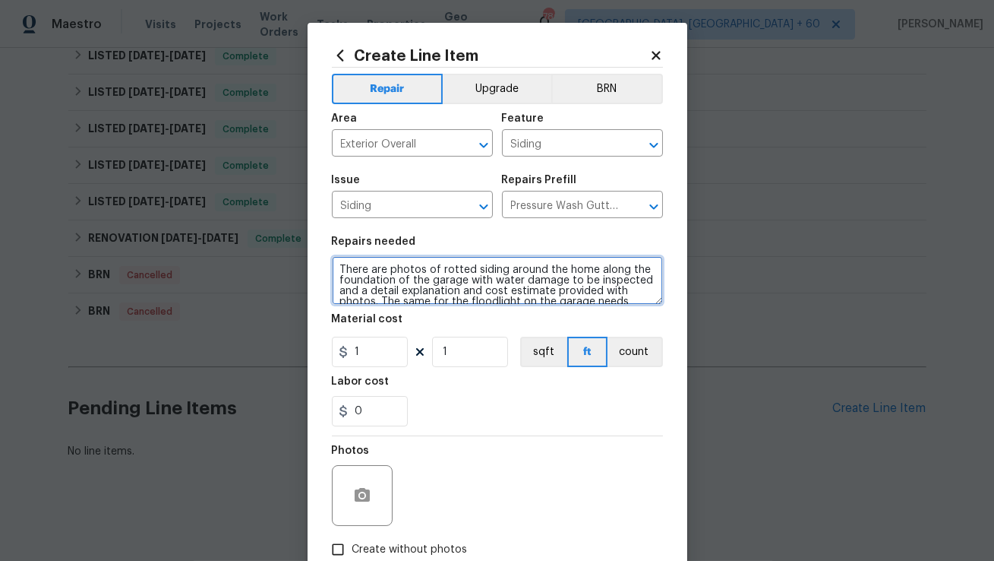
click at [422, 275] on textarea "There are photos of rotted siding around the home along the foundation of the g…" at bounding box center [497, 280] width 331 height 49
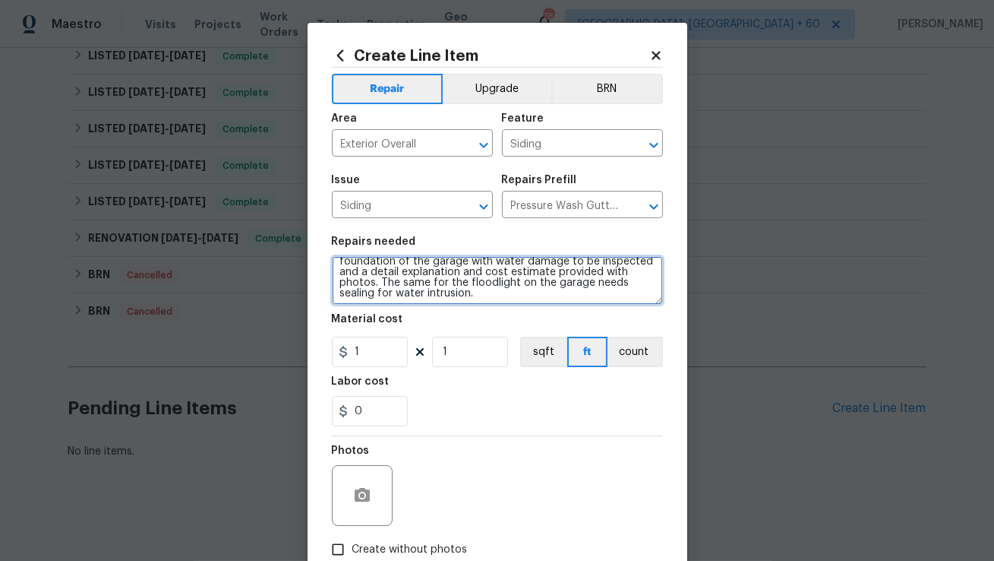
scroll to position [21, 0]
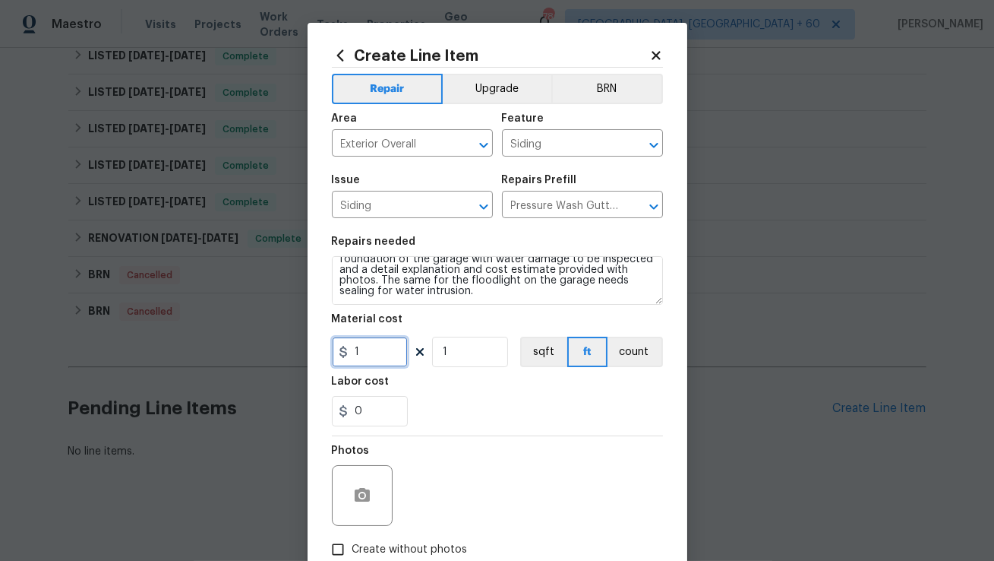
click at [393, 340] on input "1" at bounding box center [370, 352] width 76 height 30
type input "75"
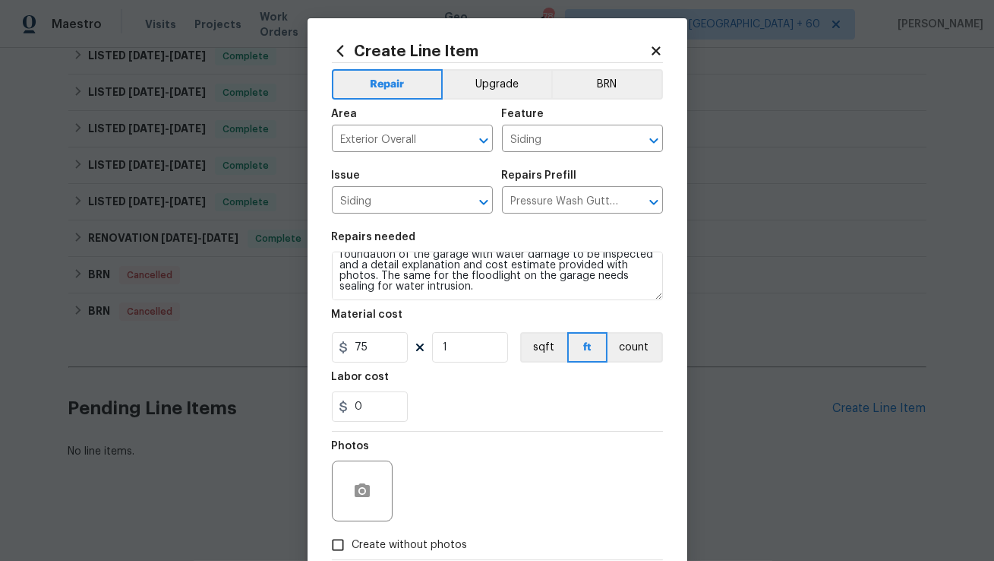
click at [371, 512] on div at bounding box center [362, 490] width 61 height 61
click at [359, 488] on icon "button" at bounding box center [362, 490] width 15 height 14
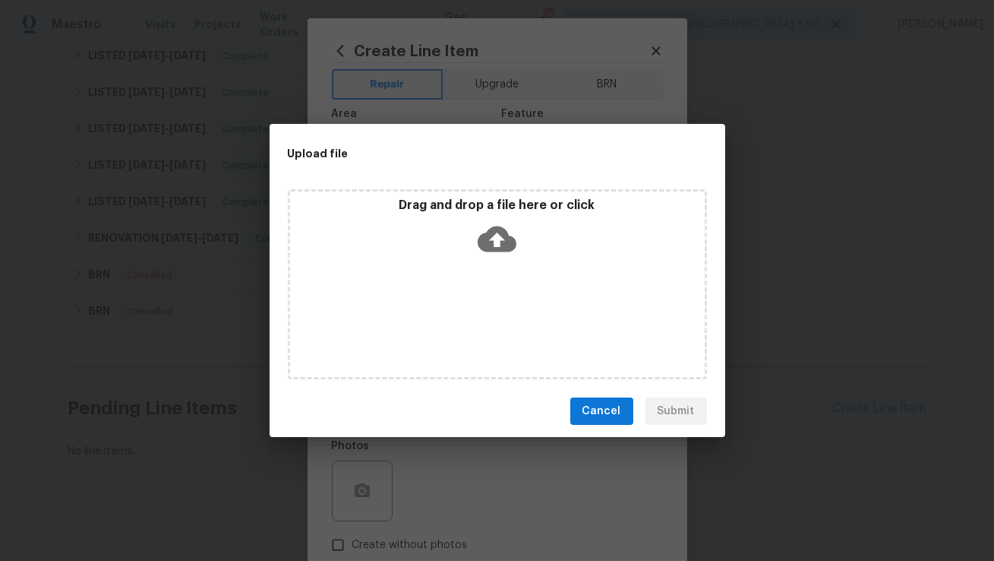
click at [499, 245] on icon at bounding box center [497, 239] width 39 height 39
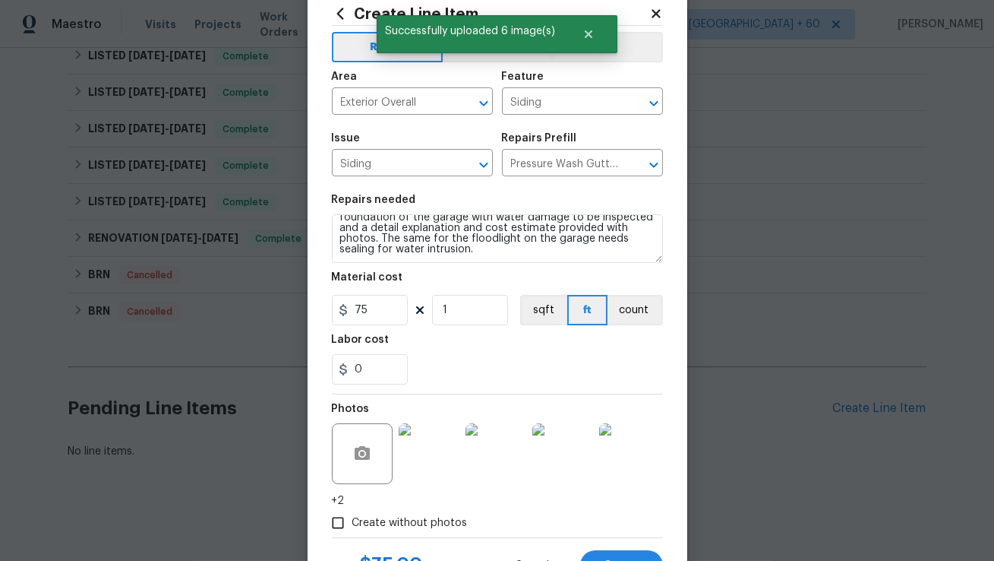
scroll to position [52, 0]
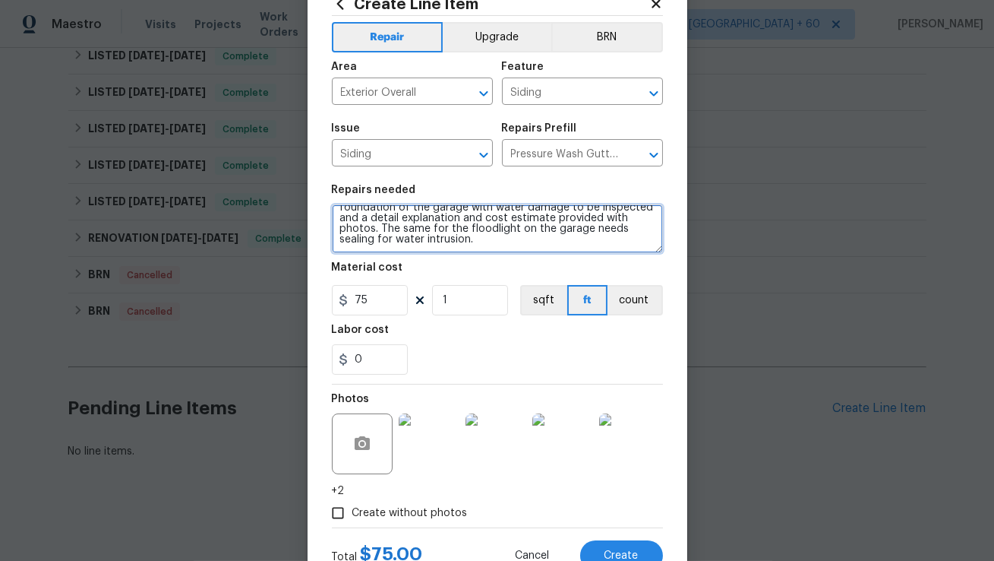
click at [541, 233] on textarea "There are photos of rotted siding around the home along the foundation of the g…" at bounding box center [497, 228] width 331 height 49
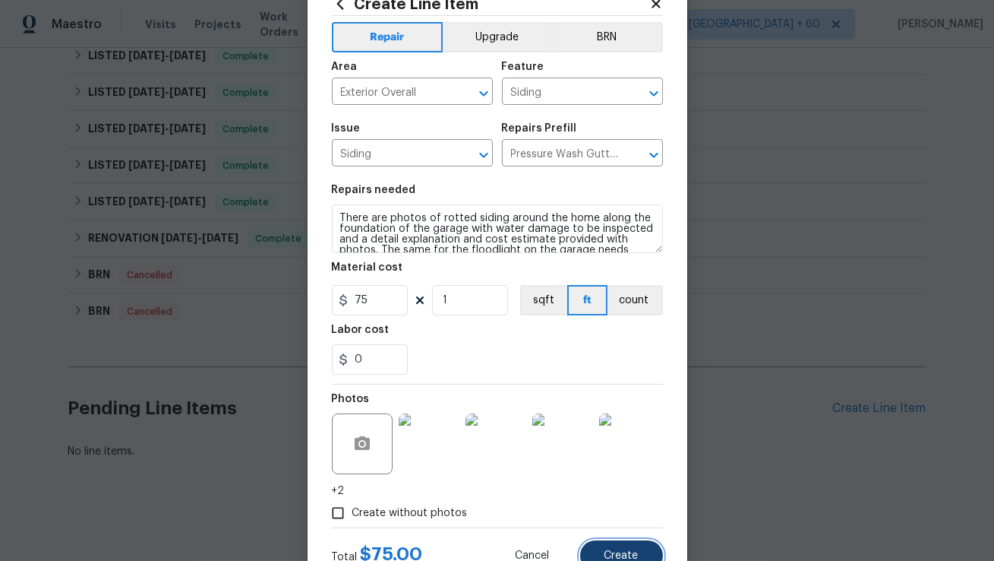
click at [615, 550] on span "Create" at bounding box center [622, 555] width 34 height 11
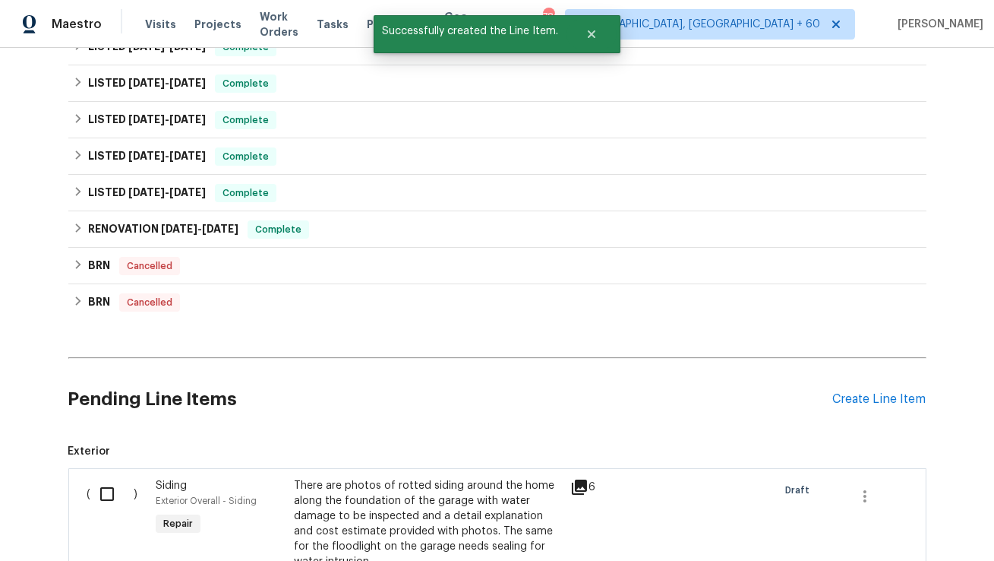
scroll to position [788, 0]
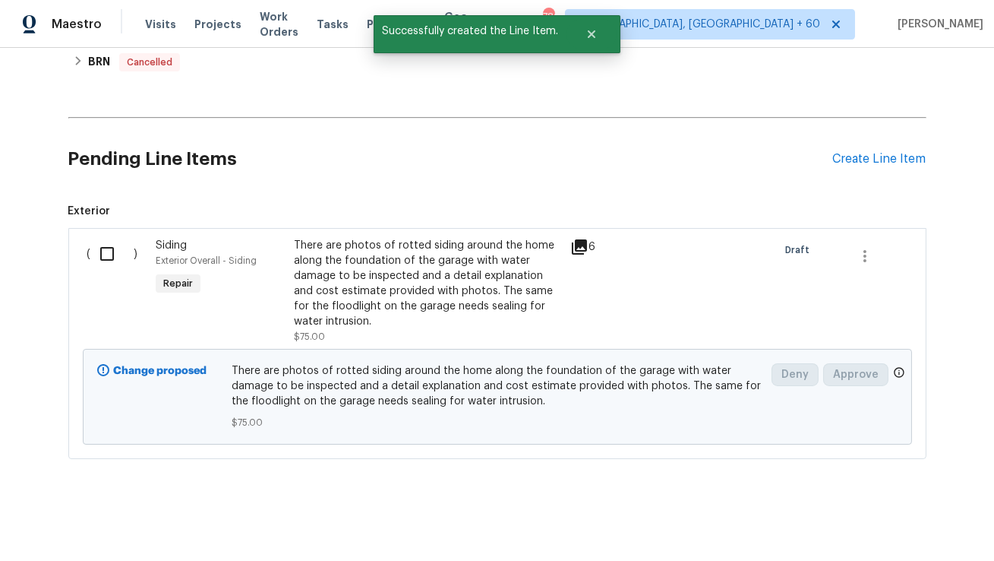
click at [109, 254] on input "checkbox" at bounding box center [112, 254] width 43 height 32
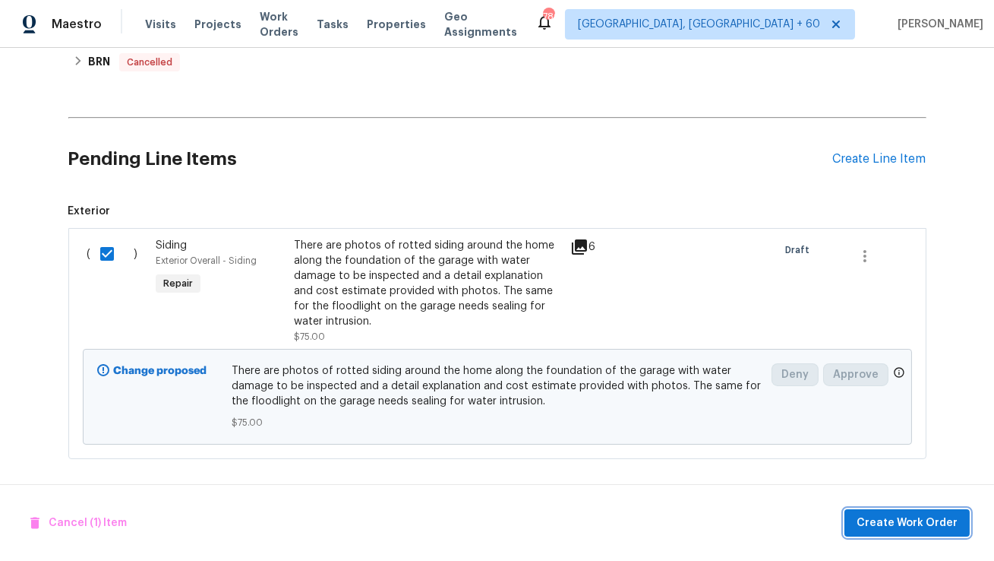
click at [868, 526] on span "Create Work Order" at bounding box center [907, 523] width 101 height 19
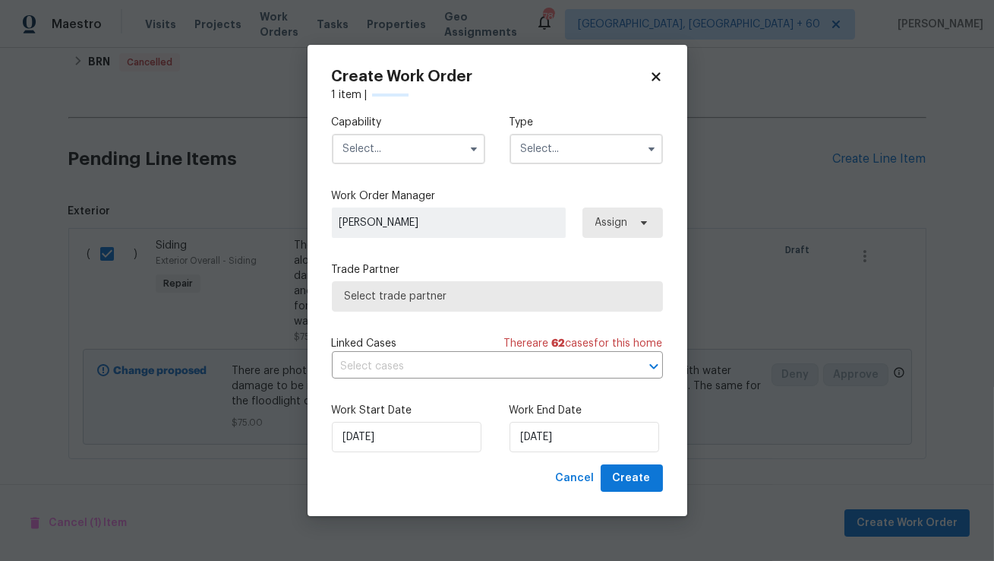
checkbox input "false"
click at [394, 149] on input "text" at bounding box center [408, 149] width 153 height 30
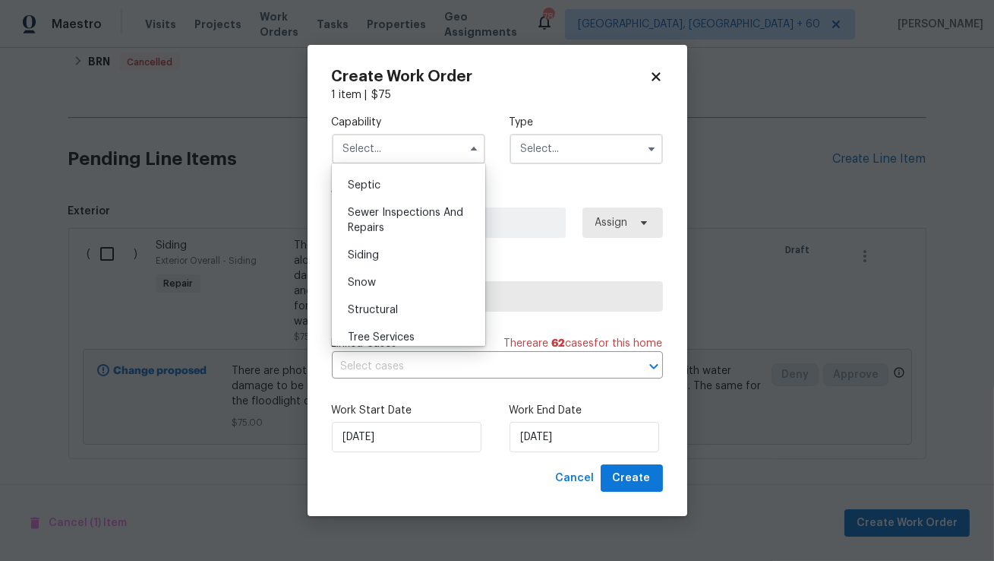
scroll to position [1601, 0]
click at [394, 252] on div "Siding" at bounding box center [409, 254] width 146 height 27
type input "Siding"
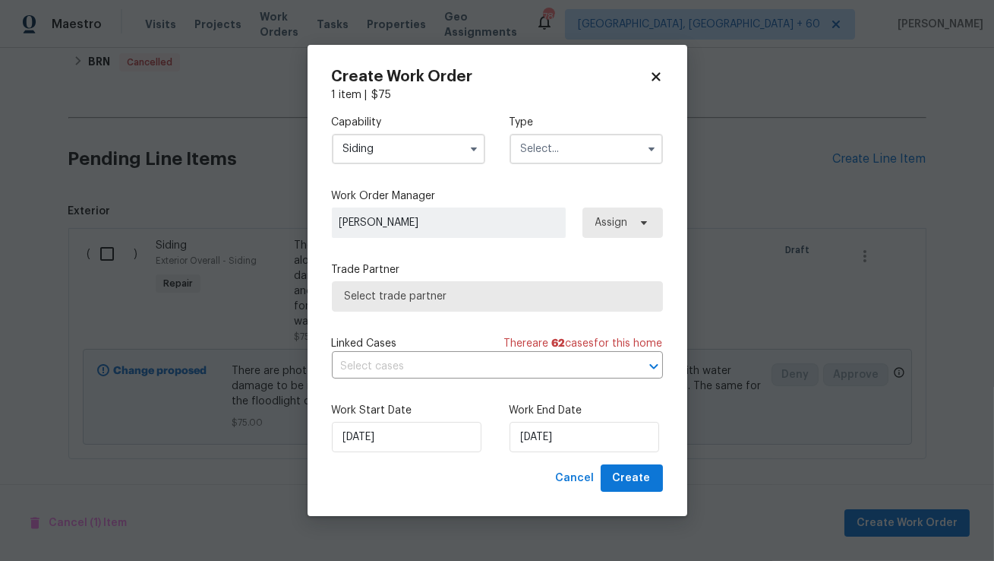
click at [526, 153] on input "text" at bounding box center [586, 149] width 153 height 30
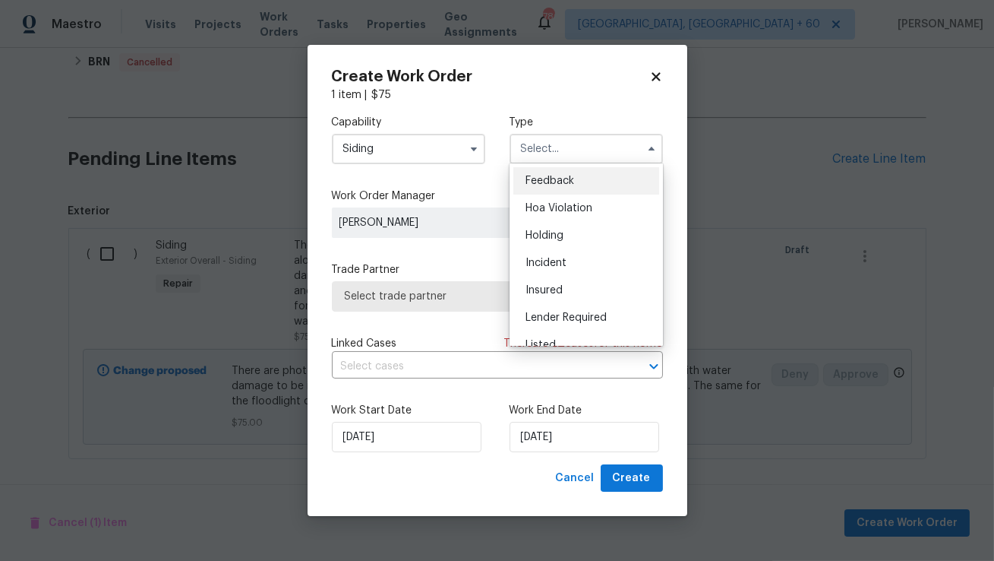
click at [548, 177] on span "Feedback" at bounding box center [550, 180] width 49 height 11
type input "Feedback"
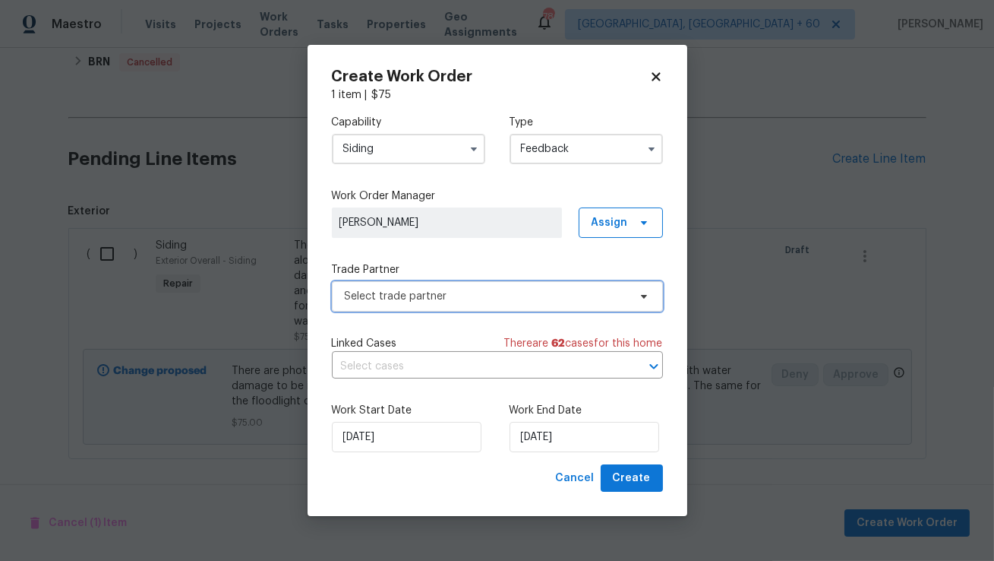
click at [426, 293] on span "Select trade partner" at bounding box center [486, 296] width 283 height 15
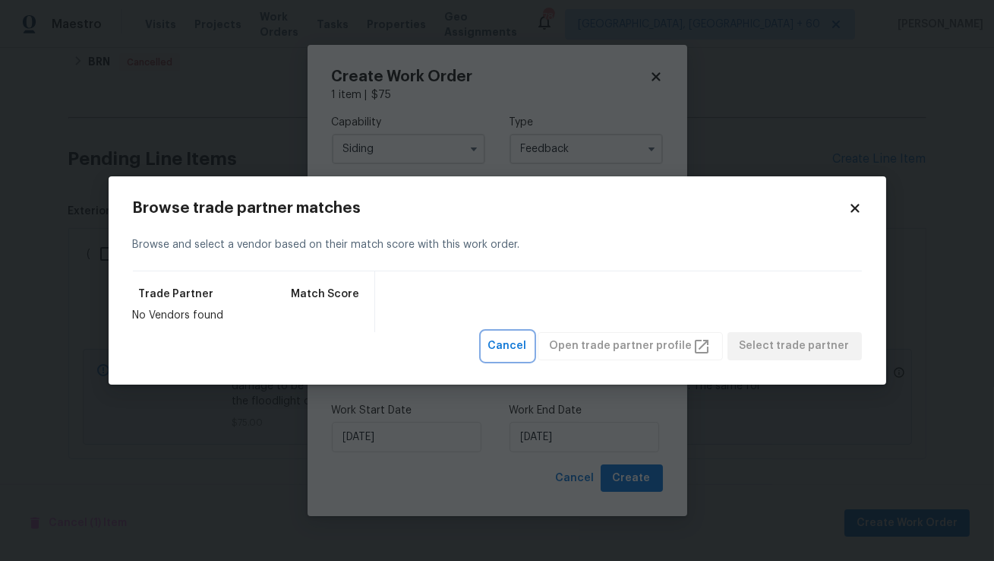
click at [527, 343] on span "Cancel" at bounding box center [507, 346] width 39 height 19
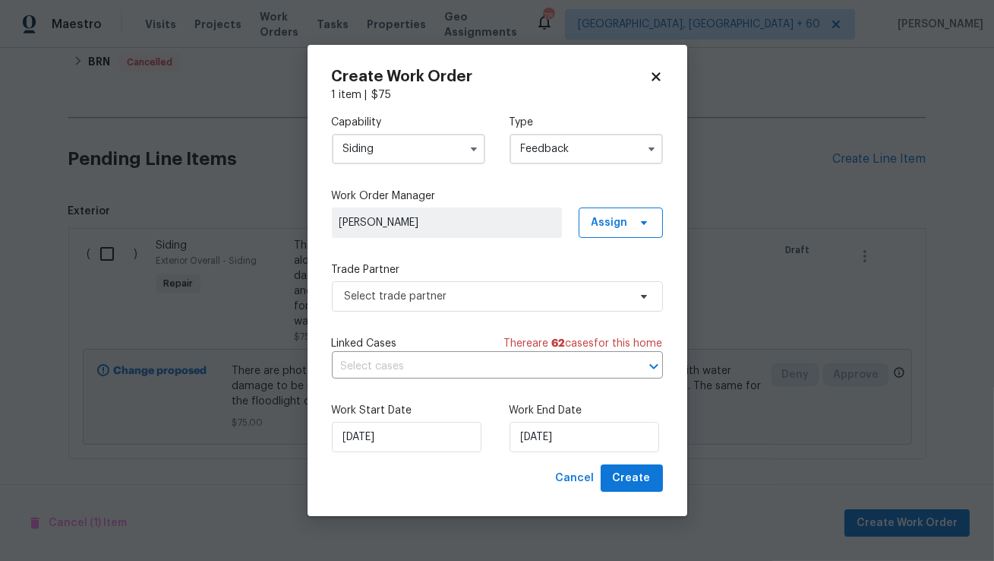
click at [423, 151] on input "Siding" at bounding box center [408, 149] width 153 height 30
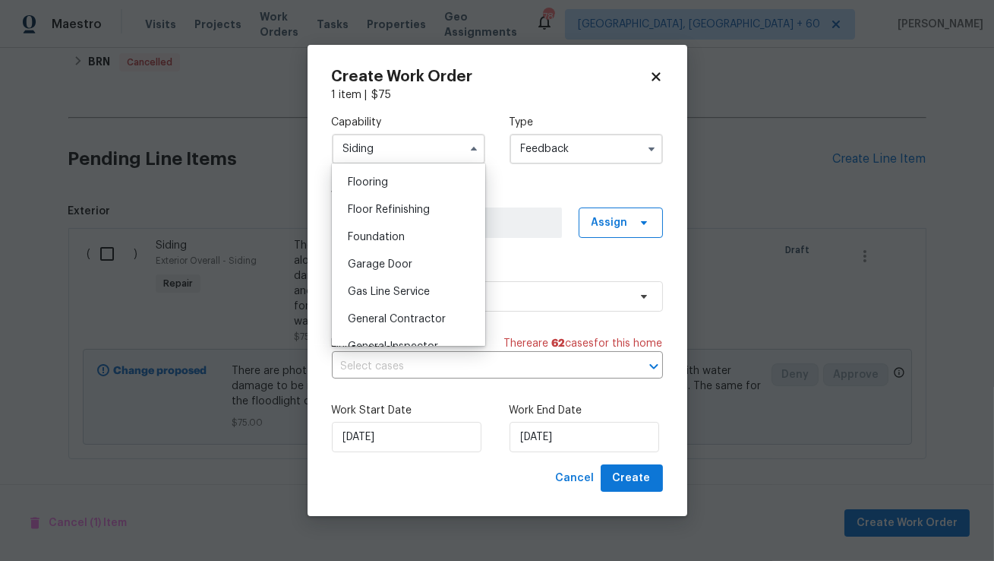
scroll to position [593, 0]
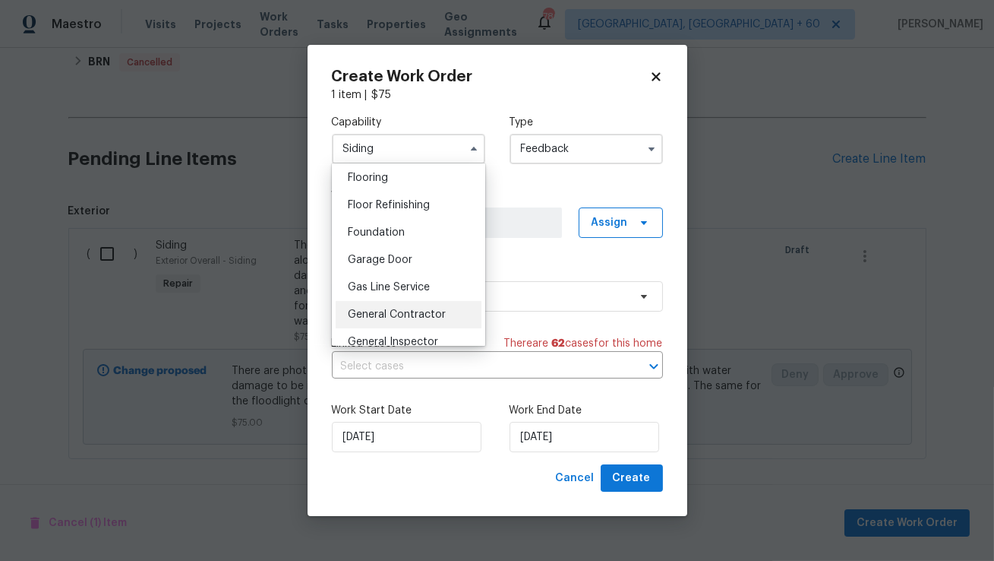
click at [374, 311] on span "General Contractor" at bounding box center [397, 314] width 98 height 11
type input "General Contractor"
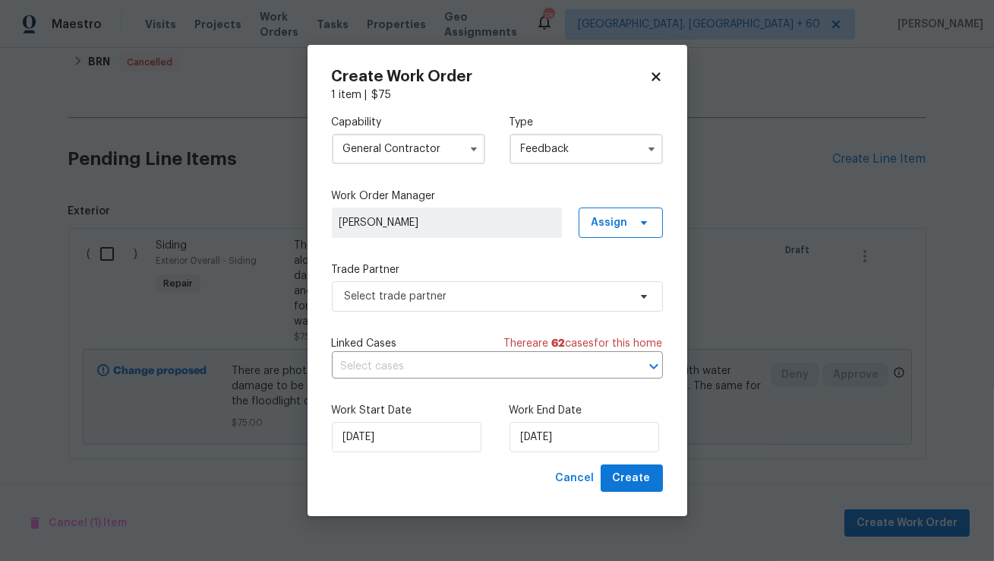
click at [551, 147] on input "Feedback" at bounding box center [586, 149] width 153 height 30
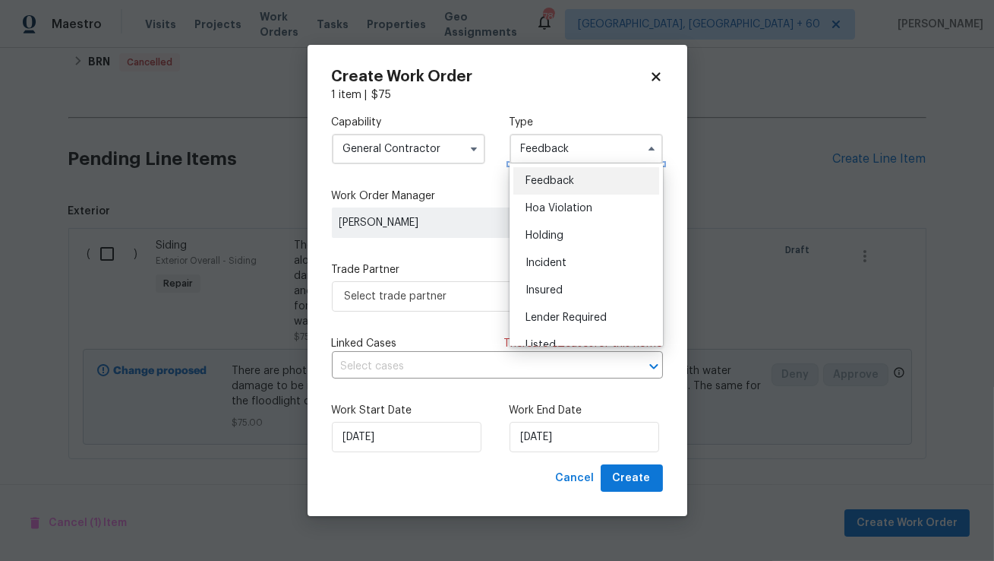
click at [551, 147] on input "Feedback" at bounding box center [586, 149] width 153 height 30
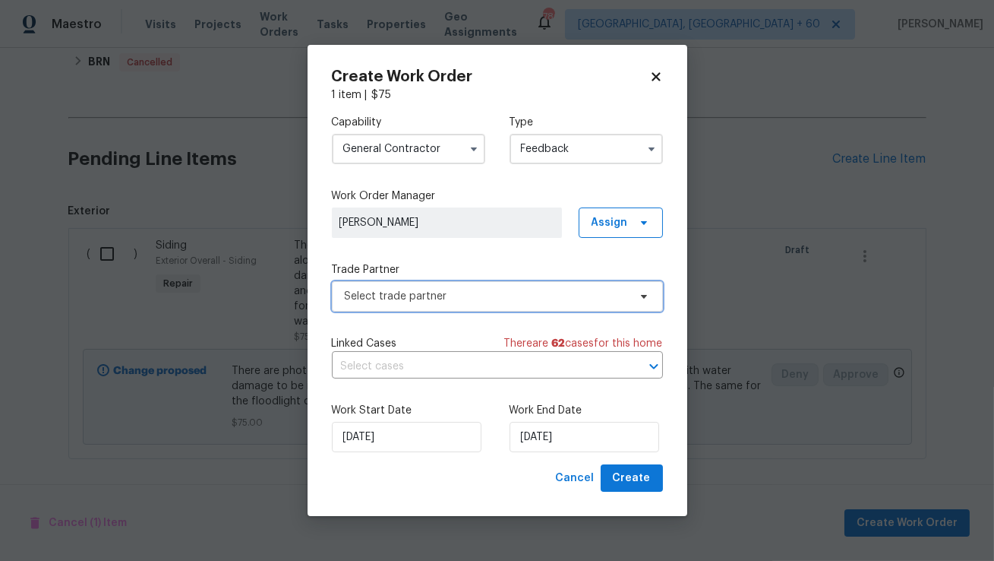
click at [428, 299] on span "Select trade partner" at bounding box center [486, 296] width 283 height 15
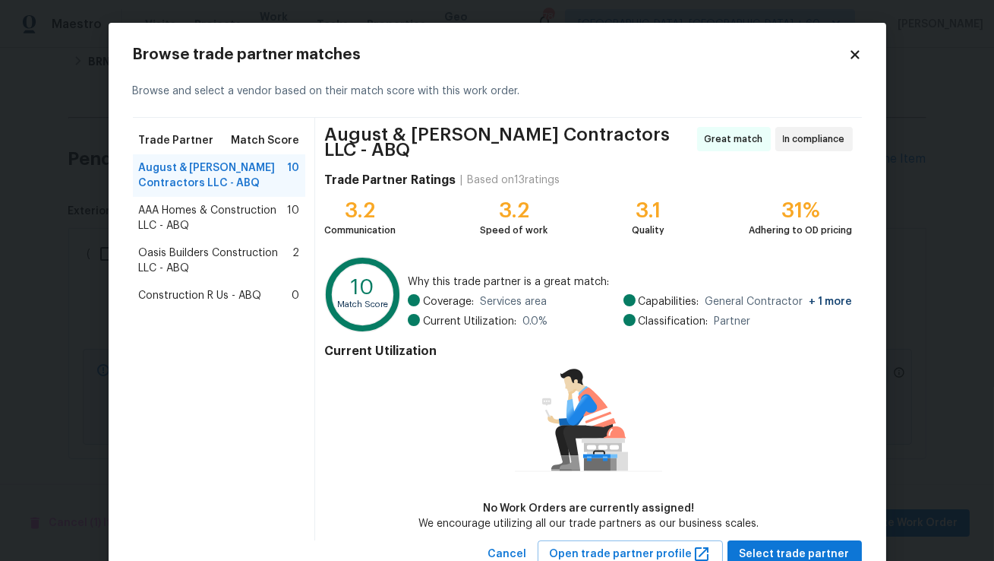
click at [246, 299] on span "Construction R Us - ABQ" at bounding box center [200, 295] width 123 height 15
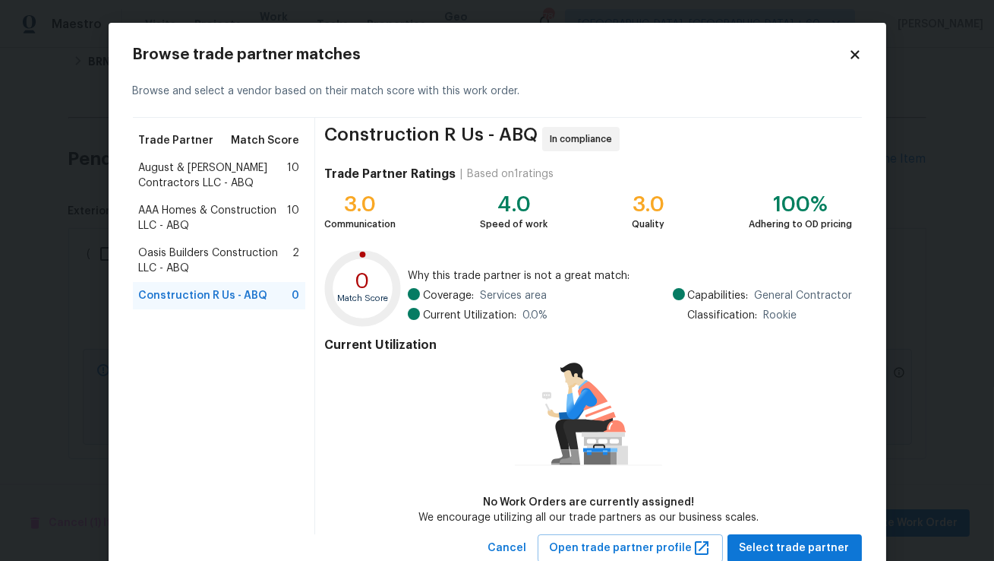
click at [226, 252] on span "Oasis Builders Construction LLC - ABQ" at bounding box center [216, 260] width 154 height 30
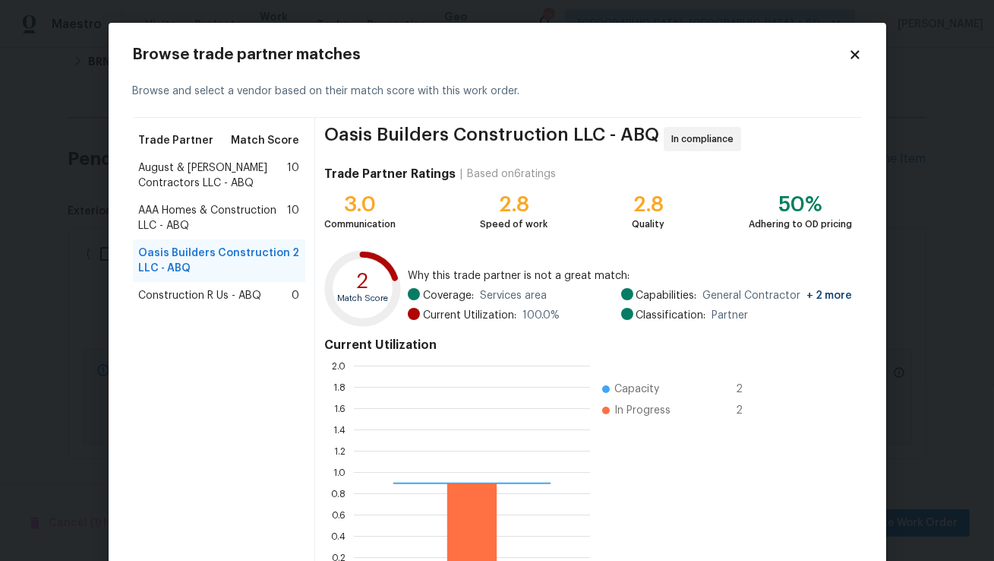
scroll to position [213, 235]
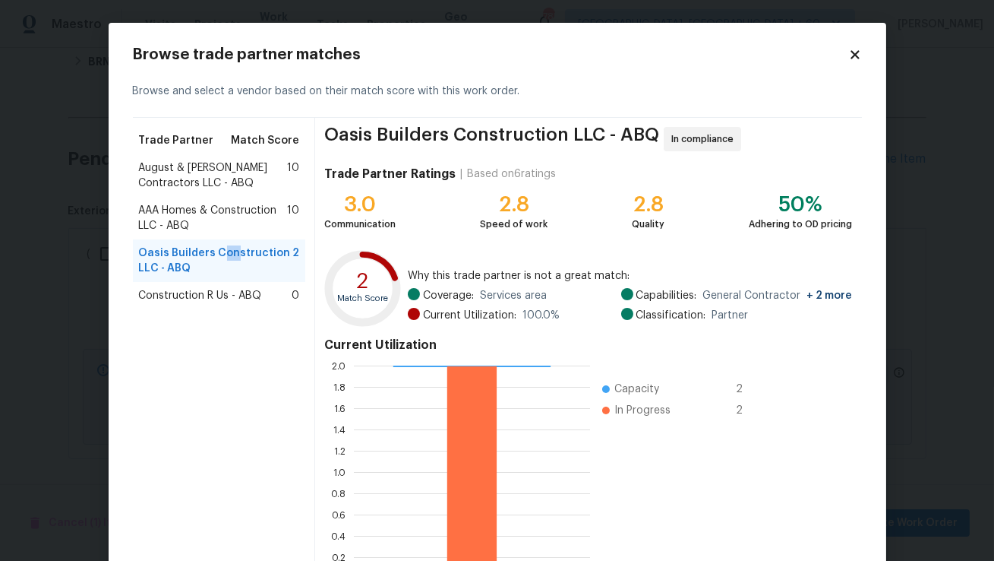
drag, startPoint x: 221, startPoint y: 257, endPoint x: 232, endPoint y: 256, distance: 10.7
click at [232, 256] on span "Oasis Builders Construction LLC - ABQ" at bounding box center [216, 260] width 154 height 30
click at [220, 219] on span "AAA Homes & Construction LLC - ABQ" at bounding box center [213, 218] width 149 height 30
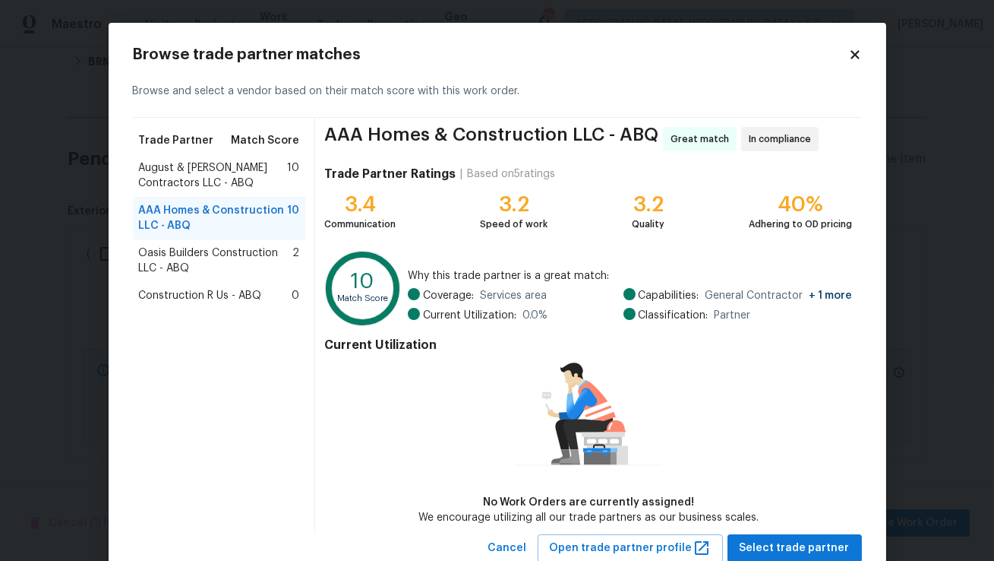
click at [237, 185] on span "August & [PERSON_NAME] Contractors LLC - ABQ" at bounding box center [213, 175] width 149 height 30
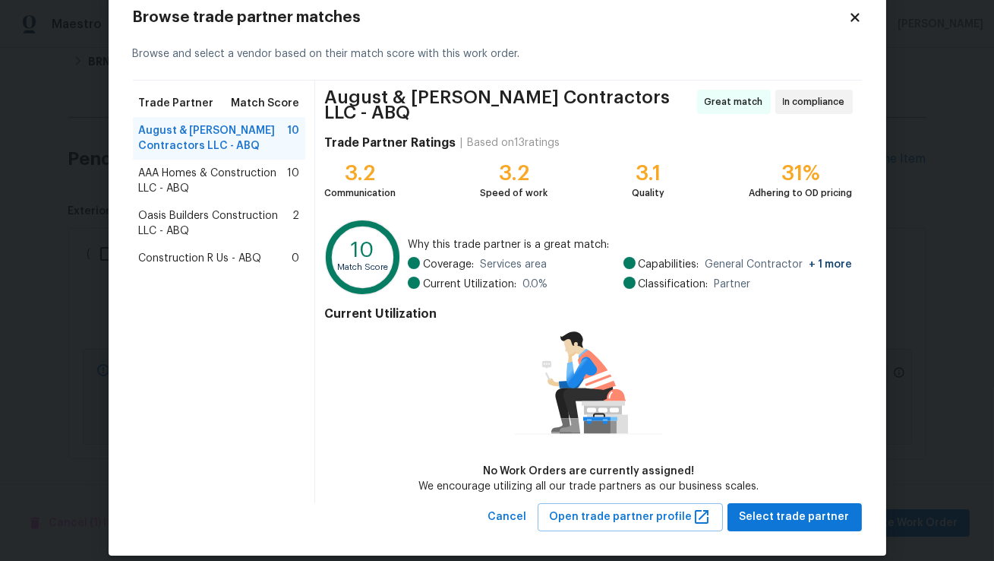
scroll to position [48, 0]
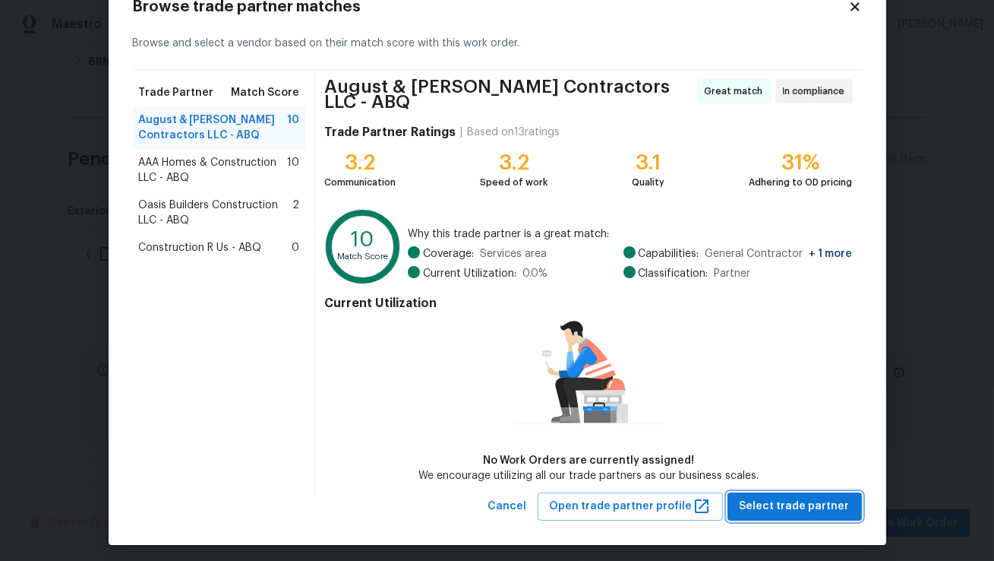
click at [797, 497] on span "Select trade partner" at bounding box center [795, 506] width 110 height 19
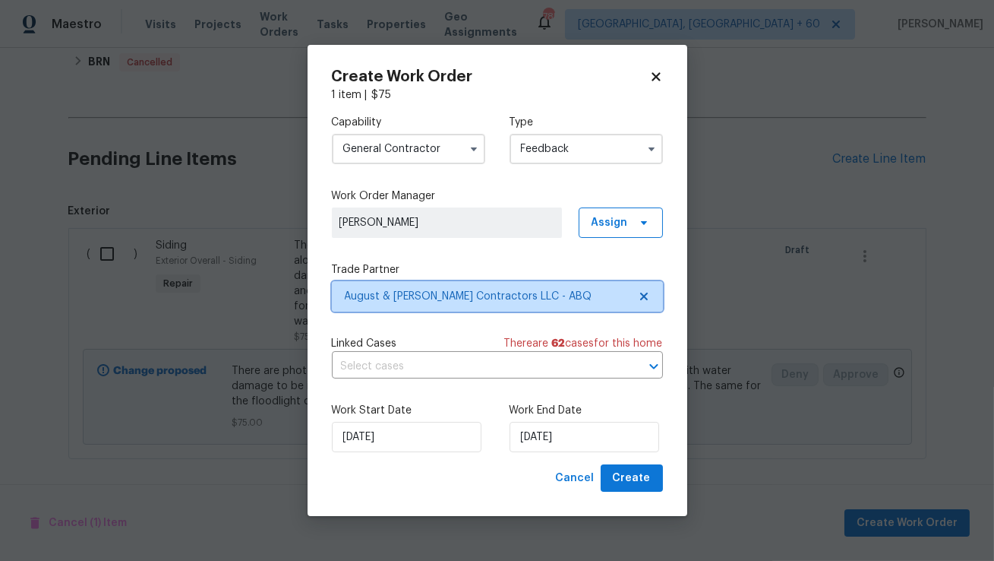
scroll to position [0, 0]
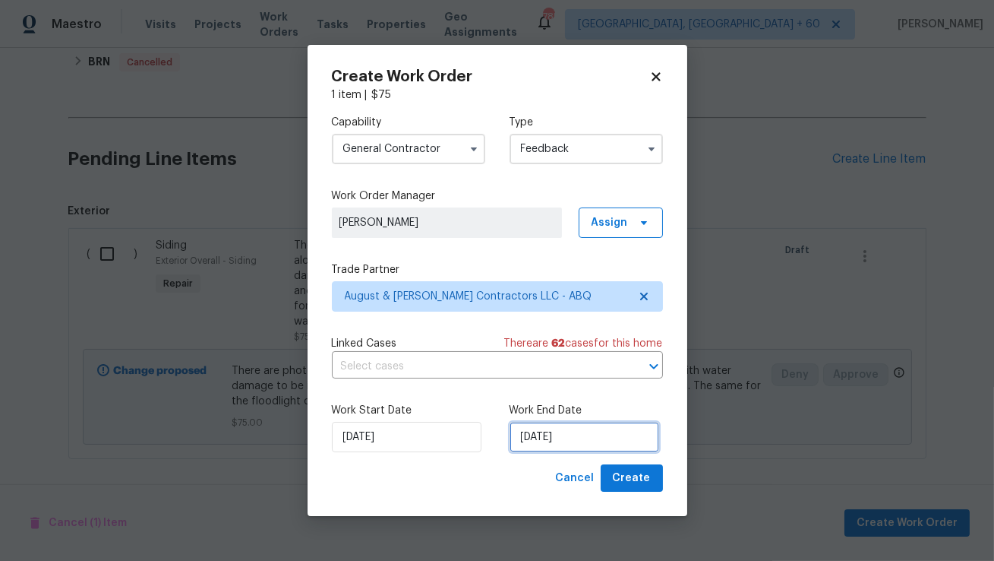
click at [545, 425] on input "14/08/2025" at bounding box center [585, 437] width 150 height 30
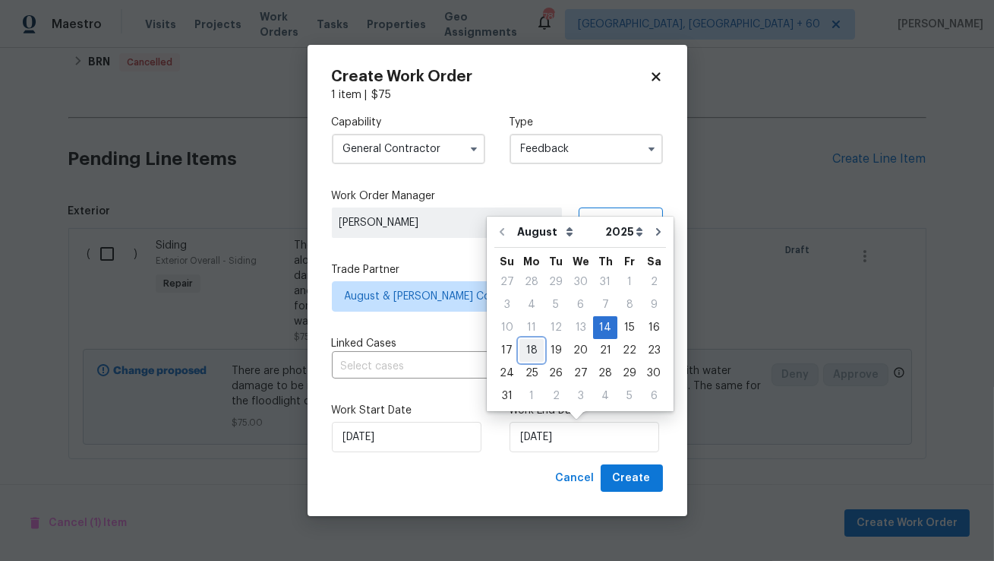
click at [529, 350] on div "18" at bounding box center [532, 350] width 24 height 21
type input "18/08/2025"
click at [574, 425] on input "18/08/2025" at bounding box center [585, 437] width 150 height 30
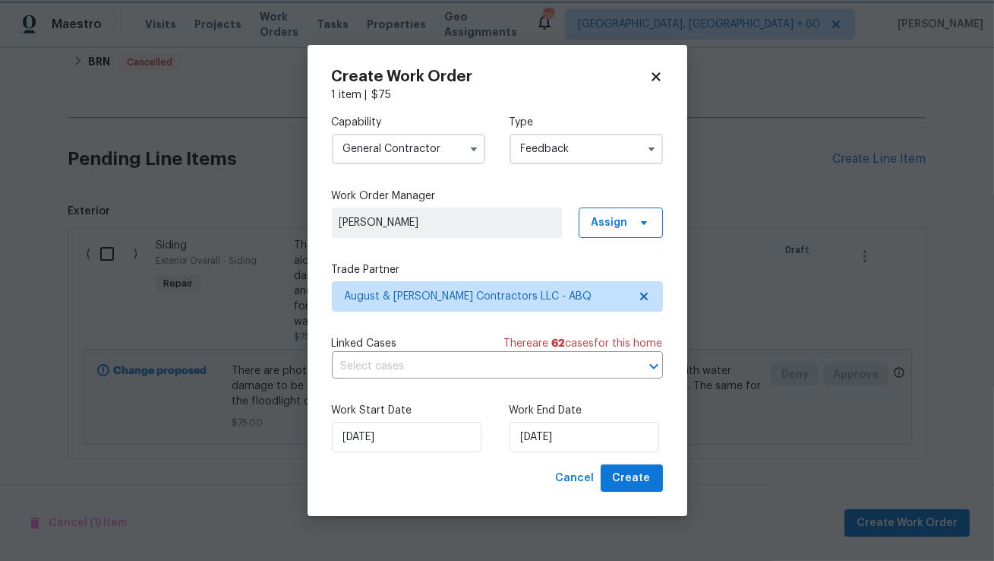
click at [491, 470] on div "Cancel Create" at bounding box center [497, 478] width 331 height 28
click at [629, 481] on span "Create" at bounding box center [632, 478] width 38 height 19
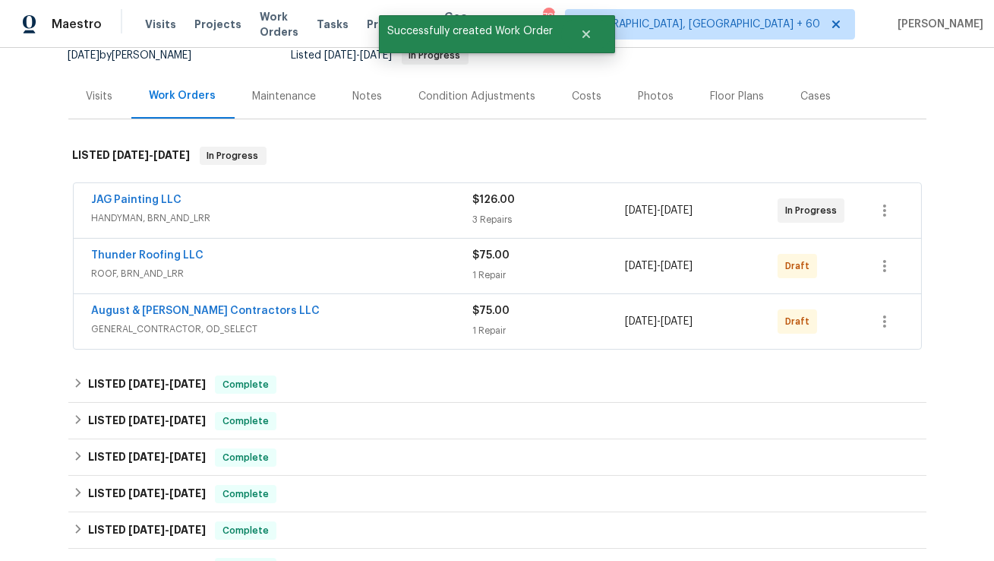
scroll to position [153, 0]
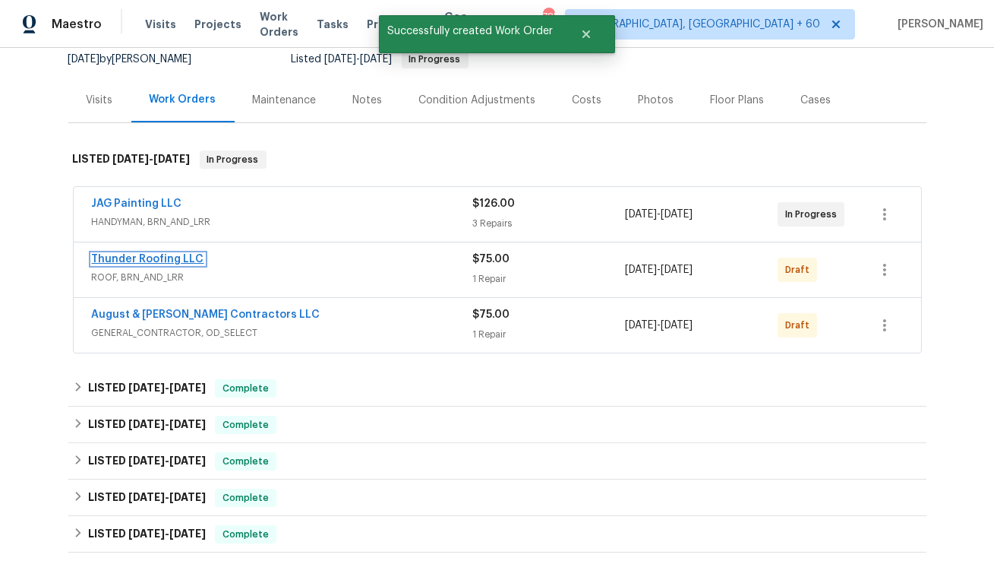
click at [178, 260] on link "Thunder Roofing LLC" at bounding box center [148, 259] width 112 height 11
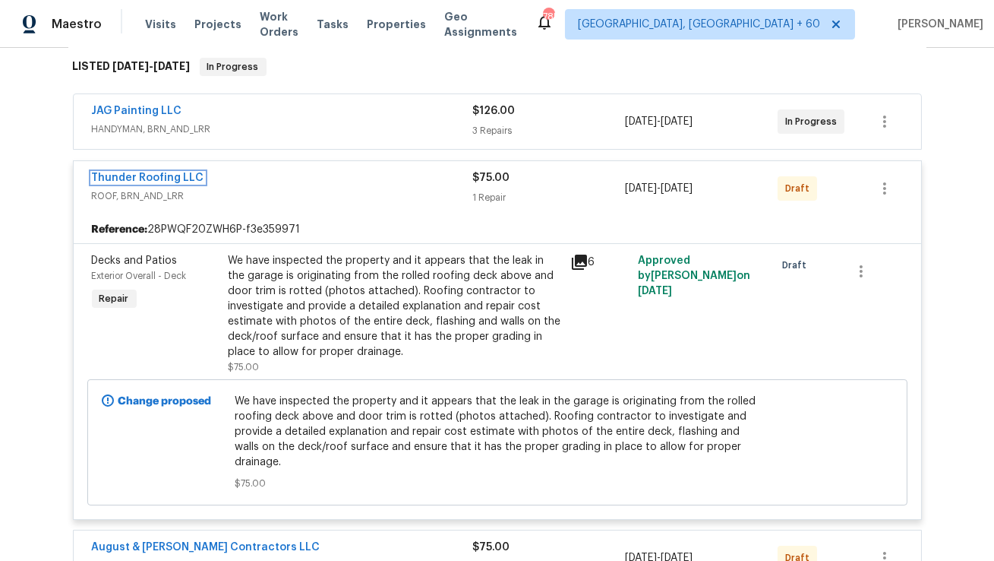
scroll to position [257, 0]
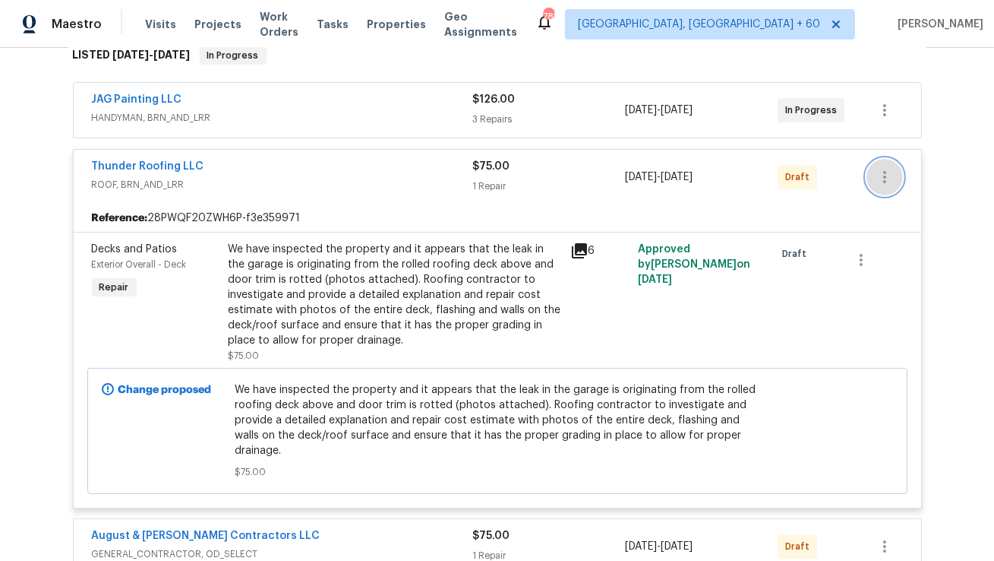
click at [879, 169] on icon "button" at bounding box center [885, 177] width 18 height 18
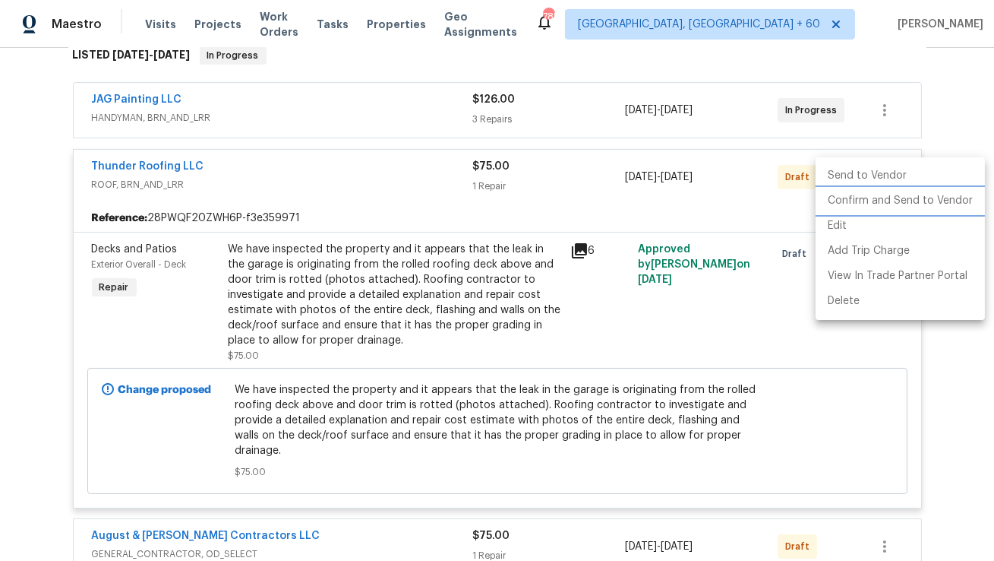
click at [854, 198] on li "Confirm and Send to Vendor" at bounding box center [900, 200] width 169 height 25
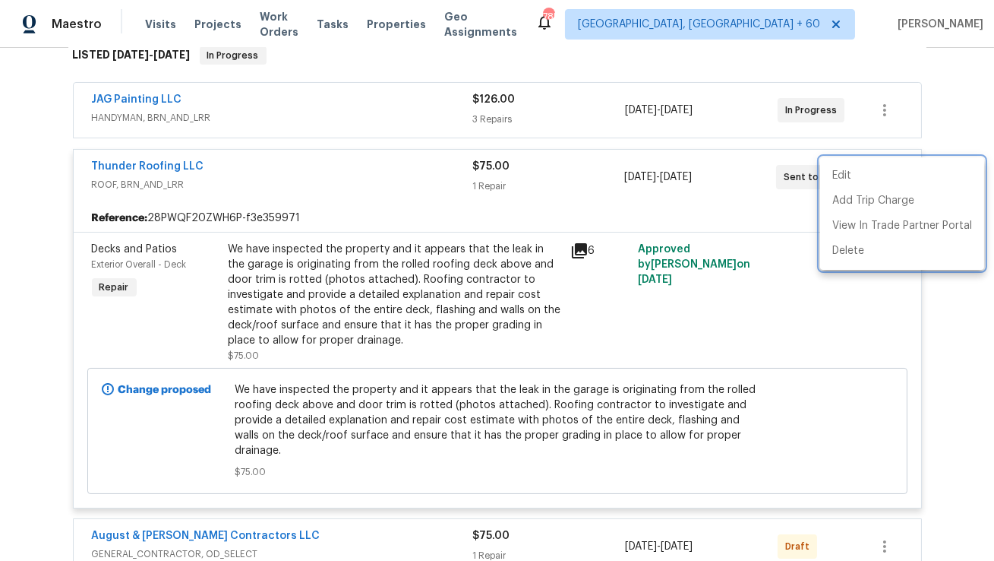
click at [884, 532] on div at bounding box center [497, 280] width 994 height 561
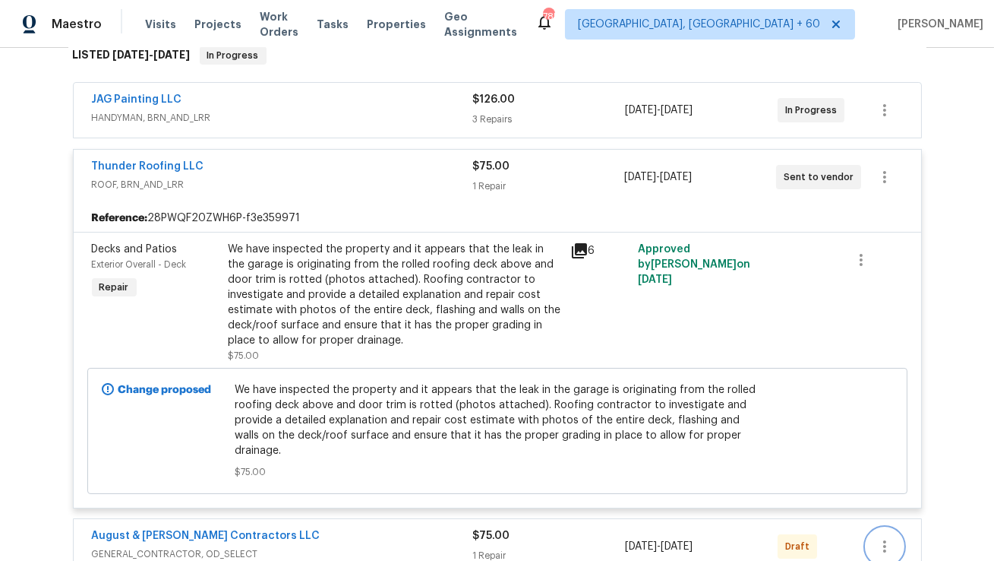
click at [886, 537] on icon "button" at bounding box center [885, 546] width 18 height 18
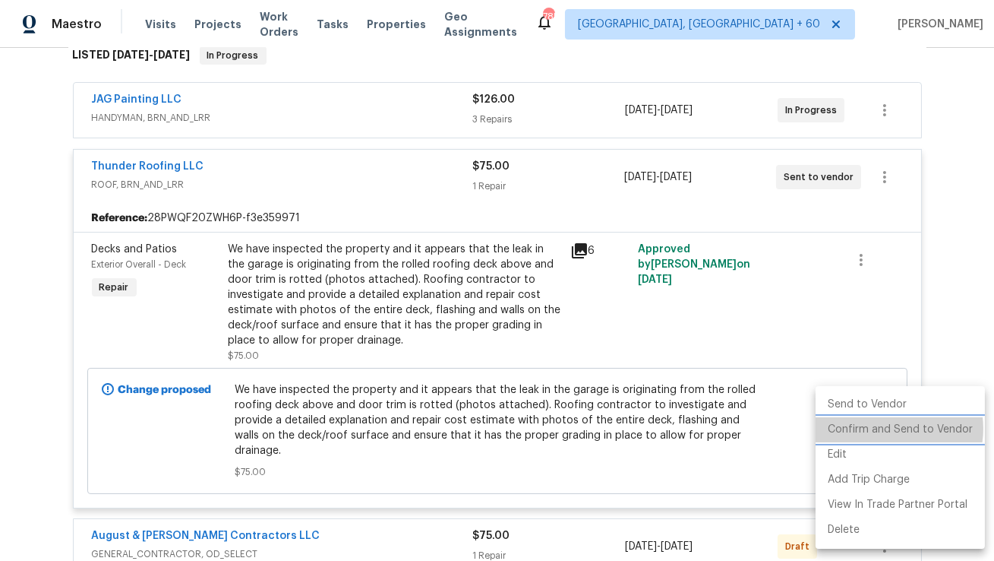
click at [884, 428] on li "Confirm and Send to Vendor" at bounding box center [900, 429] width 169 height 25
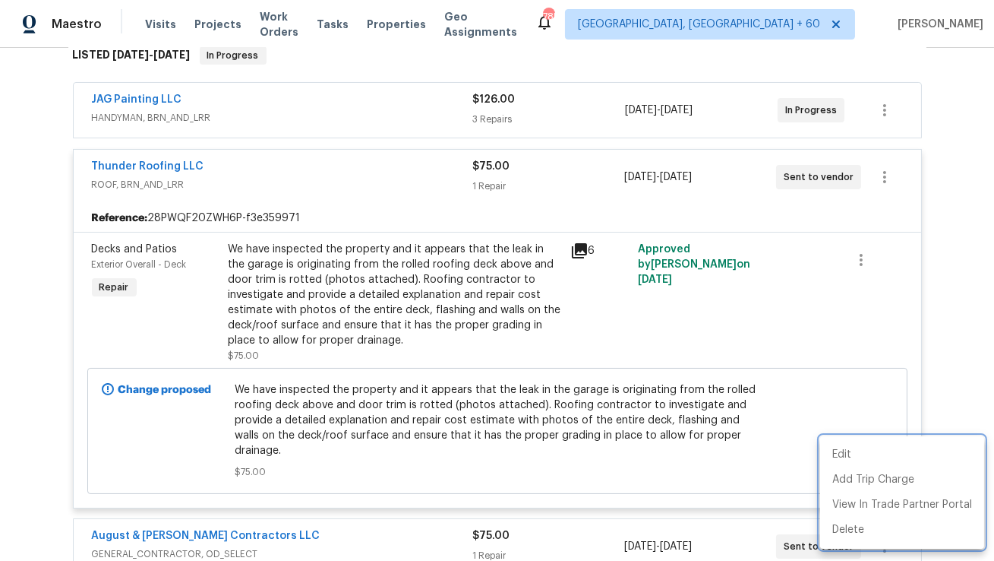
click at [1, 289] on div at bounding box center [497, 280] width 994 height 561
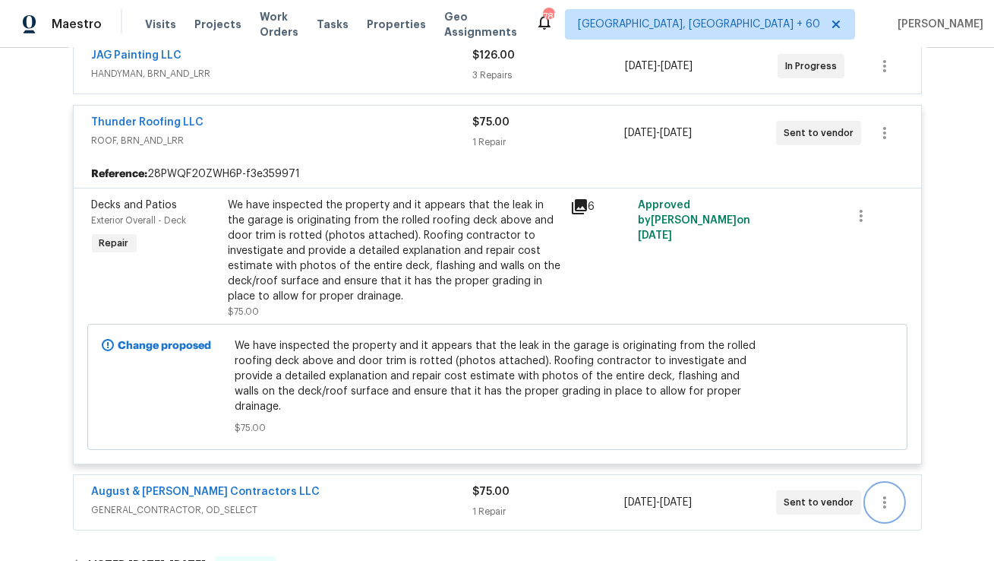
scroll to position [327, 0]
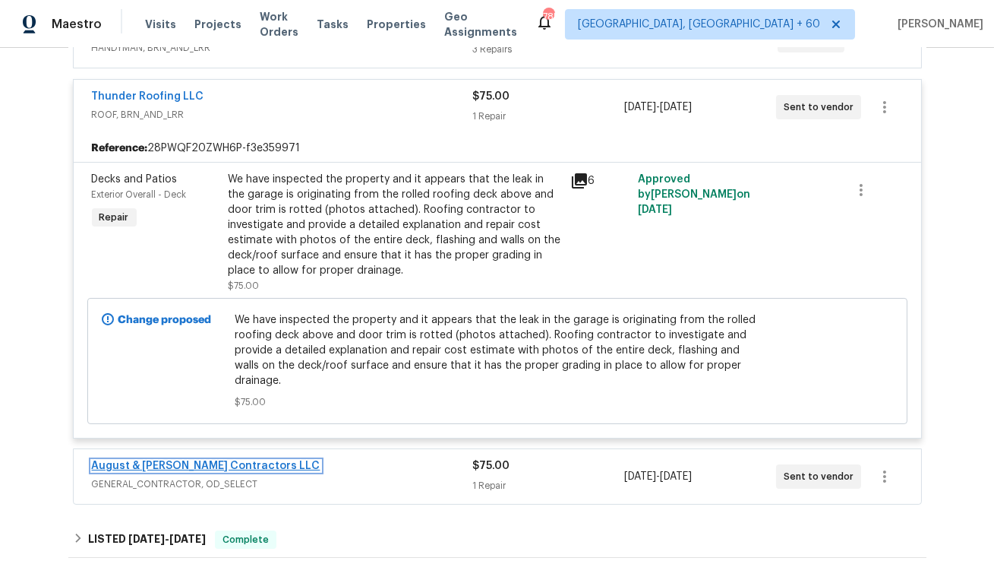
click at [135, 460] on link "August & Suttles Contractors LLC" at bounding box center [206, 465] width 229 height 11
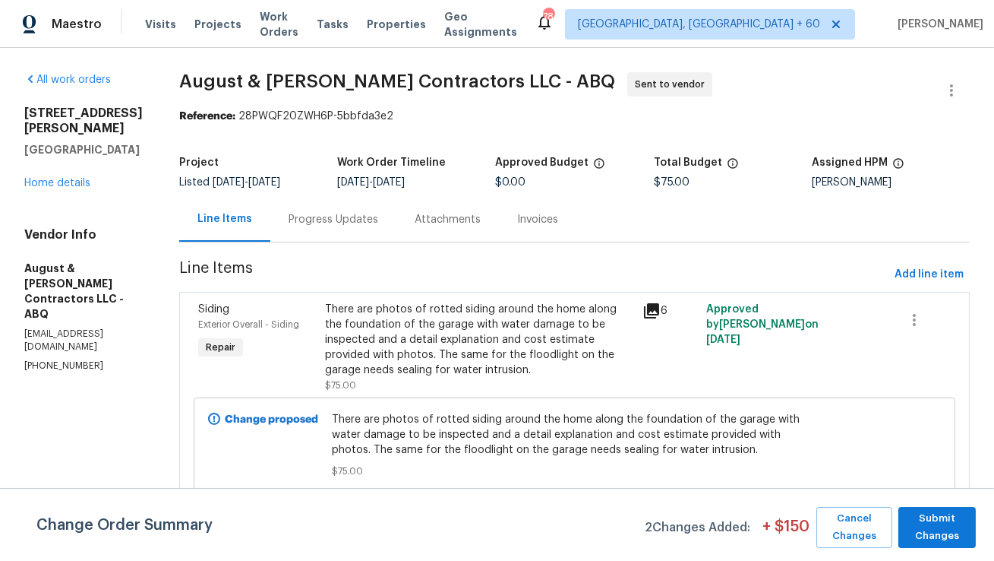
click at [318, 216] on div "Progress Updates" at bounding box center [334, 219] width 90 height 15
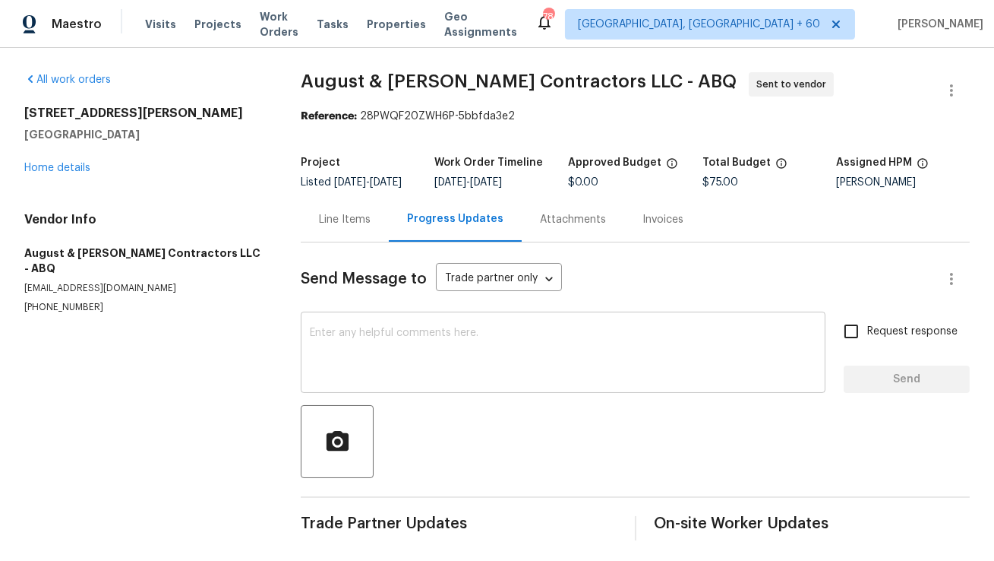
click at [531, 333] on div "x ​" at bounding box center [563, 353] width 525 height 77
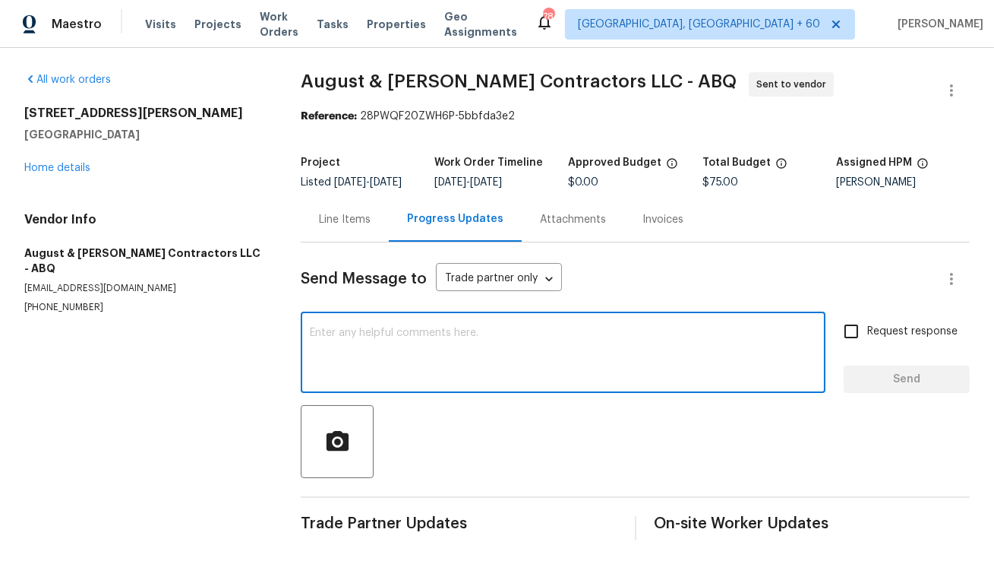
paste textarea "Hi, this is Anthony with Opendoor. I’m confirming you received the WO for the p…"
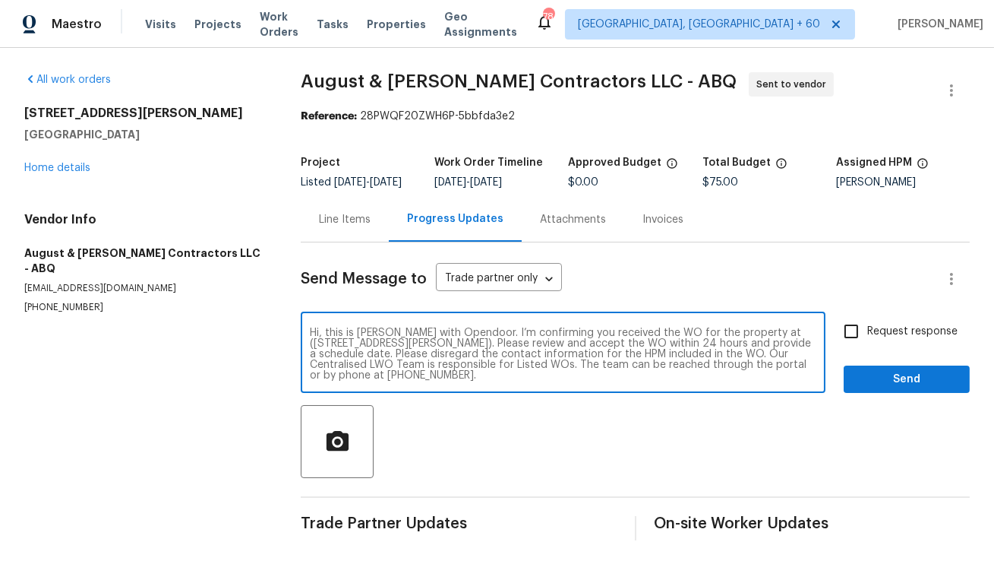
type textarea "Hi, this is Anthony with Opendoor. I’m confirming you received the WO for the p…"
click at [853, 345] on input "Request response" at bounding box center [852, 331] width 32 height 32
checkbox input "true"
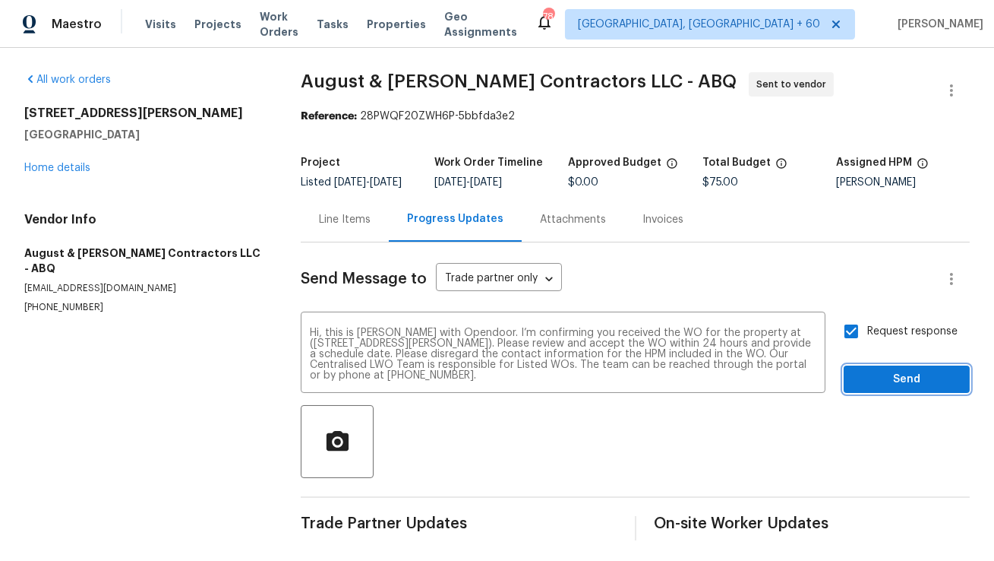
click at [876, 389] on span "Send" at bounding box center [907, 379] width 102 height 19
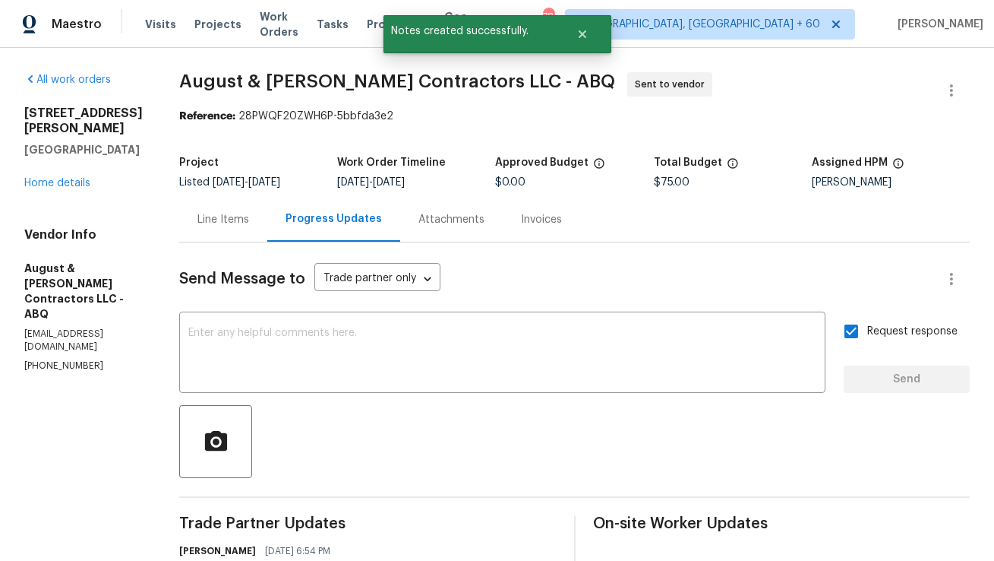
click at [256, 226] on div "Line Items" at bounding box center [223, 219] width 88 height 45
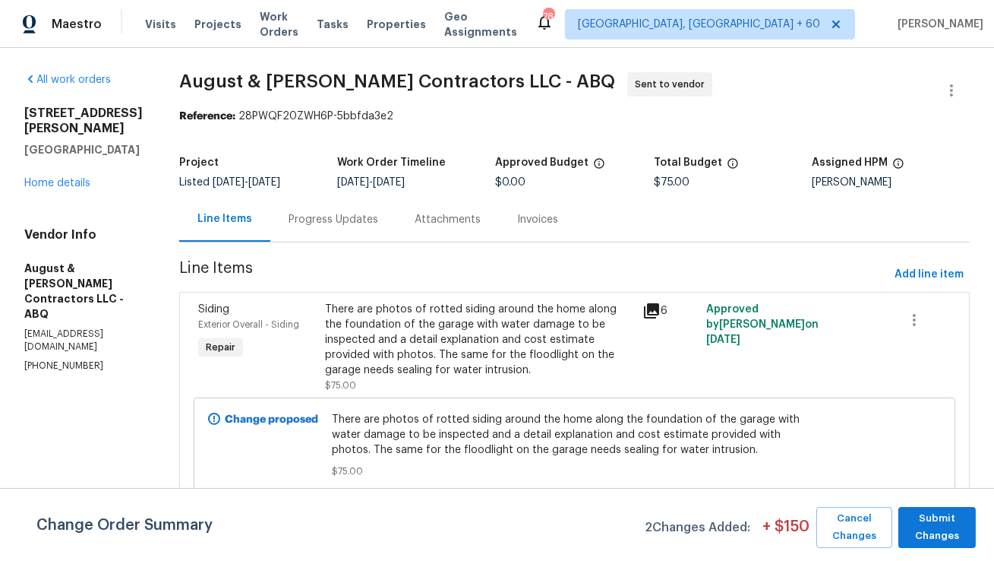
click at [526, 317] on div "There are photos of rotted siding around the home along the foundation of the g…" at bounding box center [479, 340] width 308 height 76
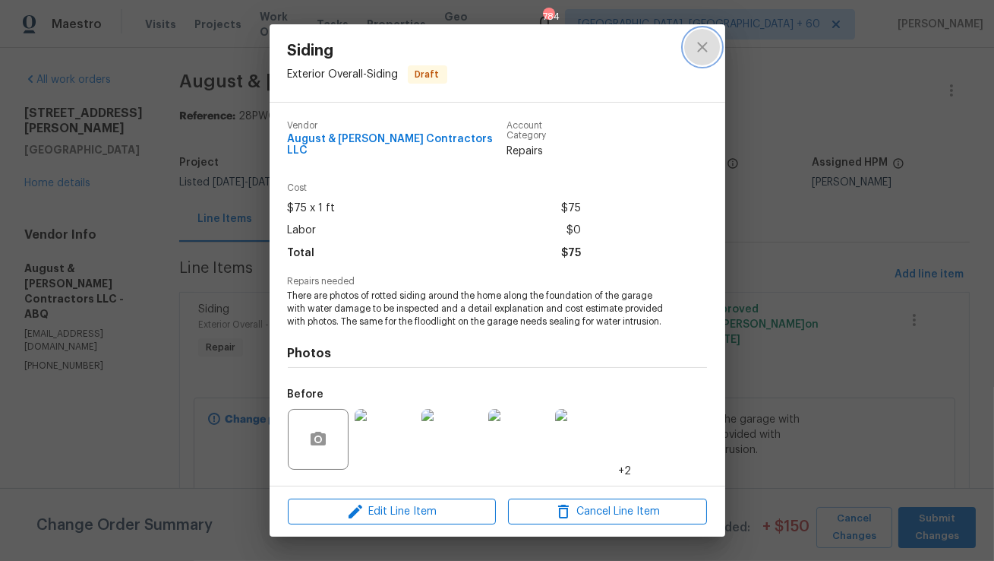
click at [699, 58] on button "close" at bounding box center [702, 47] width 36 height 36
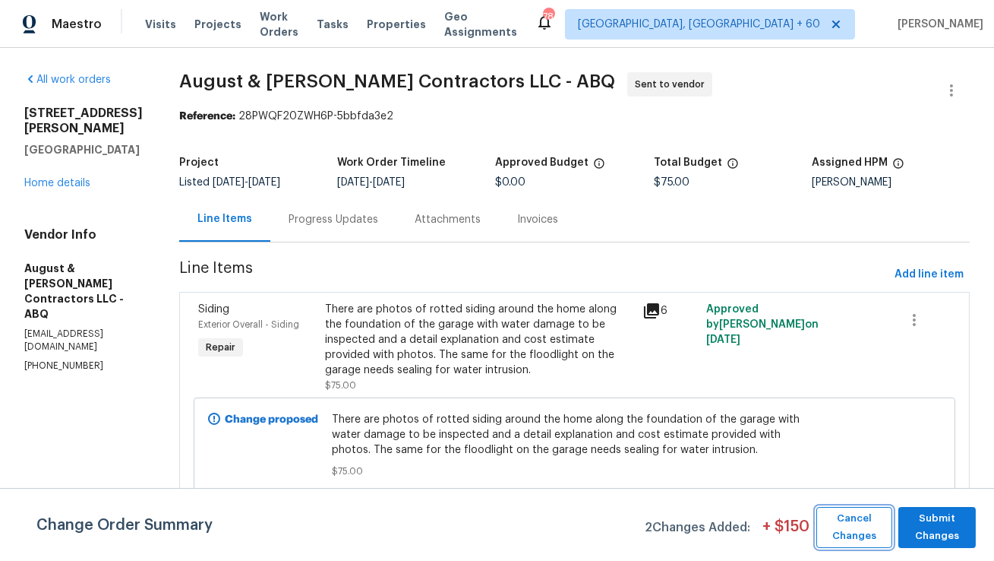
click at [839, 541] on span "Cancel Changes" at bounding box center [854, 527] width 61 height 35
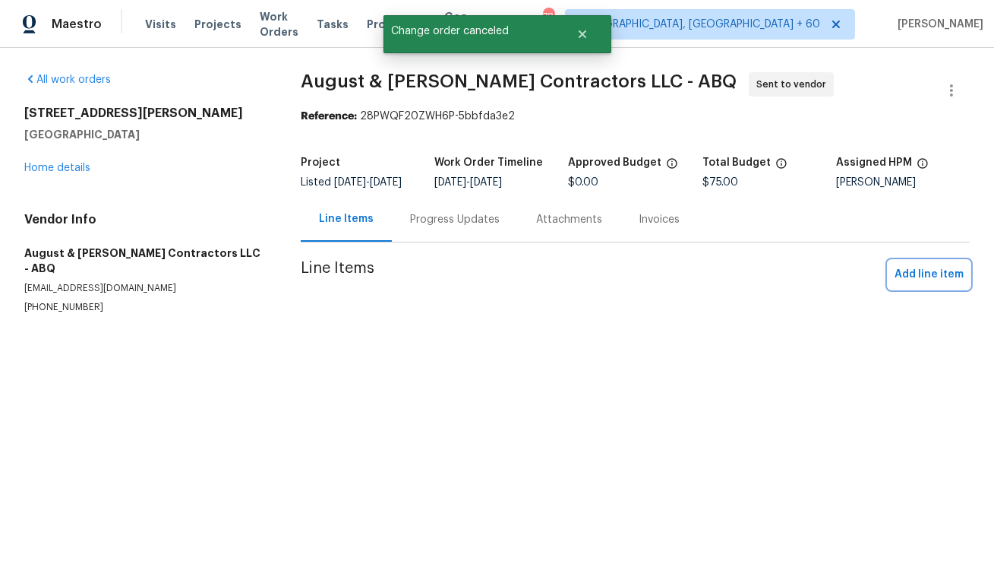
click at [915, 284] on span "Add line item" at bounding box center [929, 274] width 69 height 19
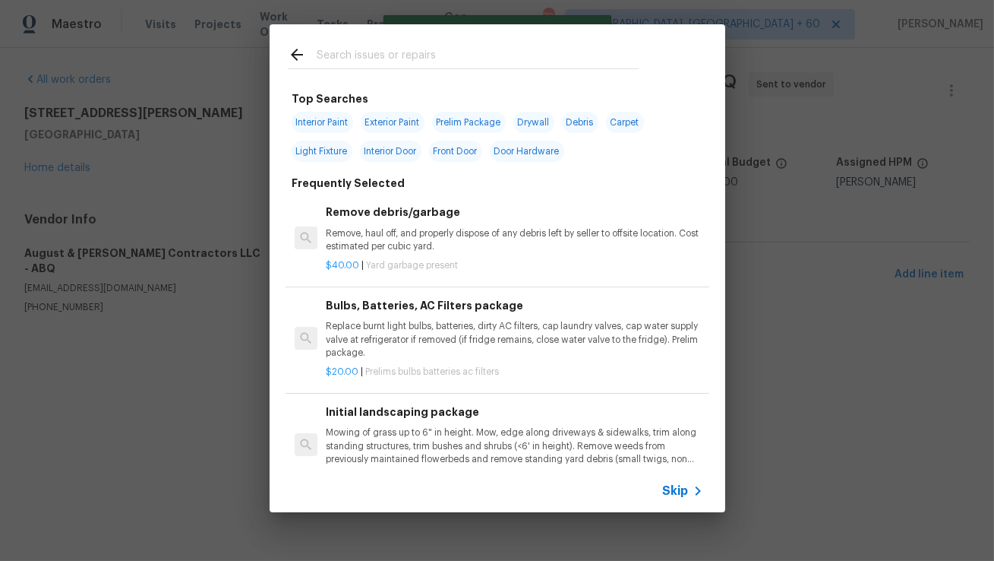
click at [422, 64] on input "text" at bounding box center [478, 57] width 322 height 23
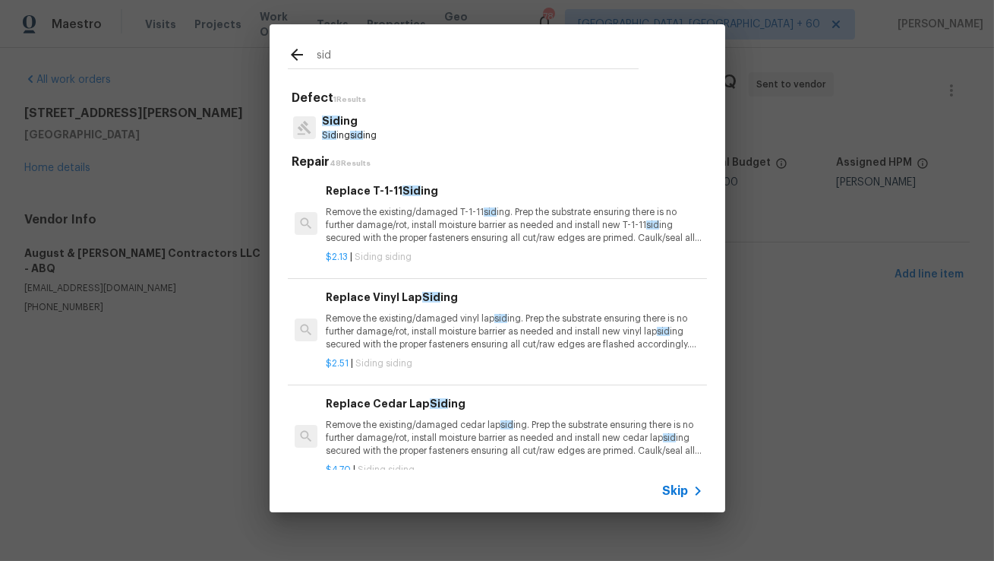
type input "sid"
click at [362, 134] on span "sid" at bounding box center [356, 135] width 13 height 9
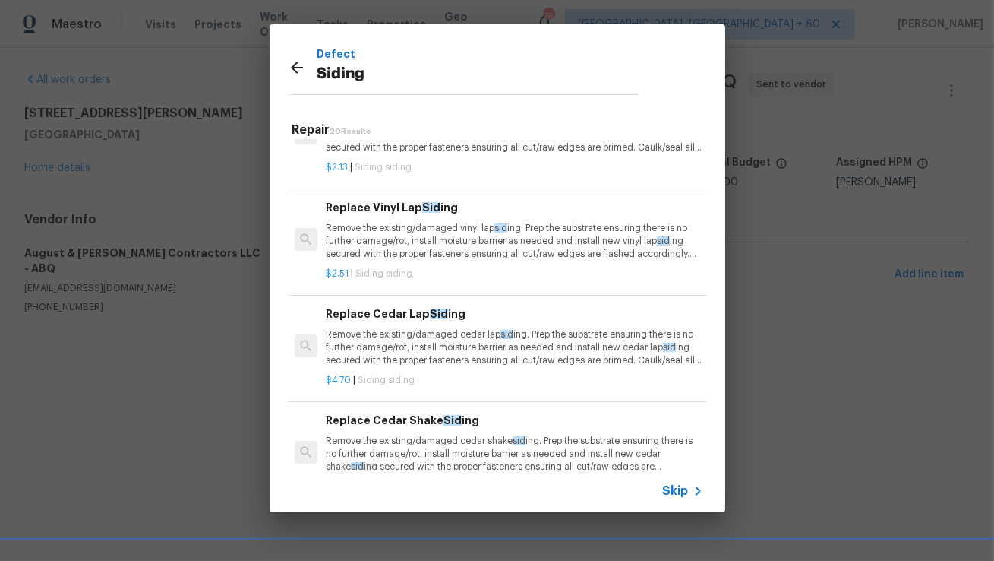
scroll to position [74, 0]
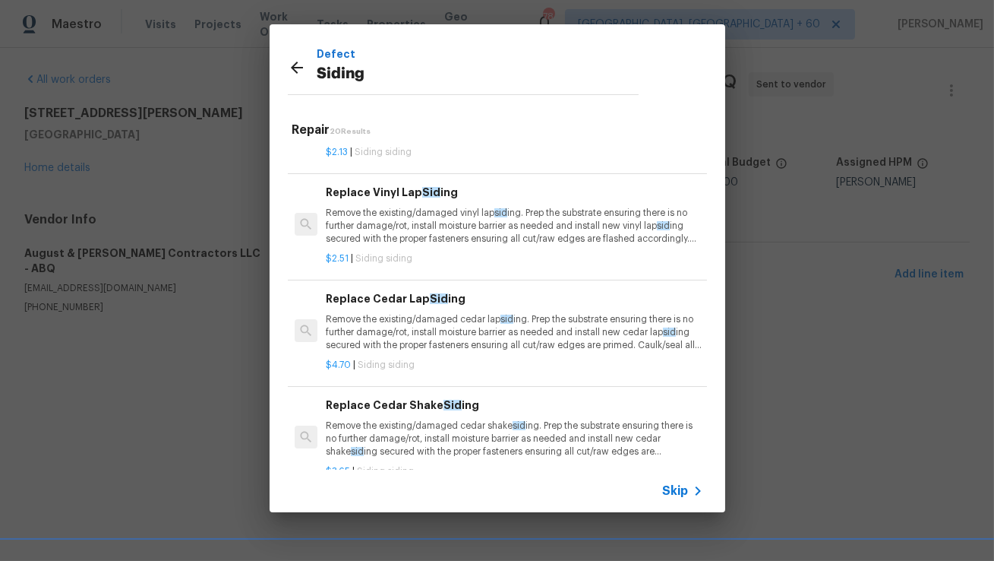
click at [414, 208] on p "Remove the existing/damaged vinyl lap sid ing. Prep the substrate ensuring ther…" at bounding box center [514, 226] width 377 height 39
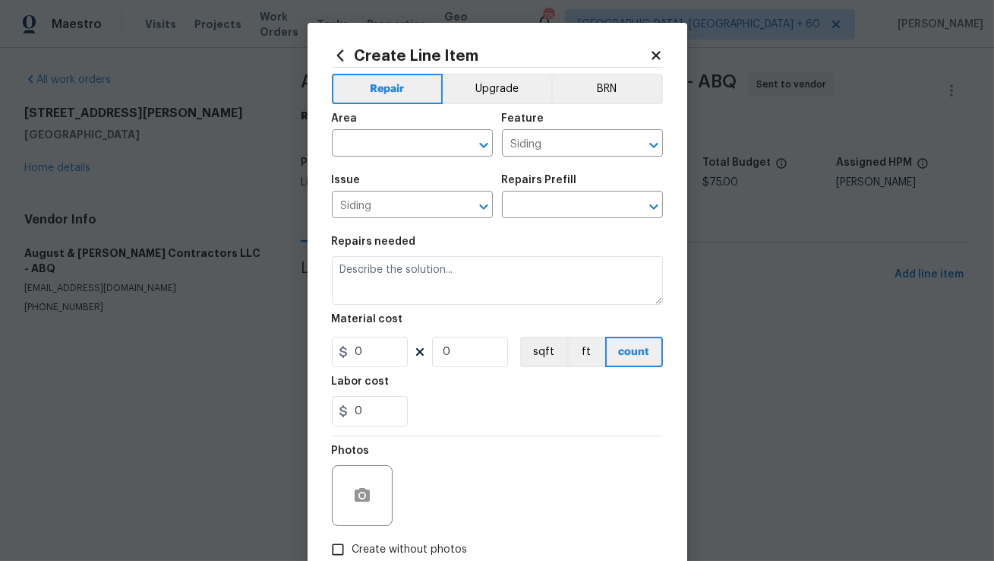
type input "Replace Vinyl Lap Siding $2.51"
type textarea "Remove the existing/damaged vinyl lap siding. Prep the substrate ensuring there…"
type input "2.51"
type input "1"
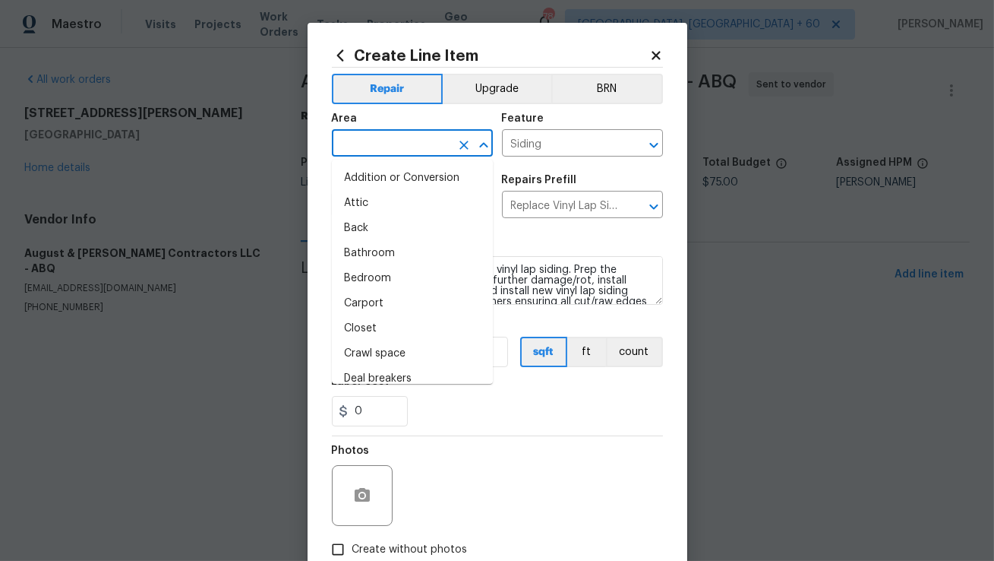
click at [428, 145] on input "text" at bounding box center [391, 145] width 119 height 24
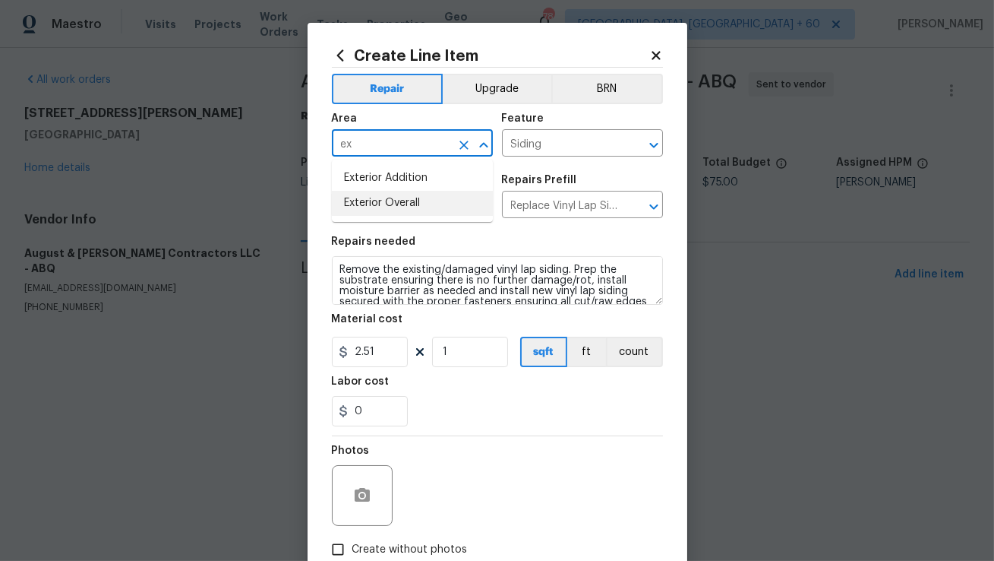
click at [412, 206] on li "Exterior Overall" at bounding box center [412, 203] width 161 height 25
type input "Exterior Overall"
click at [555, 207] on input "Replace Vinyl Lap Siding $2.51" at bounding box center [561, 206] width 119 height 24
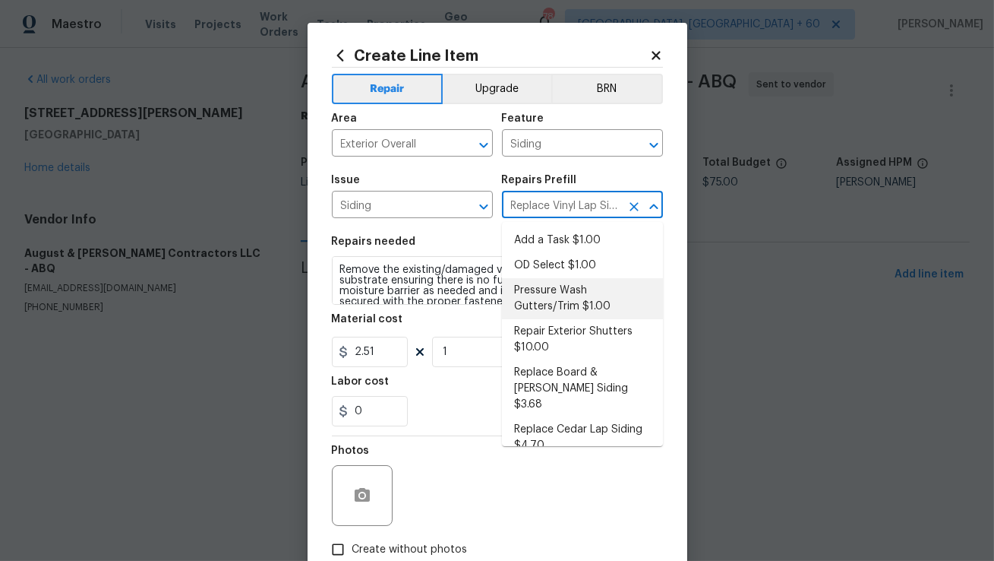
click at [549, 294] on li "Pressure Wash Gutters/Trim $1.00" at bounding box center [582, 298] width 161 height 41
type input "Pressure Wash Gutters/Trim $1.00"
type textarea "Protect areas as needed for pressure washing. Pressure wash the gutters and tri…"
type input "1"
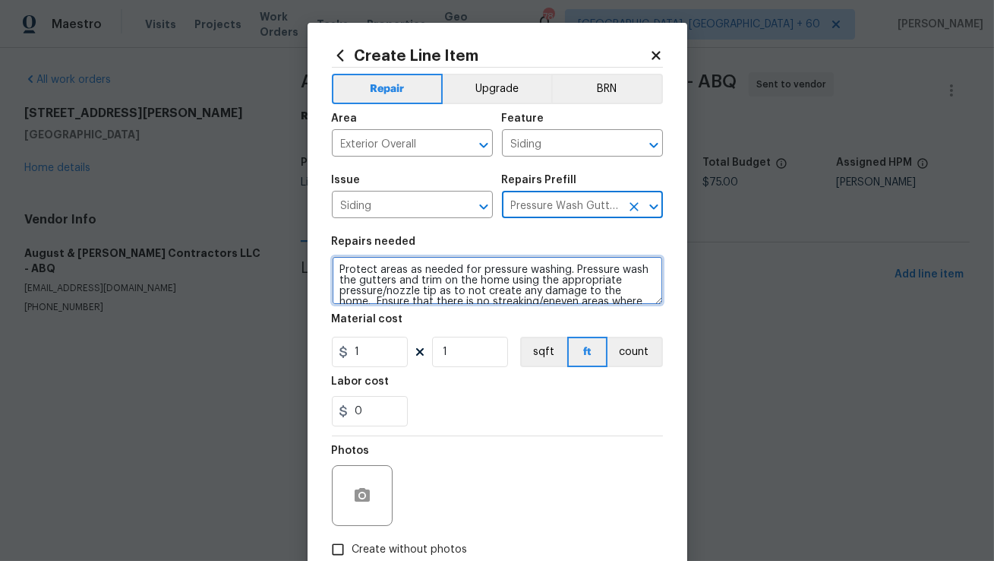
click at [504, 279] on textarea "Protect areas as needed for pressure washing. Pressure wash the gutters and tri…" at bounding box center [497, 280] width 331 height 49
paste textarea "There are photos of rotted siding around the home along the foundation of the g…"
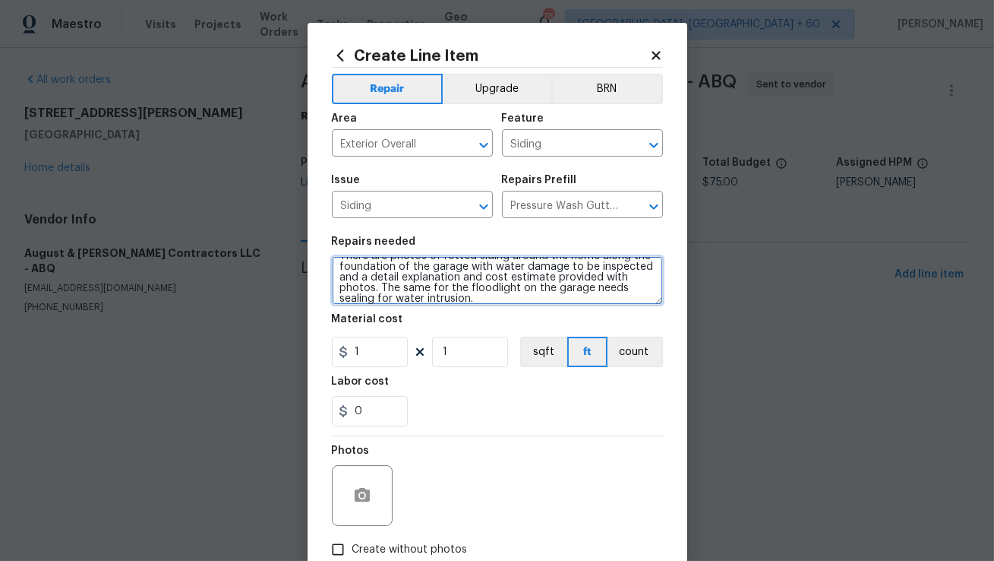
scroll to position [0, 0]
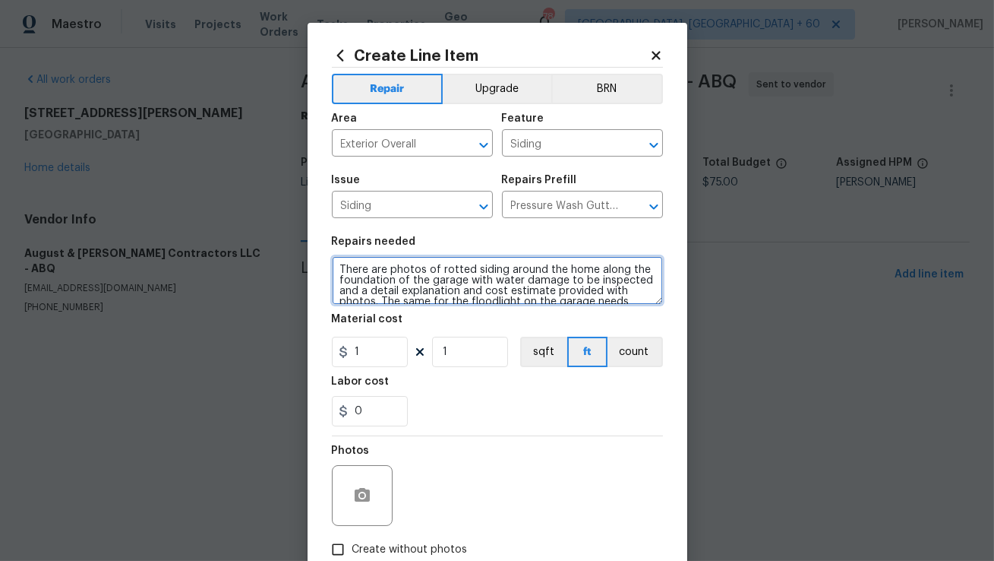
type textarea "There are photos of rotted siding around the home along the foundation of the g…"
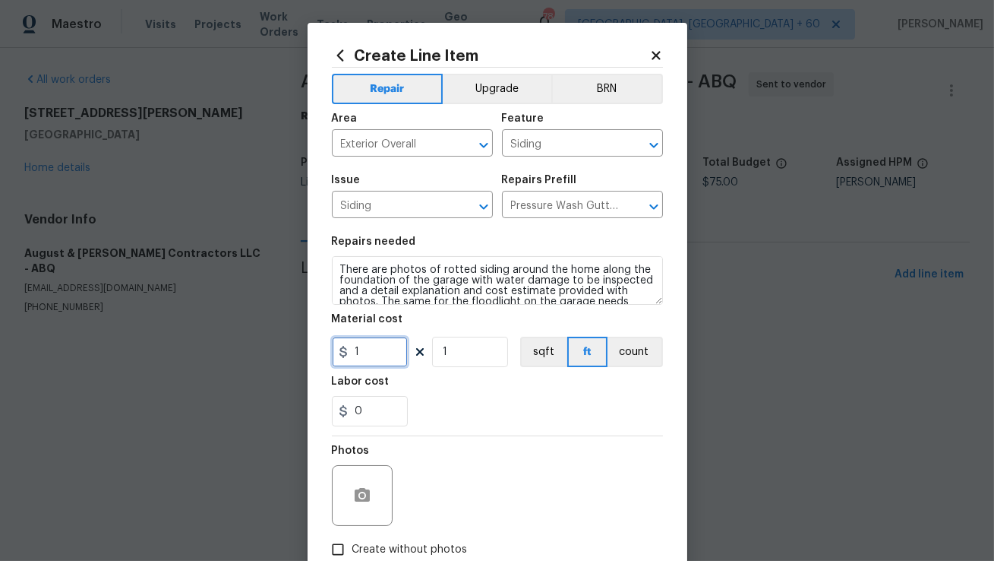
click at [376, 357] on input "1" at bounding box center [370, 352] width 76 height 30
type input "75"
click at [504, 425] on div "0" at bounding box center [497, 411] width 331 height 30
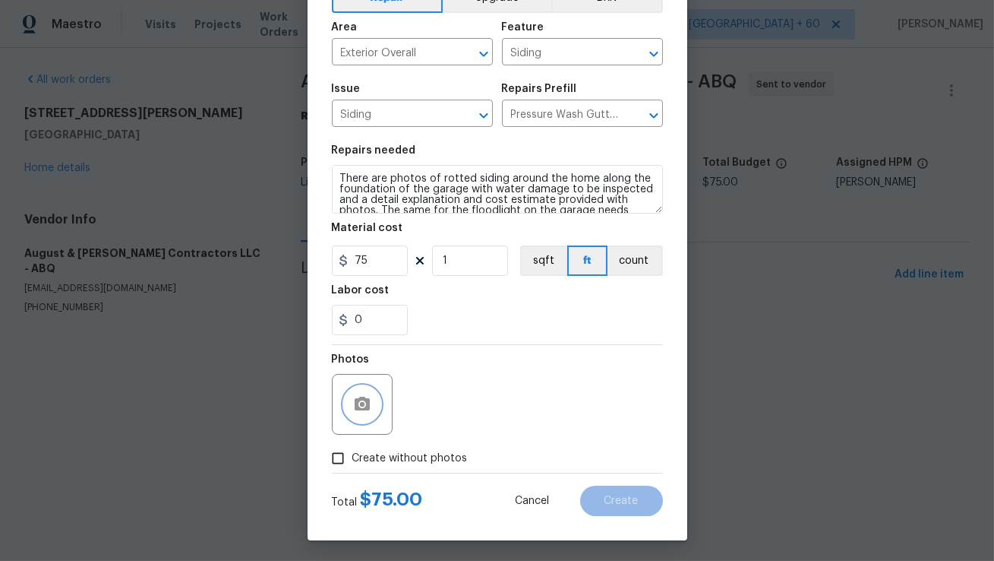
click at [365, 416] on button "button" at bounding box center [362, 404] width 36 height 36
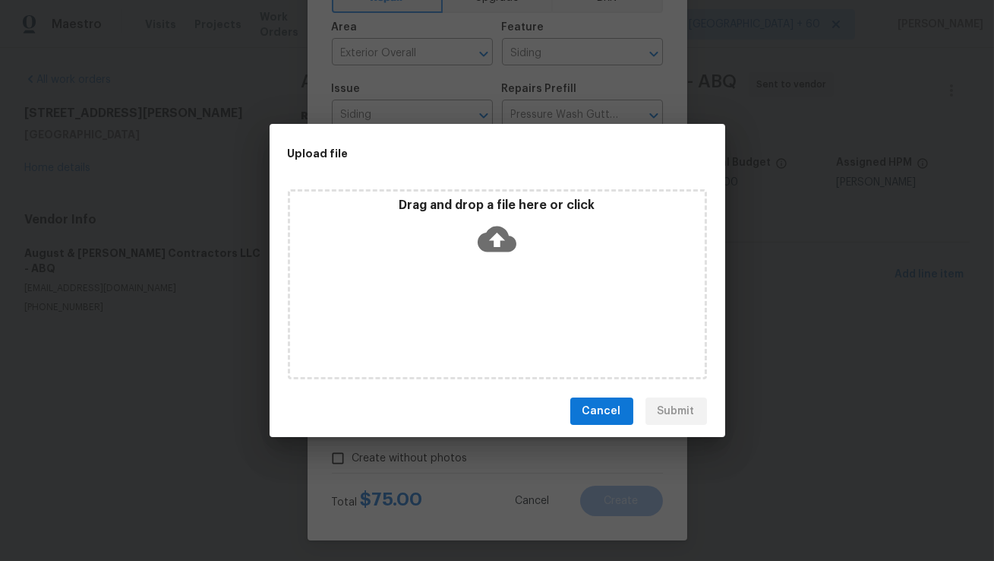
click at [493, 244] on icon at bounding box center [497, 239] width 39 height 26
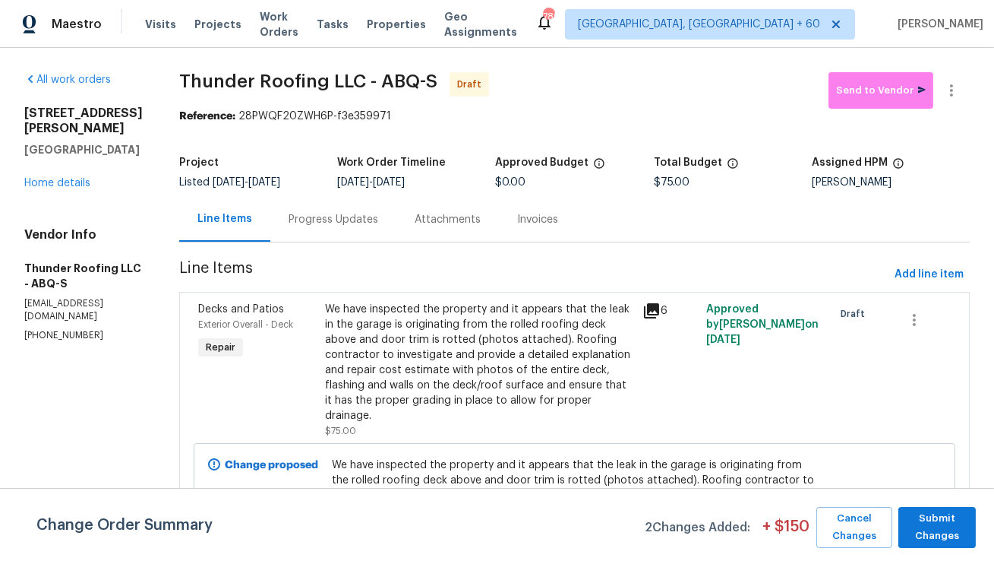
click at [367, 216] on div "Progress Updates" at bounding box center [334, 219] width 90 height 15
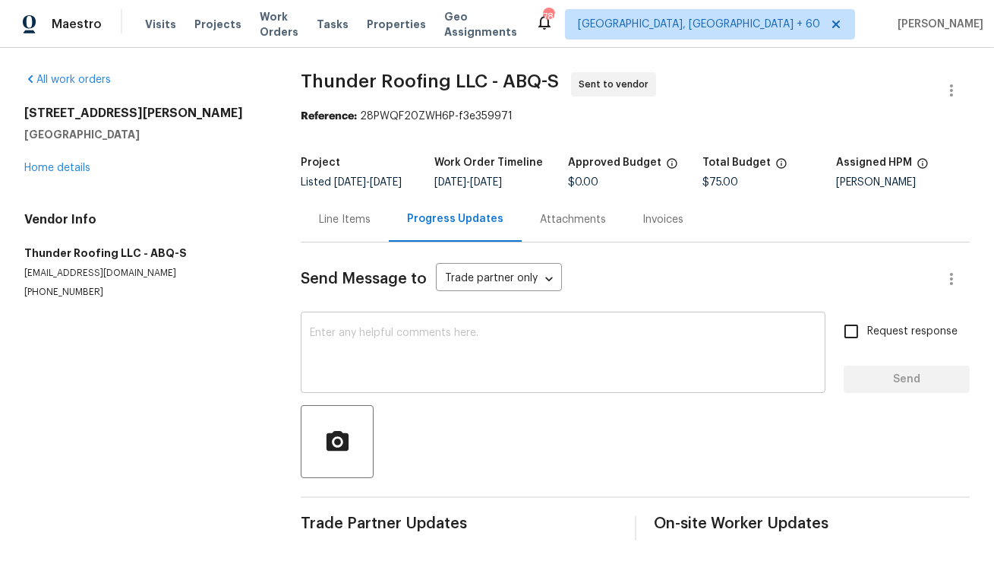
click at [356, 340] on textarea at bounding box center [563, 353] width 507 height 53
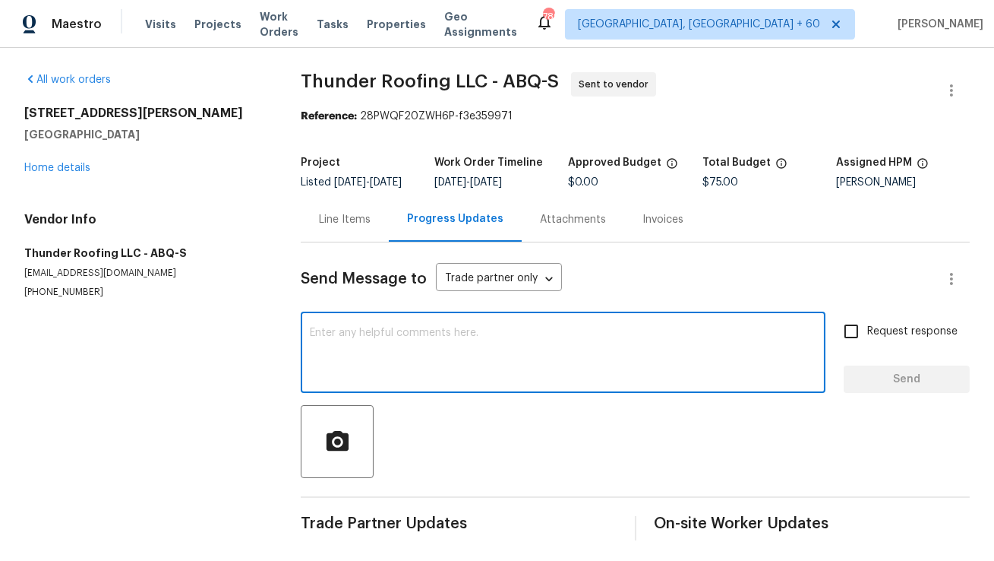
paste textarea "Hi, this is [PERSON_NAME] with Opendoor. I’m confirming you received the WO for…"
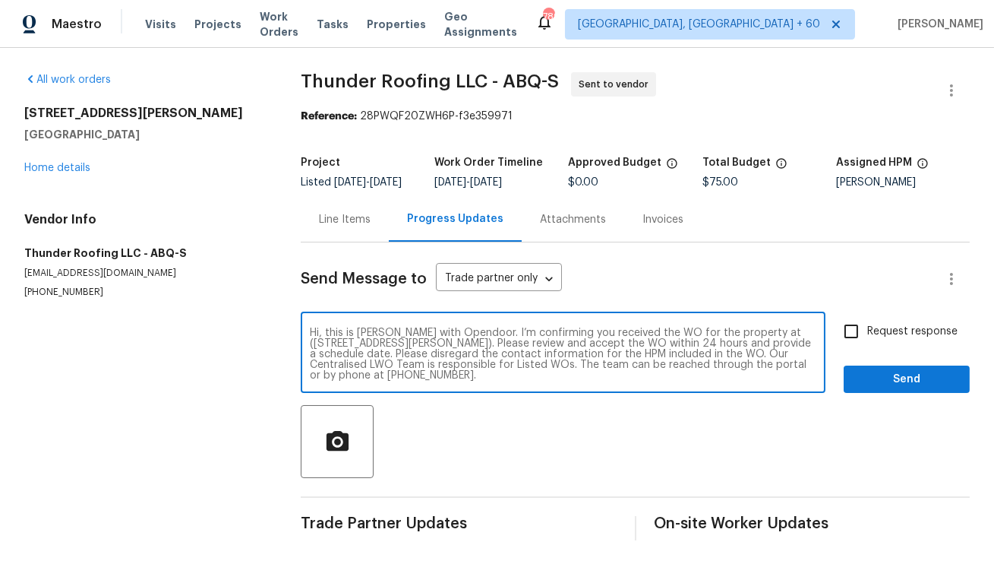
type textarea "Hi, this is [PERSON_NAME] with Opendoor. I’m confirming you received the WO for…"
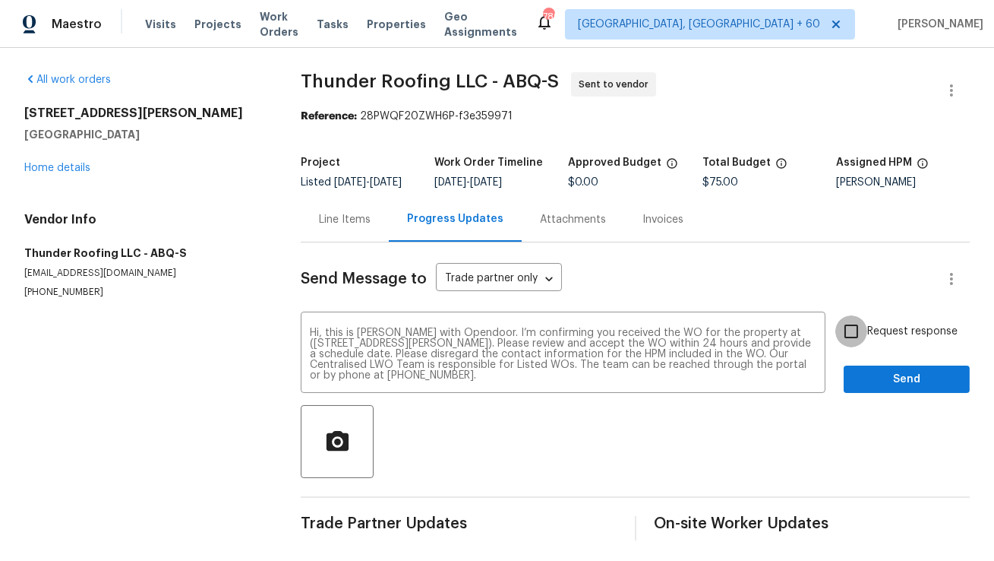
click at [849, 347] on input "Request response" at bounding box center [852, 331] width 32 height 32
checkbox input "true"
click at [890, 384] on span "Send" at bounding box center [907, 379] width 102 height 19
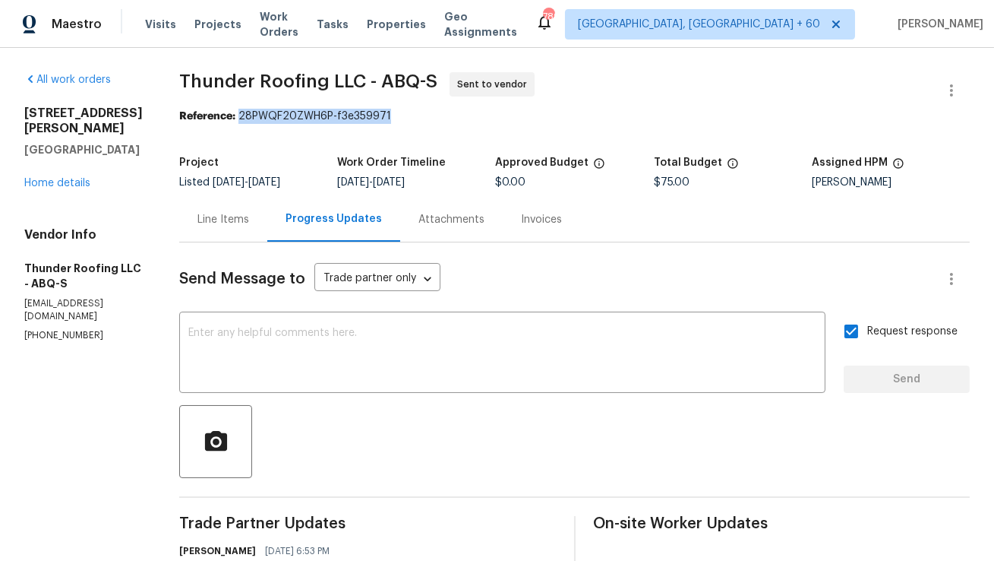
copy div "28PWQF20ZWH6P-f3e359971"
drag, startPoint x: 253, startPoint y: 115, endPoint x: 450, endPoint y: 116, distance: 197.5
click at [450, 116] on div "Reference: 28PWQF20ZWH6P-f3e359971" at bounding box center [574, 116] width 791 height 15
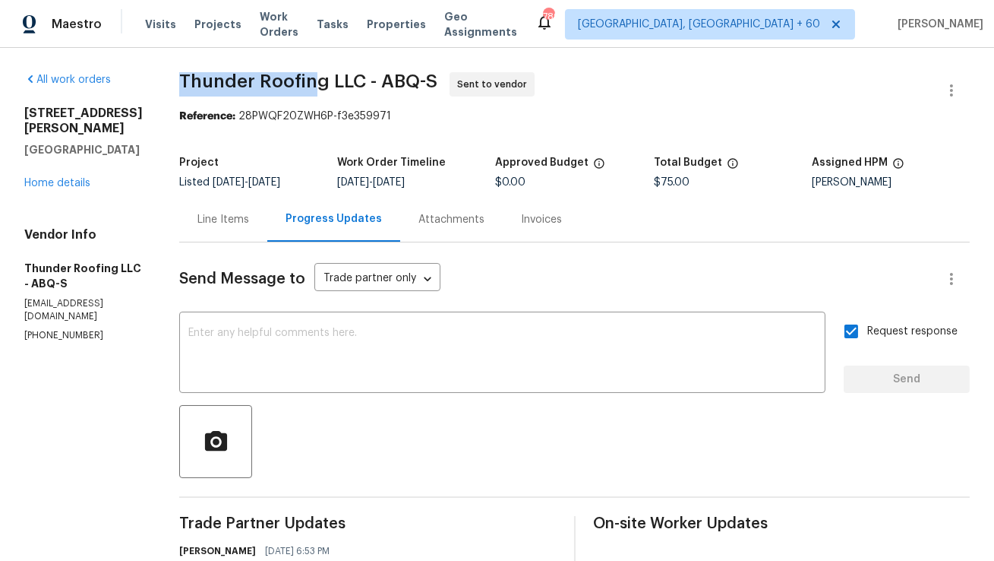
copy span "Thunder Roofin"
copy span "Thunder Roofing"
drag, startPoint x: 196, startPoint y: 77, endPoint x: 336, endPoint y: 76, distance: 139.8
click at [336, 76] on span "Thunder Roofing LLC - ABQ-S" at bounding box center [308, 81] width 258 height 18
click at [261, 229] on div "Line Items" at bounding box center [223, 219] width 88 height 45
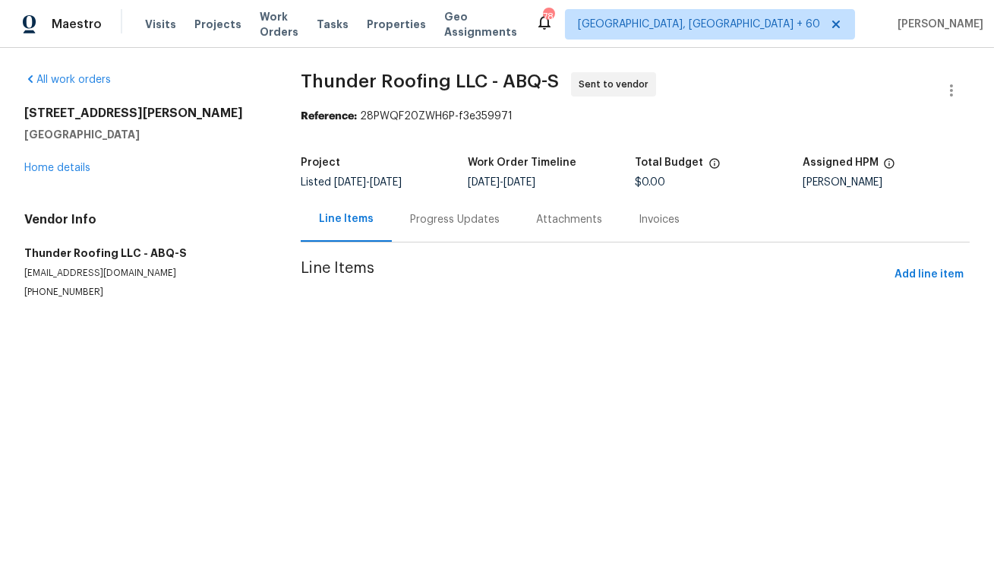
click at [354, 226] on div "Line Items" at bounding box center [346, 218] width 55 height 15
click at [393, 226] on div "Progress Updates" at bounding box center [455, 219] width 126 height 45
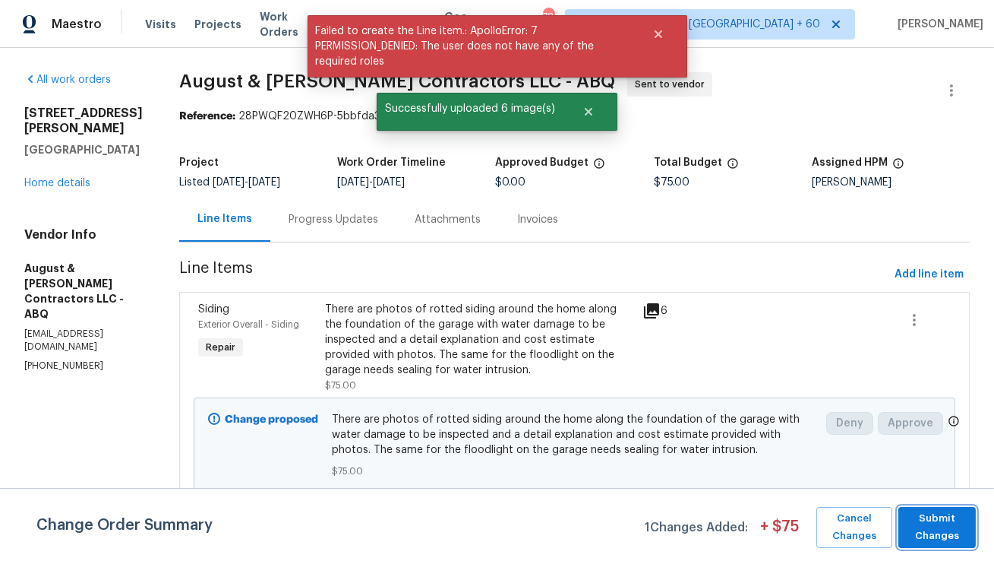
click at [931, 526] on span "Submit Changes" at bounding box center [937, 527] width 62 height 35
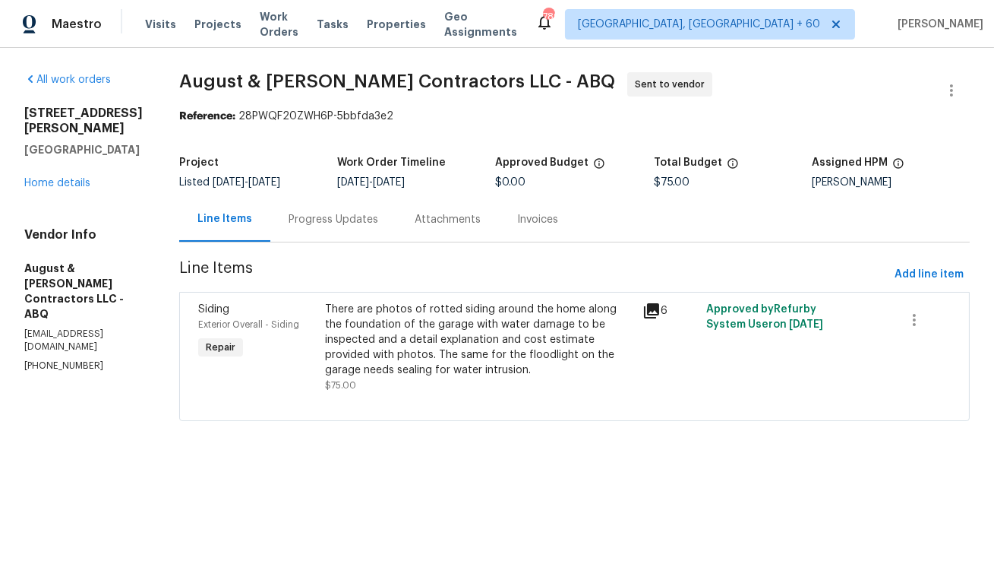
click at [324, 231] on div "Progress Updates" at bounding box center [333, 219] width 126 height 45
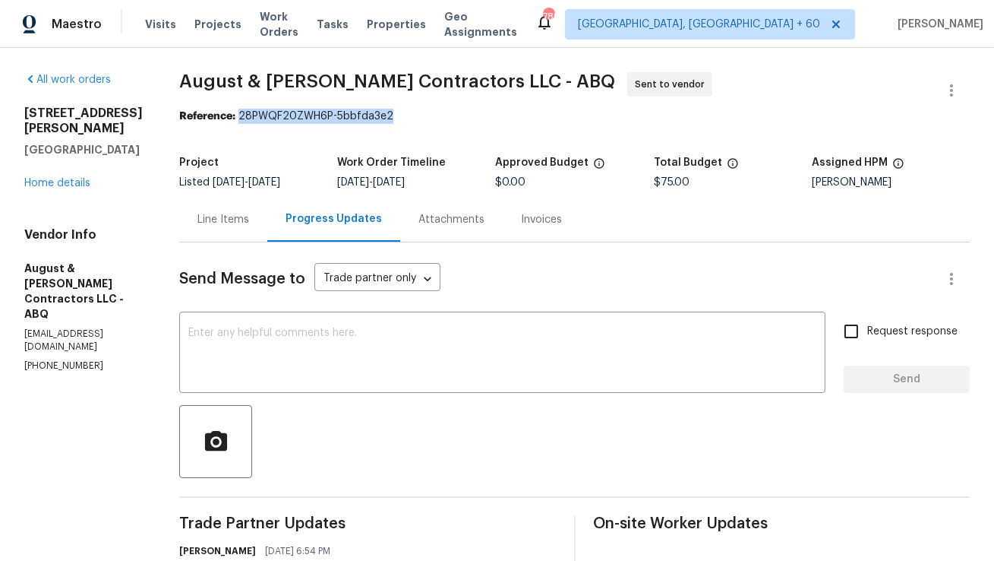
copy div "28PWQF20ZWH6P-5bbfda3e2"
drag, startPoint x: 245, startPoint y: 117, endPoint x: 400, endPoint y: 118, distance: 155.0
click at [400, 118] on div "Reference: 28PWQF20ZWH6P-5bbfda3e2" at bounding box center [574, 116] width 791 height 15
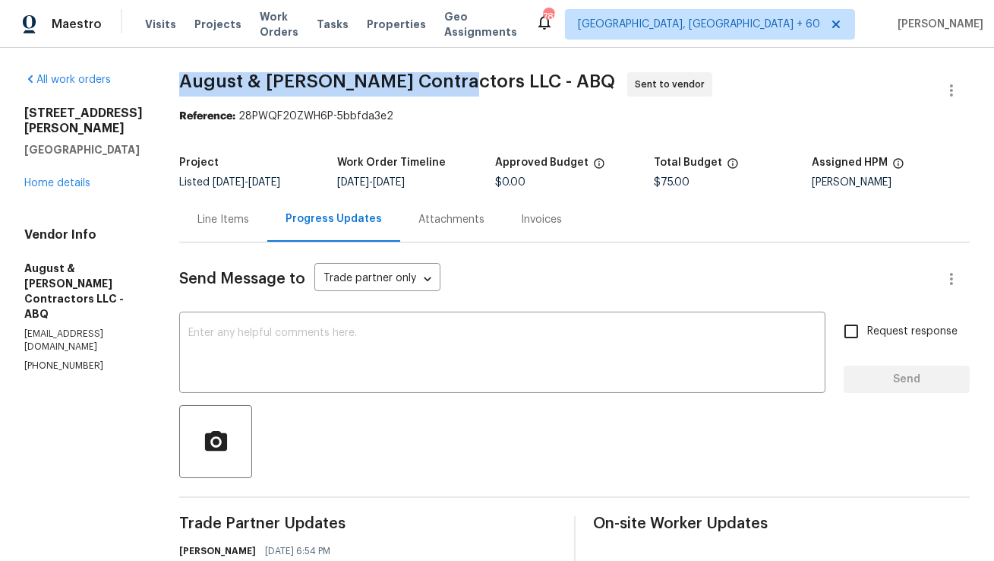
copy span "August & [PERSON_NAME] Contractors"
drag, startPoint x: 185, startPoint y: 83, endPoint x: 436, endPoint y: 81, distance: 250.7
click at [436, 81] on span "August & [PERSON_NAME] Contractors LLC - ABQ" at bounding box center [397, 81] width 436 height 18
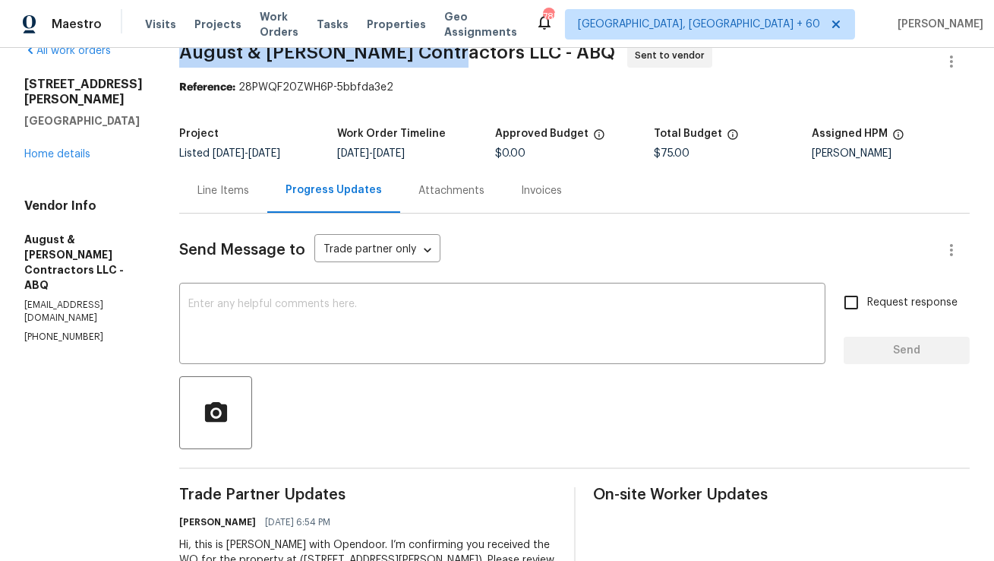
scroll to position [76, 0]
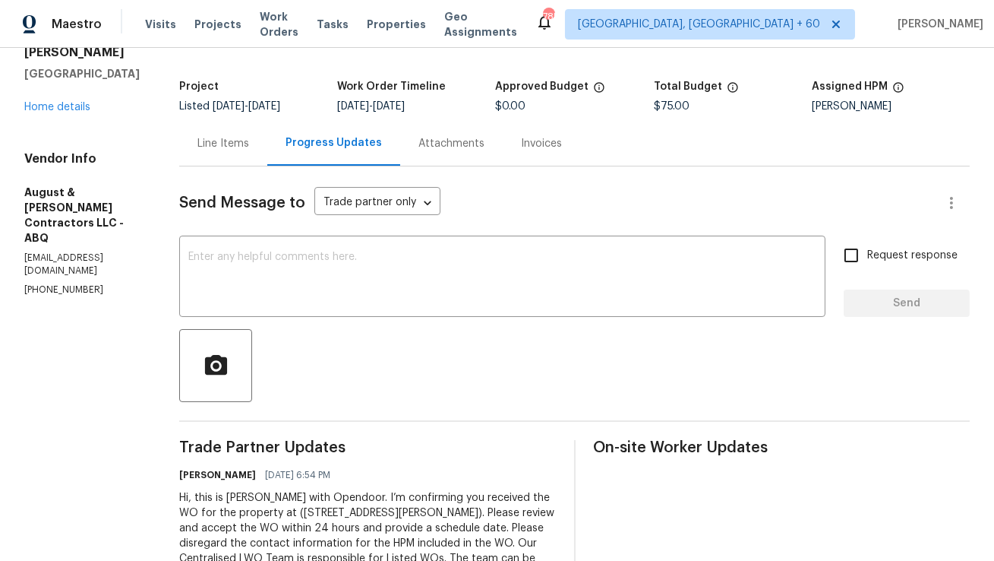
click at [245, 155] on div "Line Items" at bounding box center [223, 143] width 88 height 45
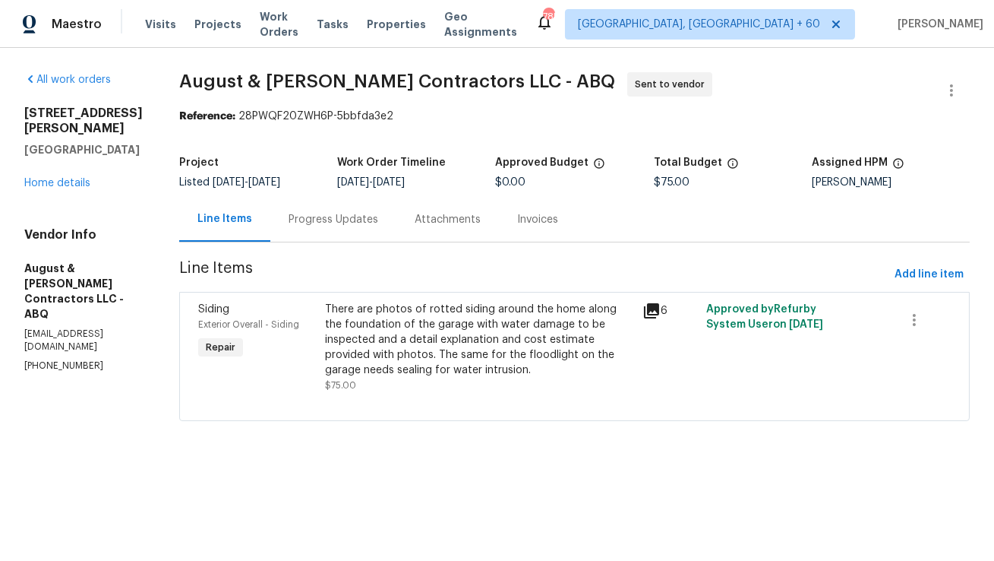
click at [356, 217] on div "Progress Updates" at bounding box center [334, 219] width 90 height 15
